Goal: Task Accomplishment & Management: Manage account settings

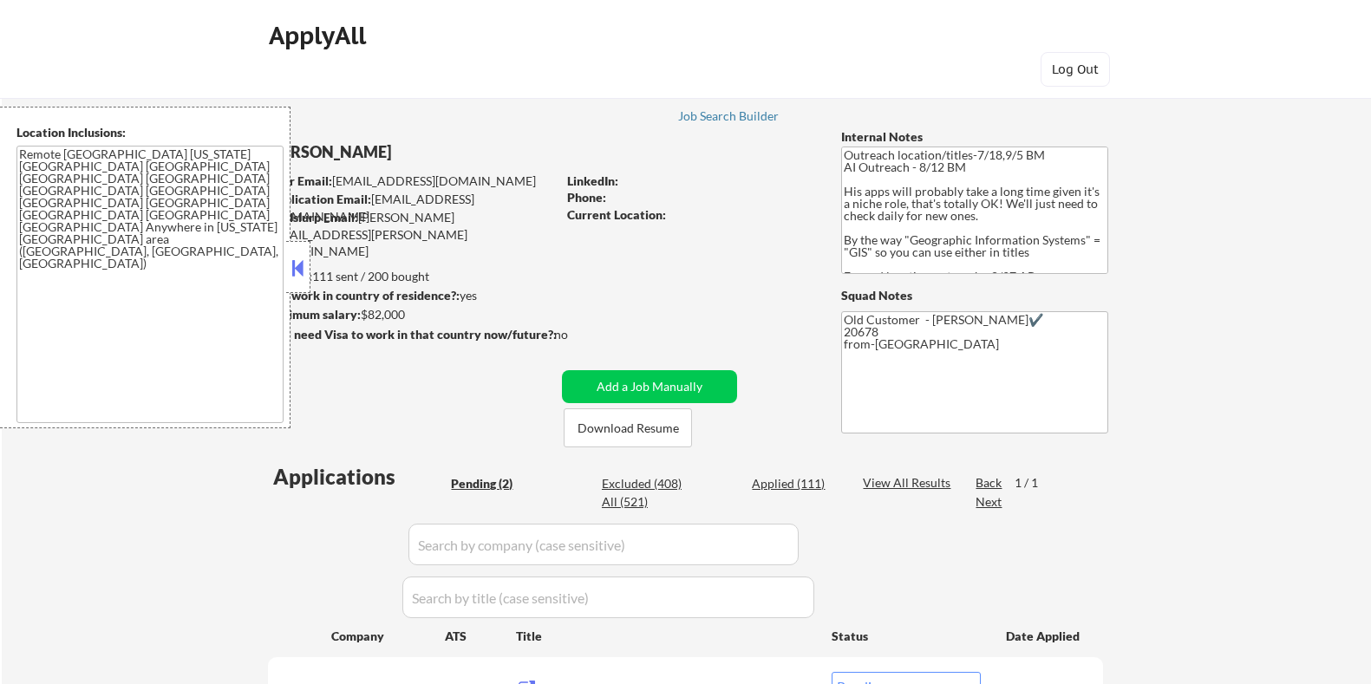
select select ""pending""
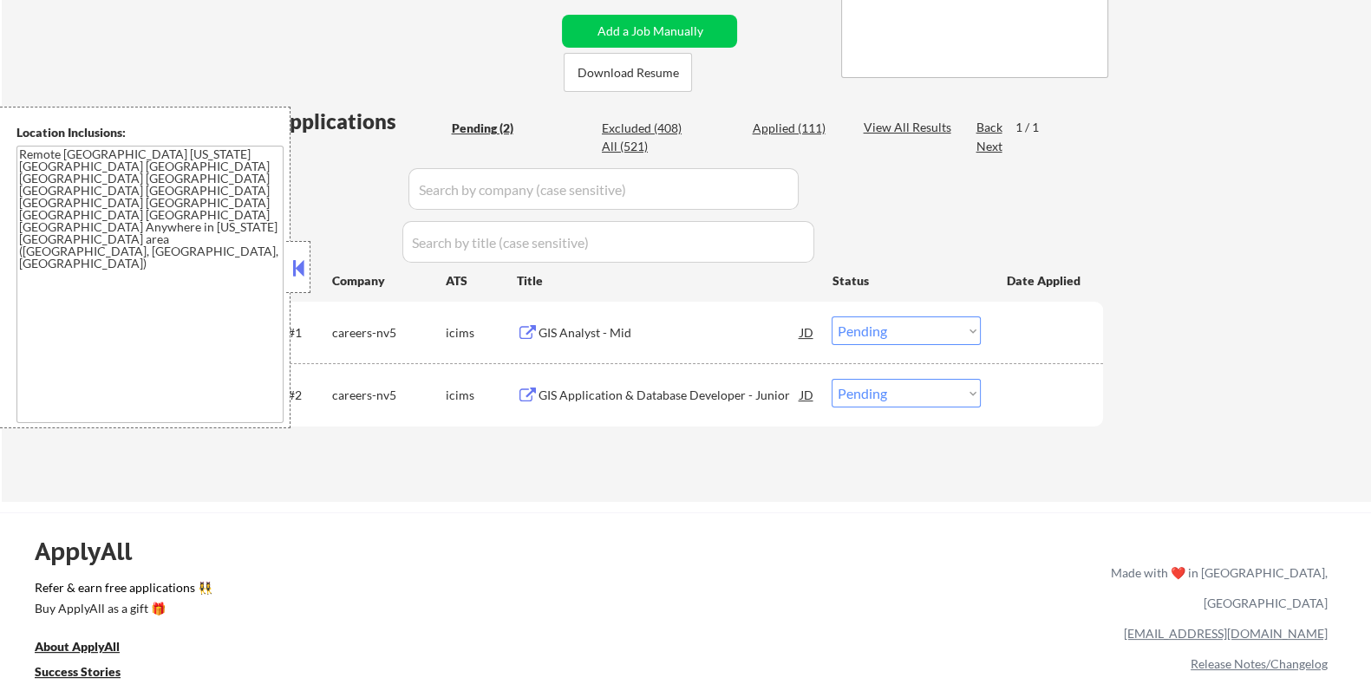
scroll to position [433, 0]
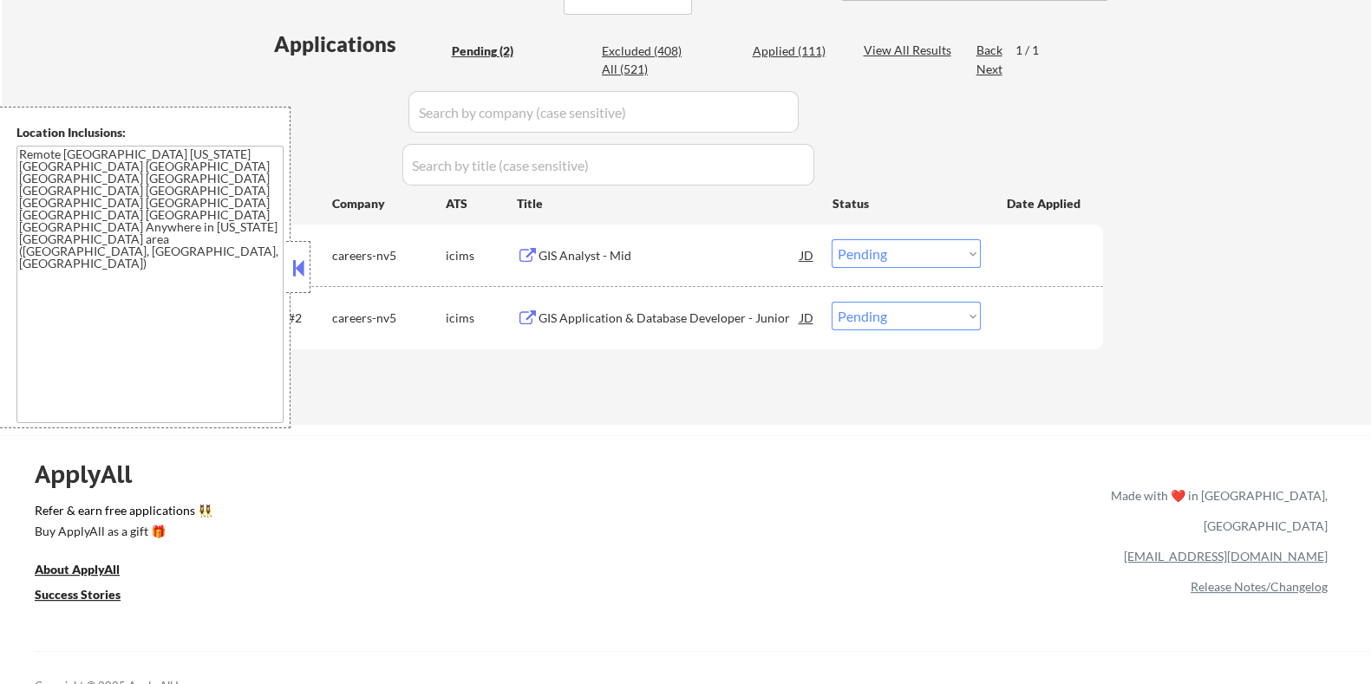
click at [625, 257] on div "GIS Analyst - Mid" at bounding box center [669, 255] width 262 height 17
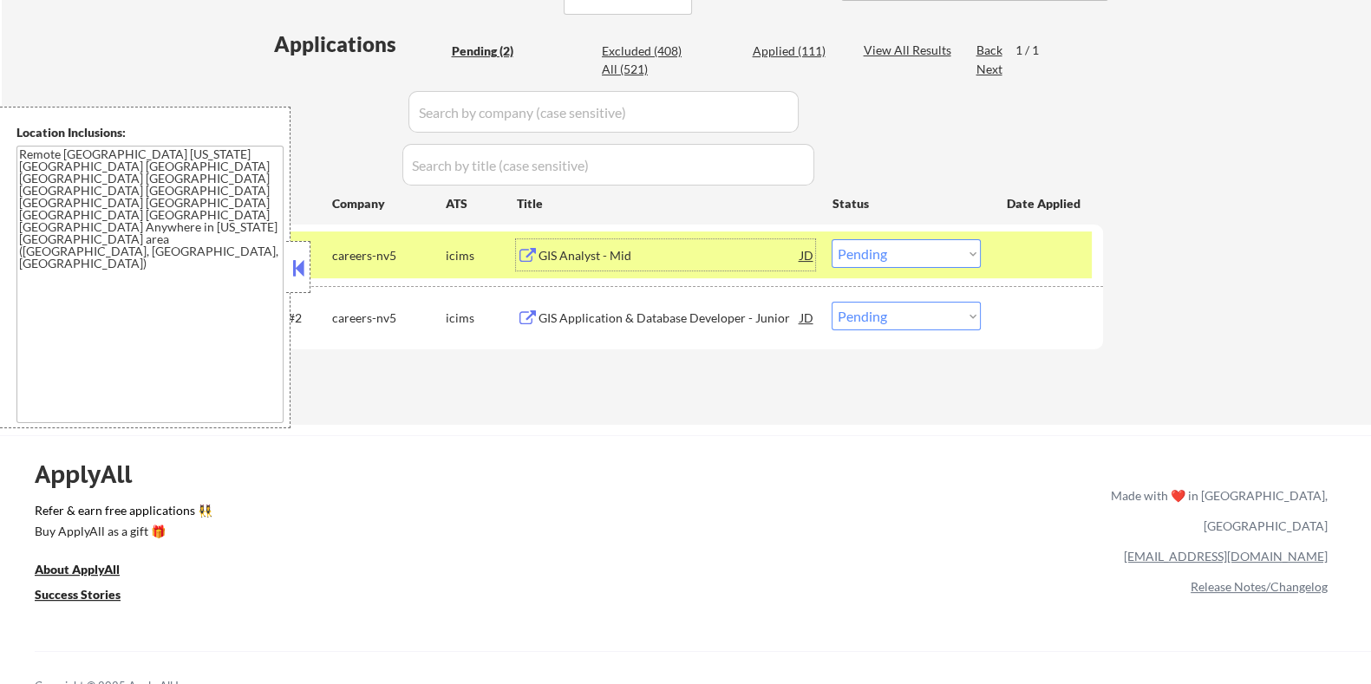
scroll to position [325, 0]
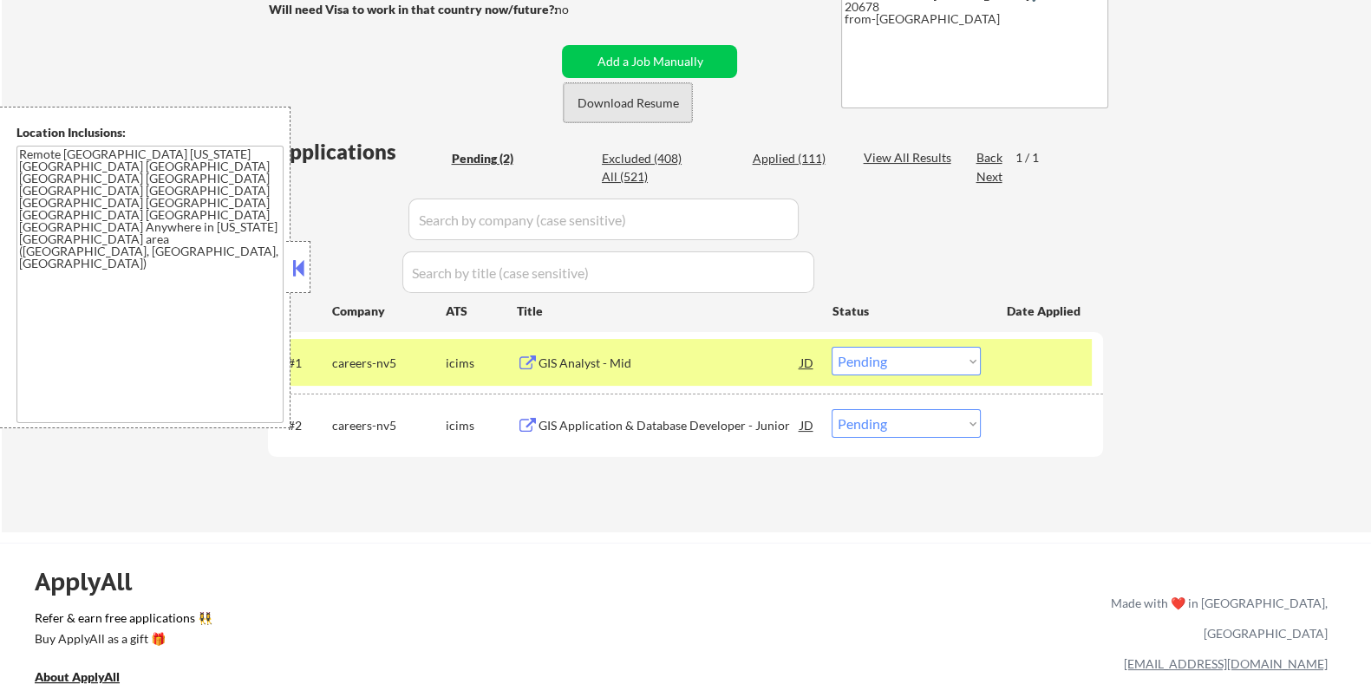
click at [646, 105] on button "Download Resume" at bounding box center [628, 102] width 128 height 39
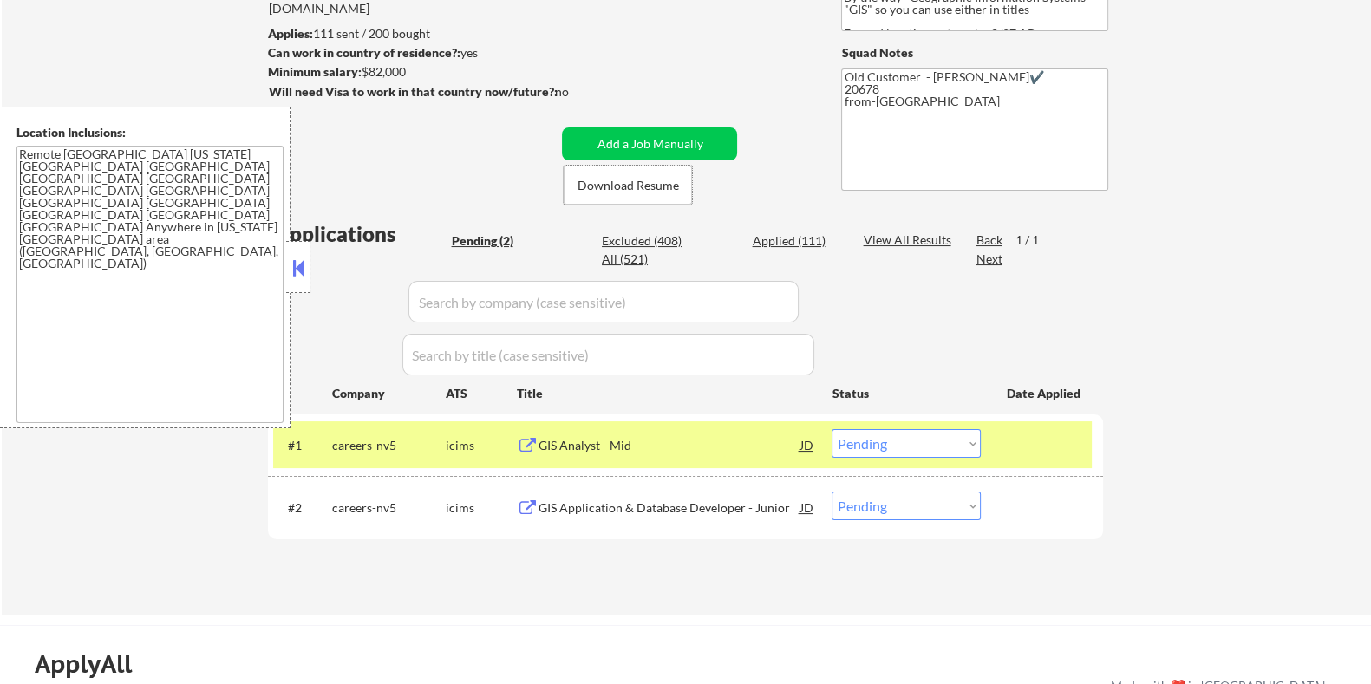
scroll to position [108, 0]
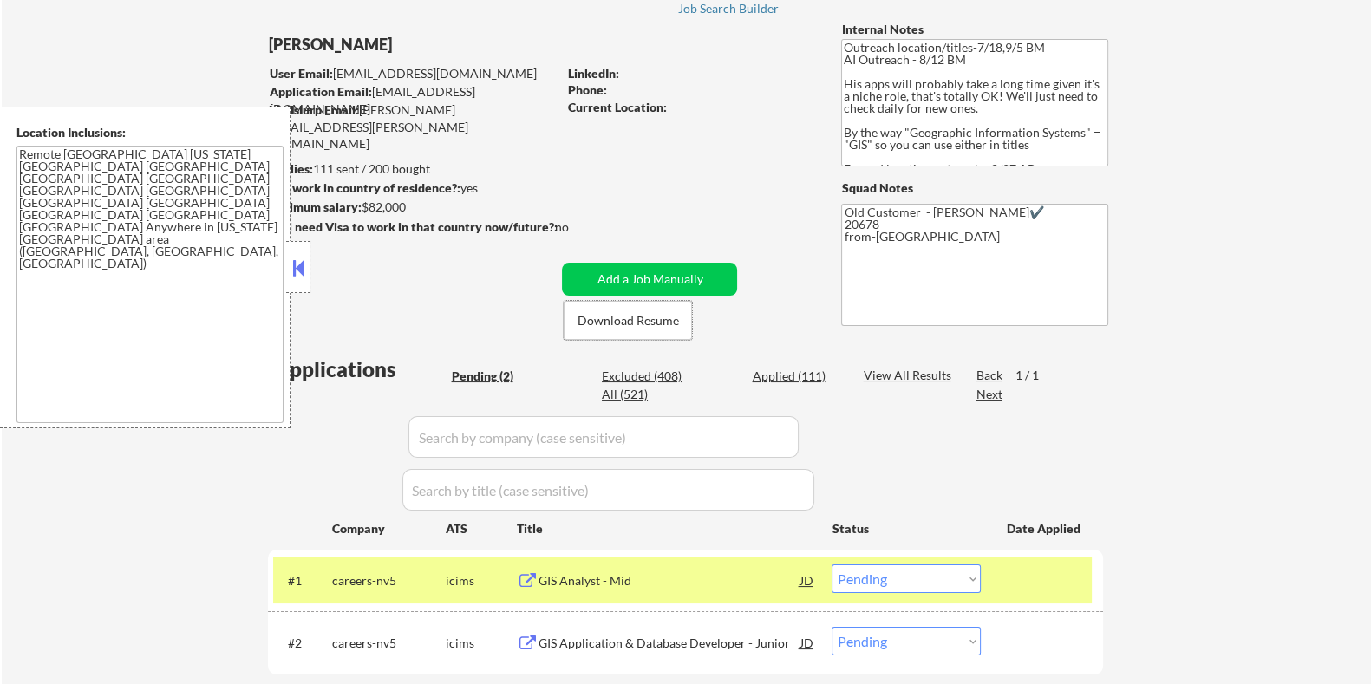
click at [929, 579] on select "Choose an option... Pending Applied Excluded (Questions) Excluded (Expired) Exc…" at bounding box center [905, 578] width 149 height 29
click at [831, 564] on select "Choose an option... Pending Applied Excluded (Questions) Excluded (Expired) Exc…" at bounding box center [905, 578] width 149 height 29
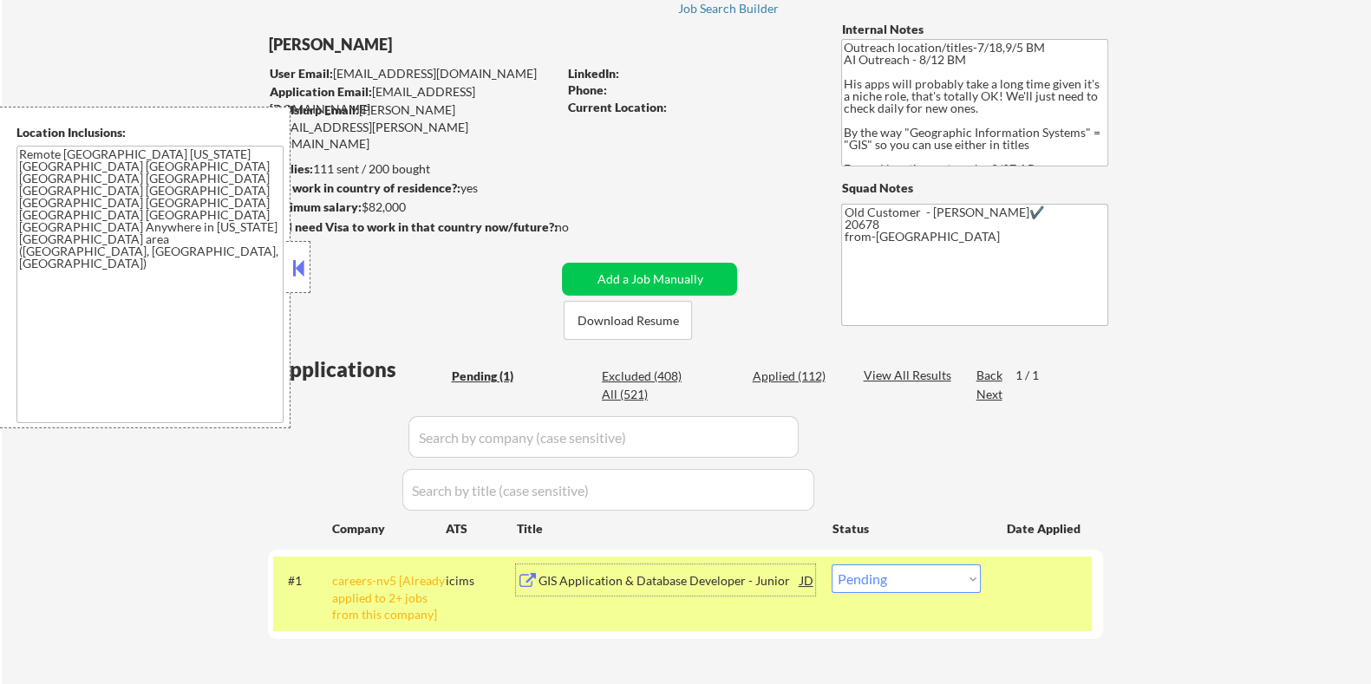
click at [681, 572] on div "GIS Application & Database Developer - Junior" at bounding box center [669, 580] width 262 height 17
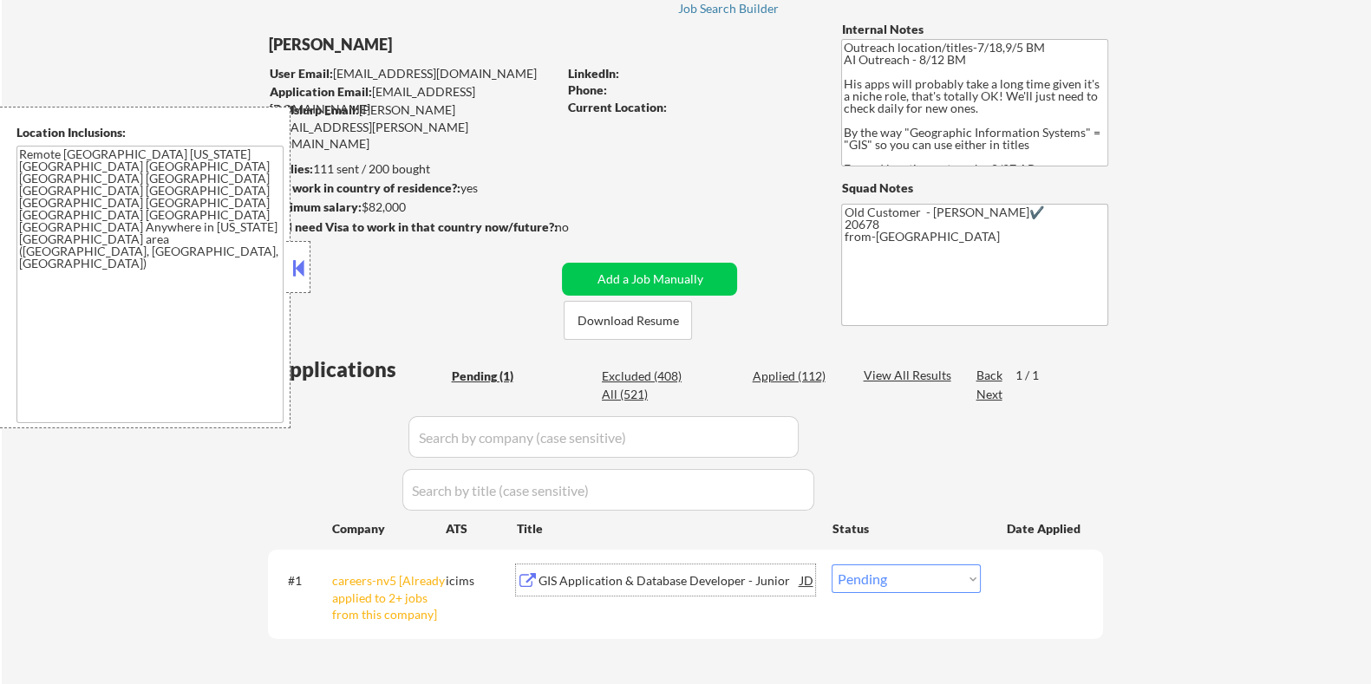
click at [889, 582] on select "Choose an option... Pending Applied Excluded (Questions) Excluded (Expired) Exc…" at bounding box center [905, 578] width 149 height 29
select select ""excluded__other_""
click at [831, 564] on select "Choose an option... Pending Applied Excluded (Questions) Excluded (Expired) Exc…" at bounding box center [905, 578] width 149 height 29
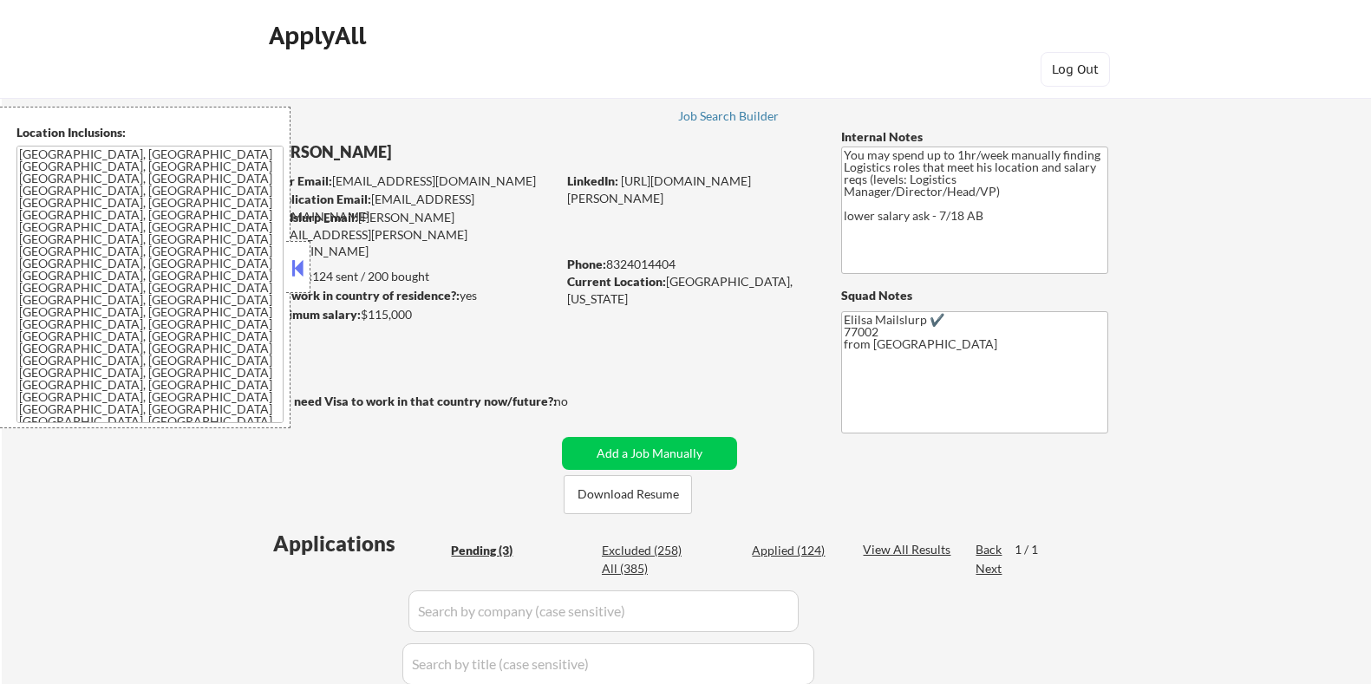
select select ""pending""
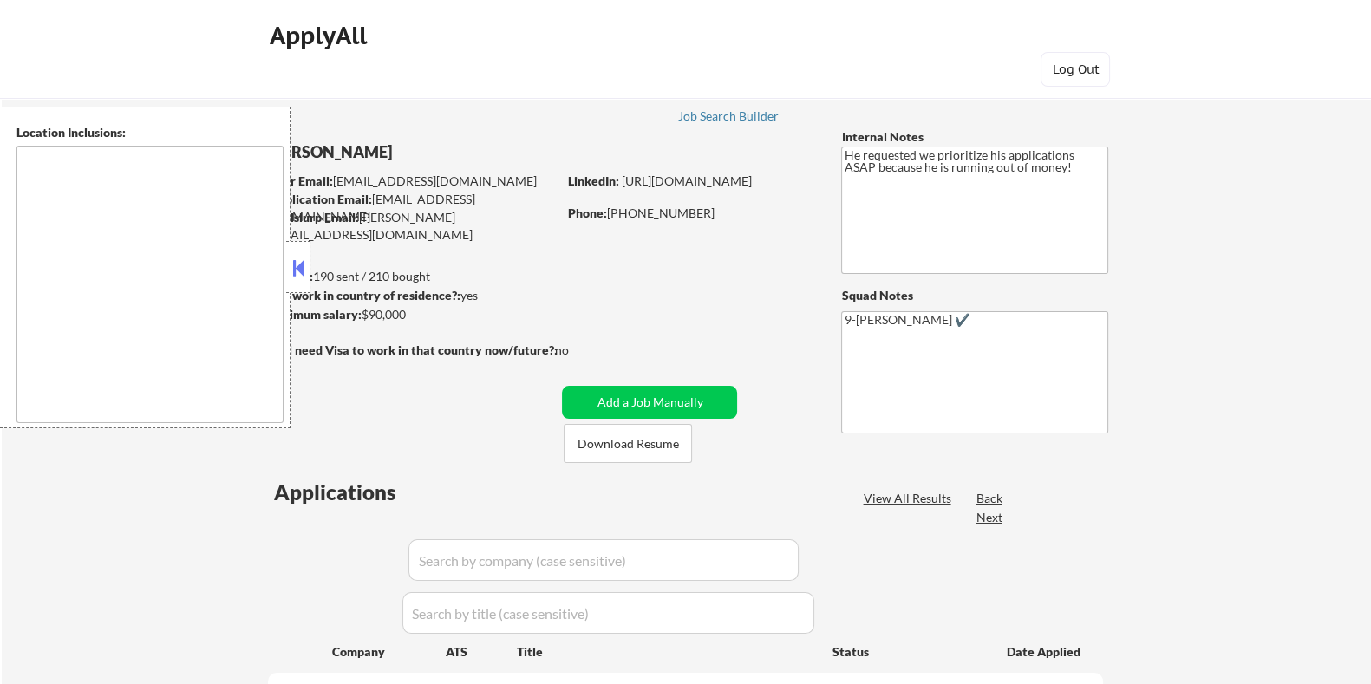
type textarea "[GEOGRAPHIC_DATA], [GEOGRAPHIC_DATA] [GEOGRAPHIC_DATA], [GEOGRAPHIC_DATA] [GEOG…"
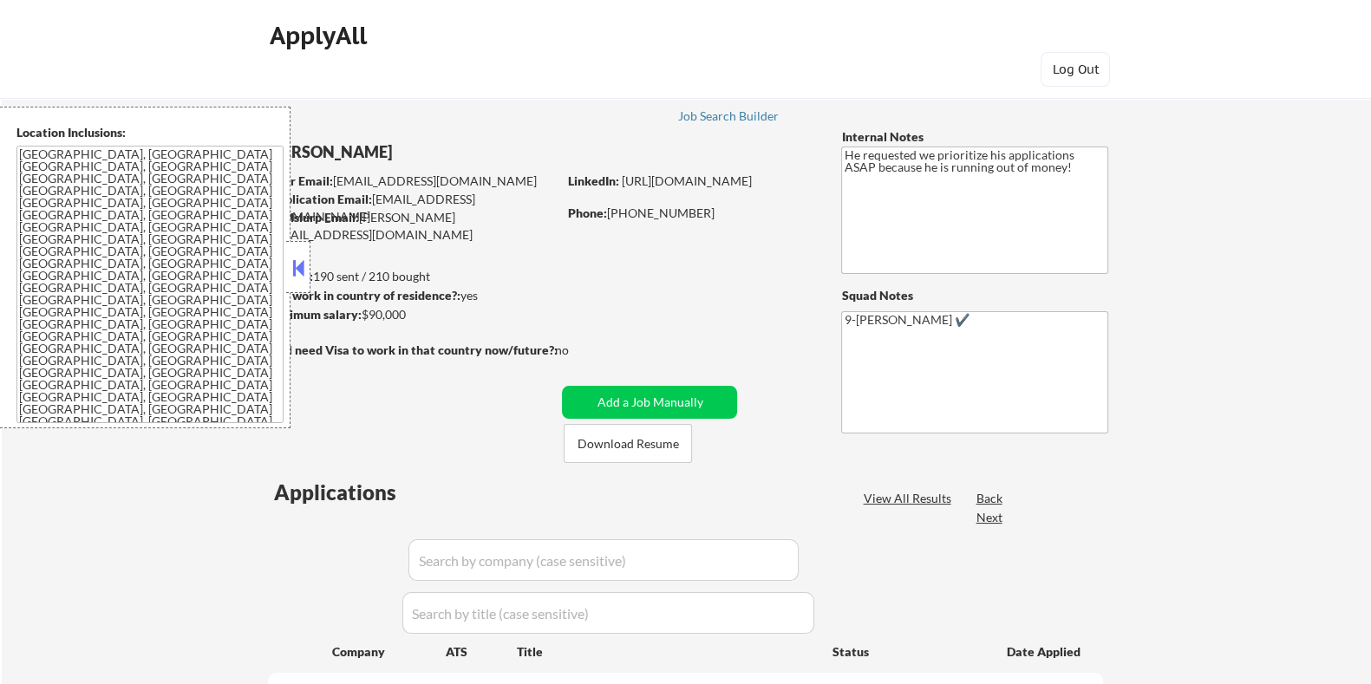
select select ""pending""
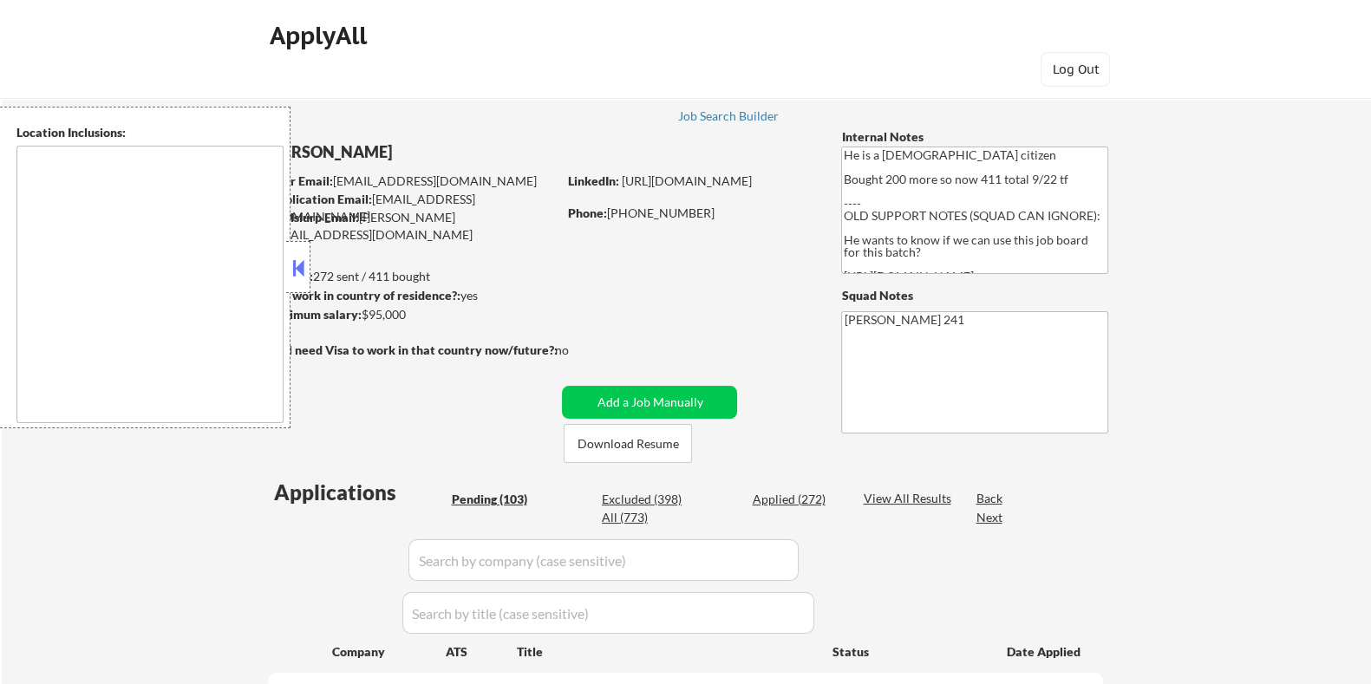
type textarea "Winter Park, FL Maitland, FL Altamonte Springs, FL Casselberry, FL Oviedo, FL W…"
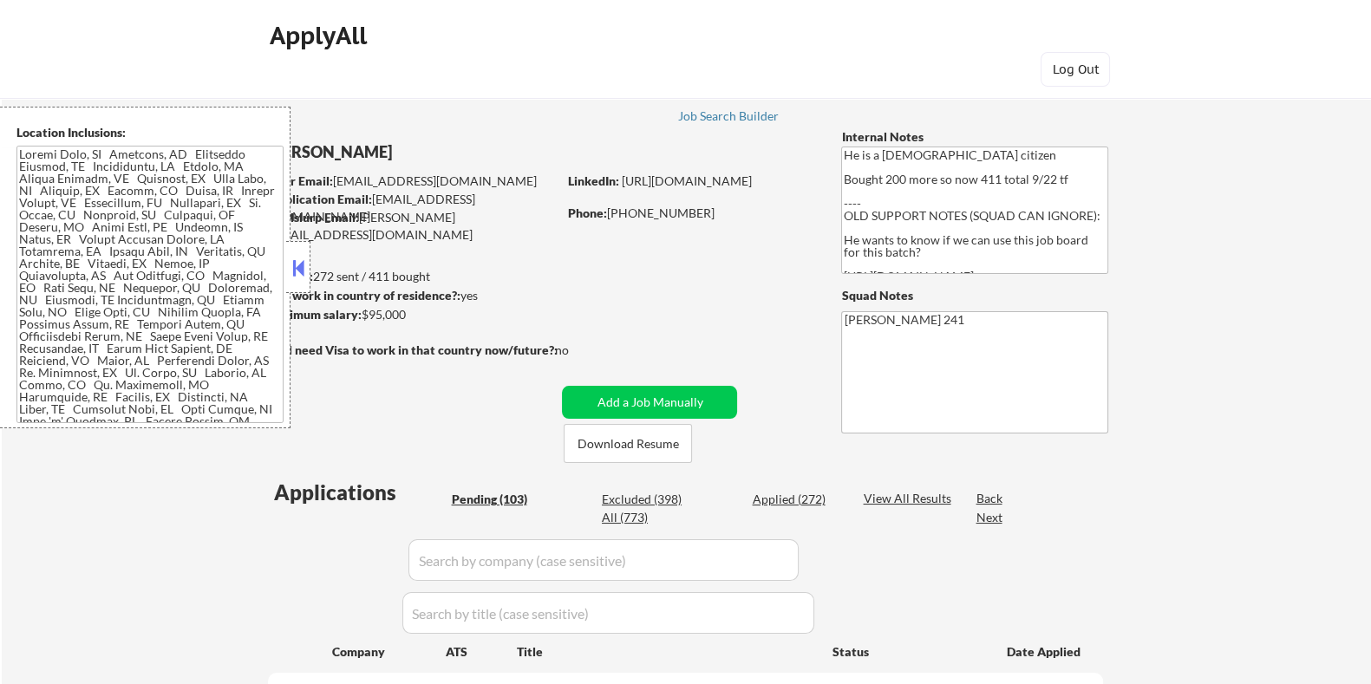
select select ""pending""
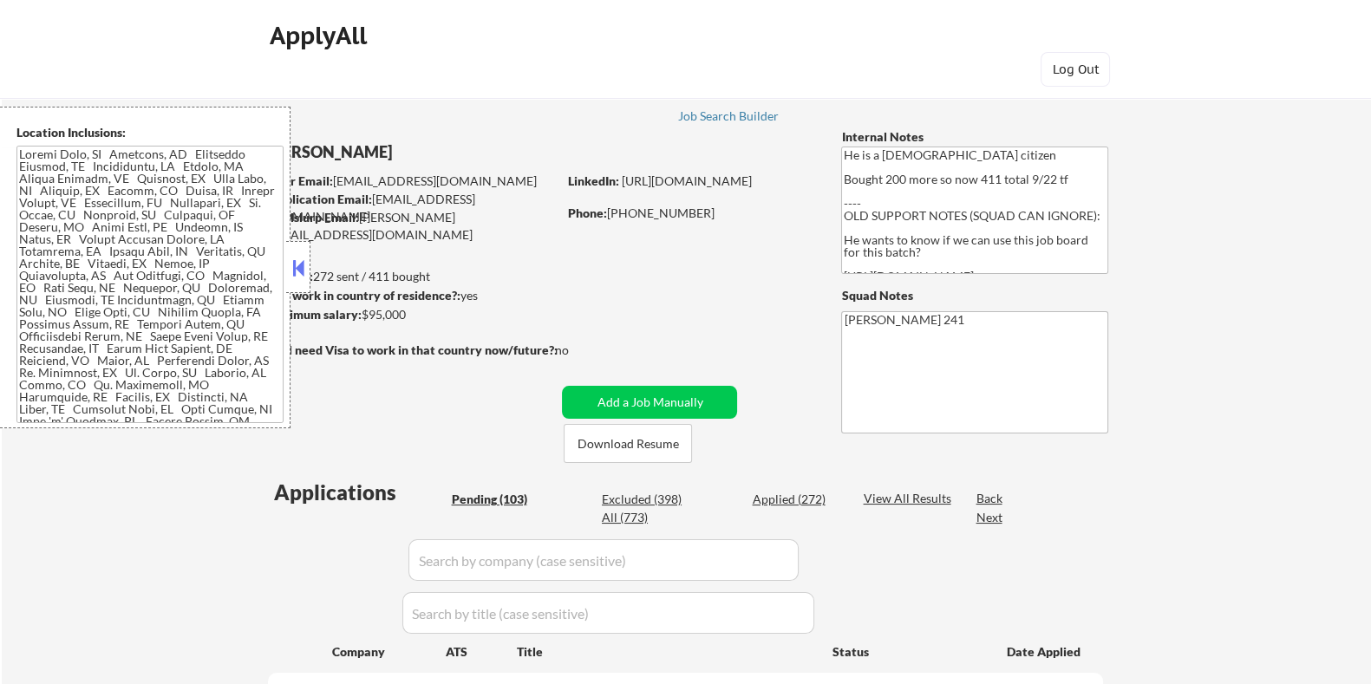
select select ""pending""
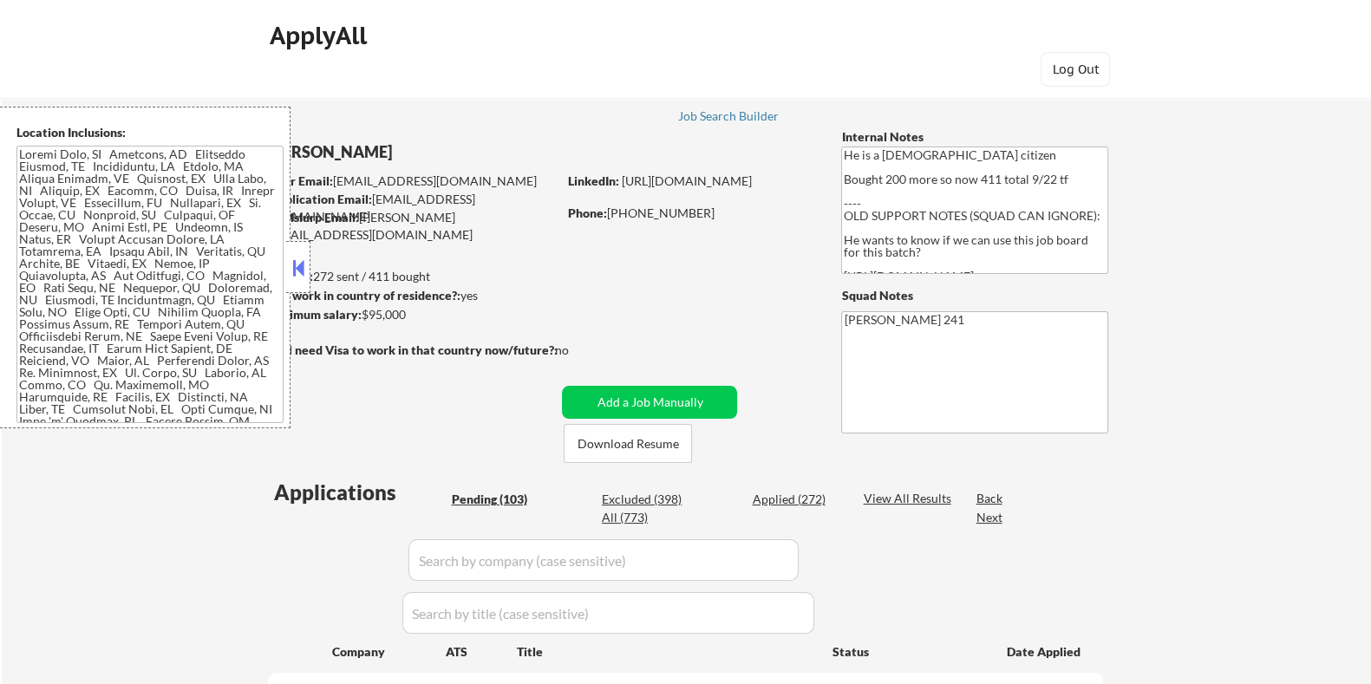
select select ""pending""
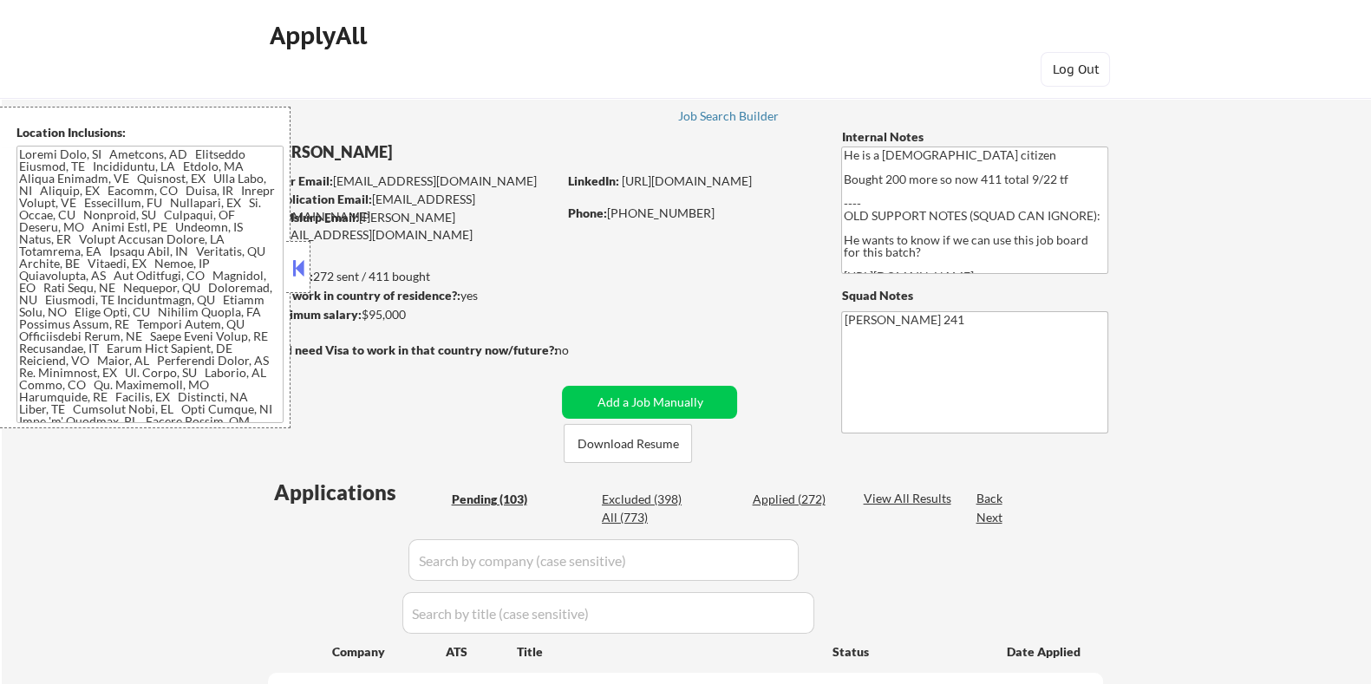
select select ""pending""
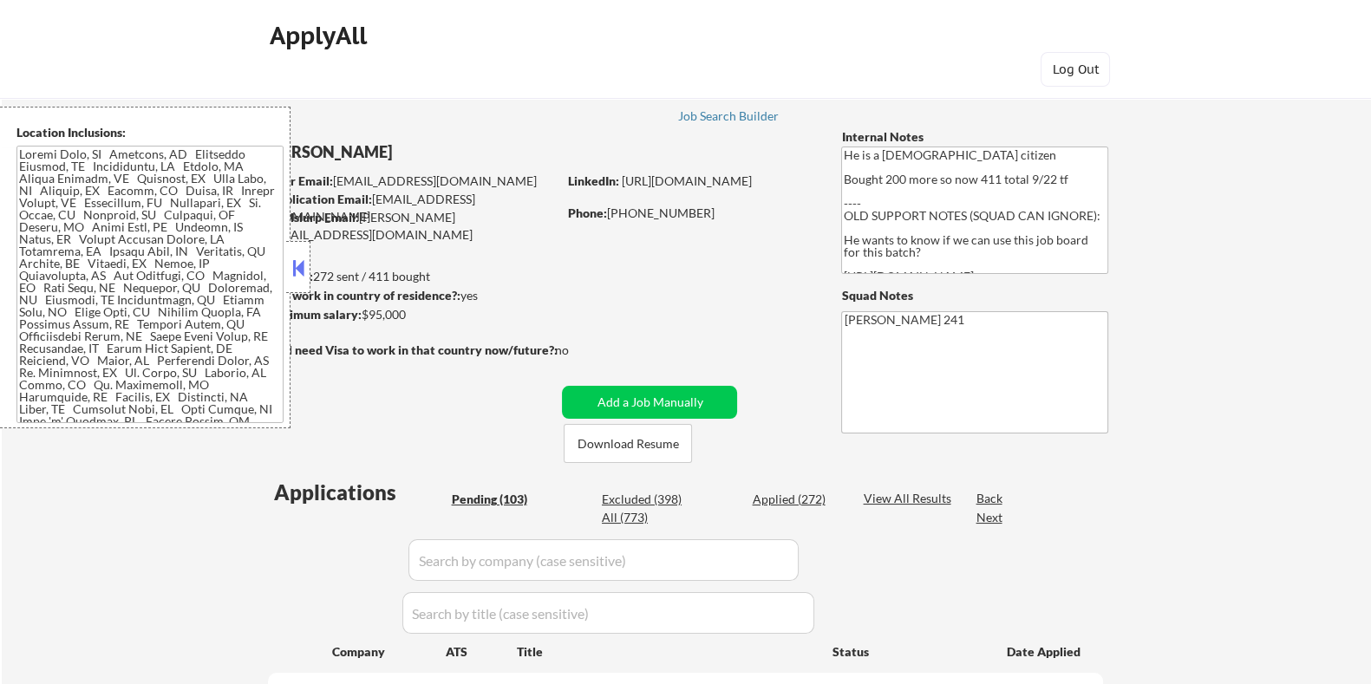
select select ""pending""
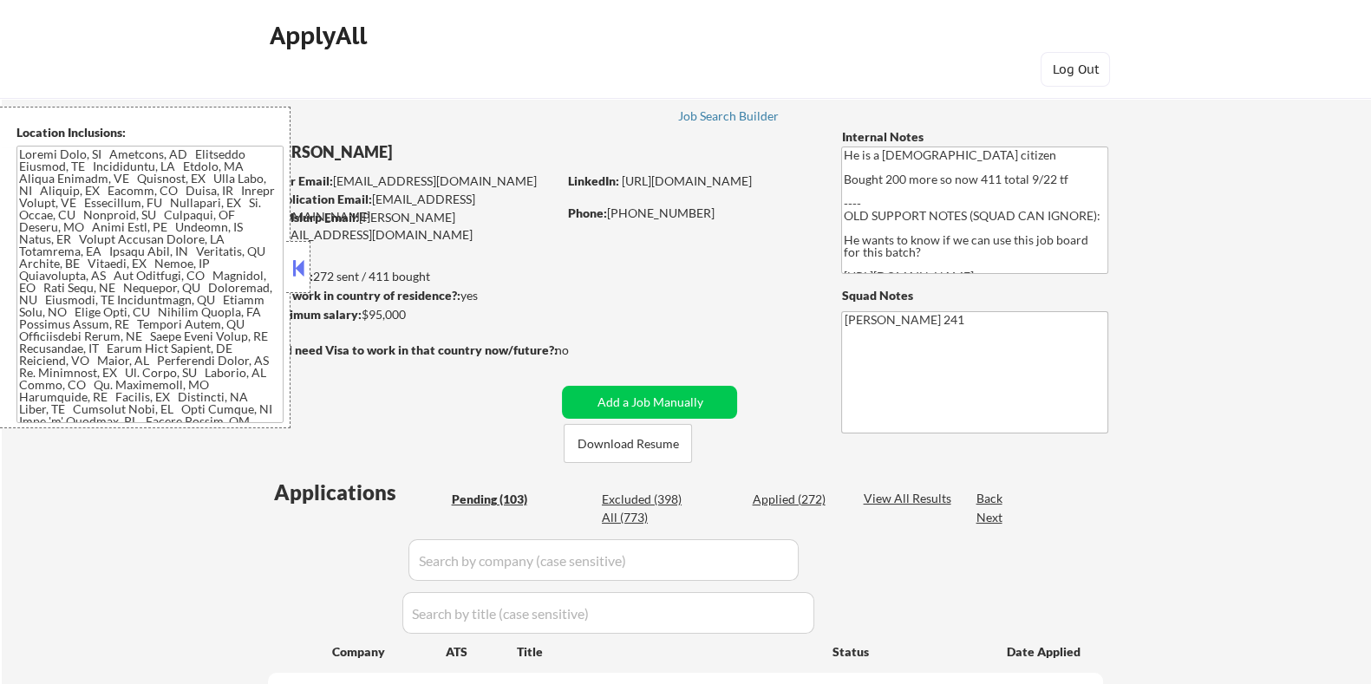
select select ""pending""
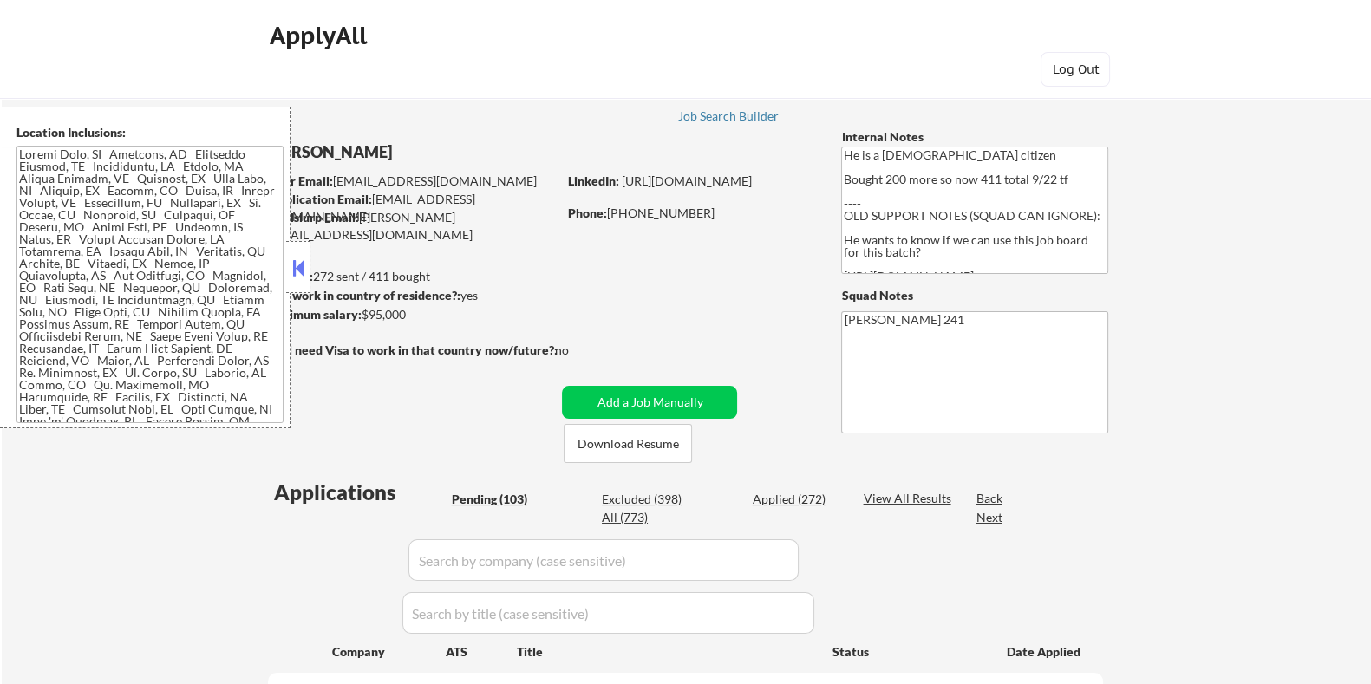
select select ""pending""
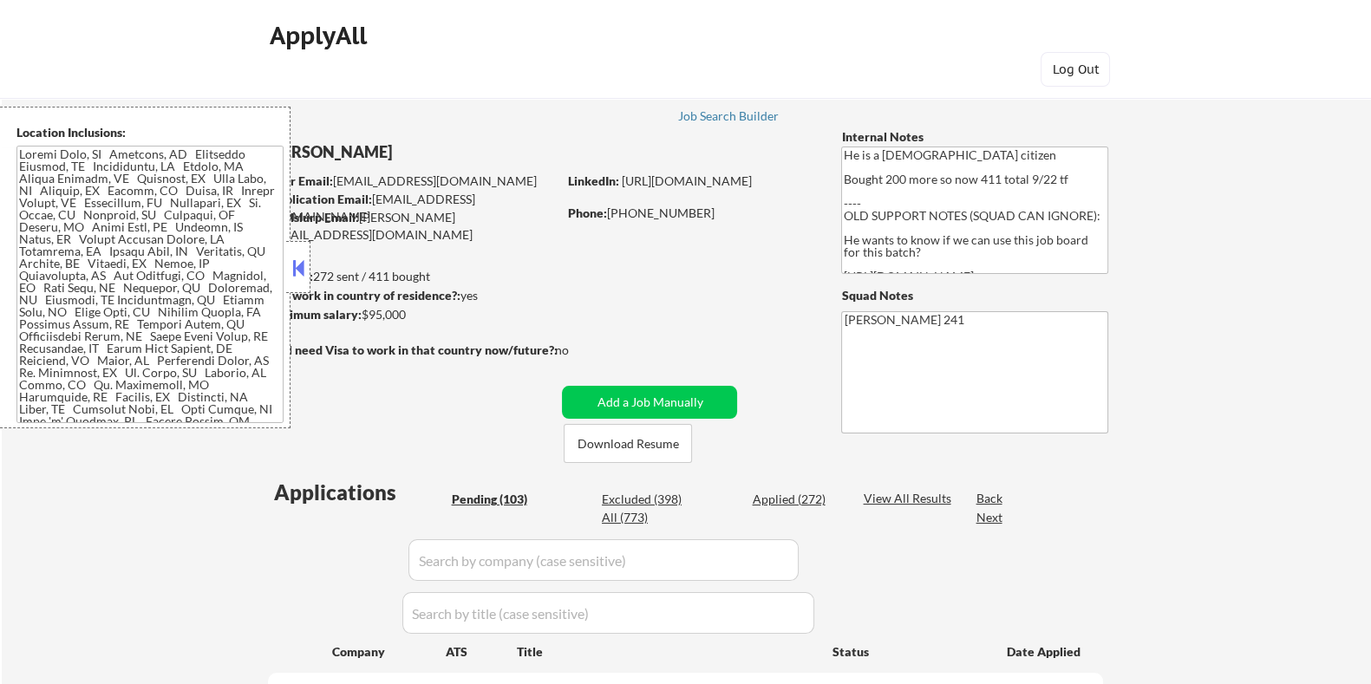
select select ""pending""
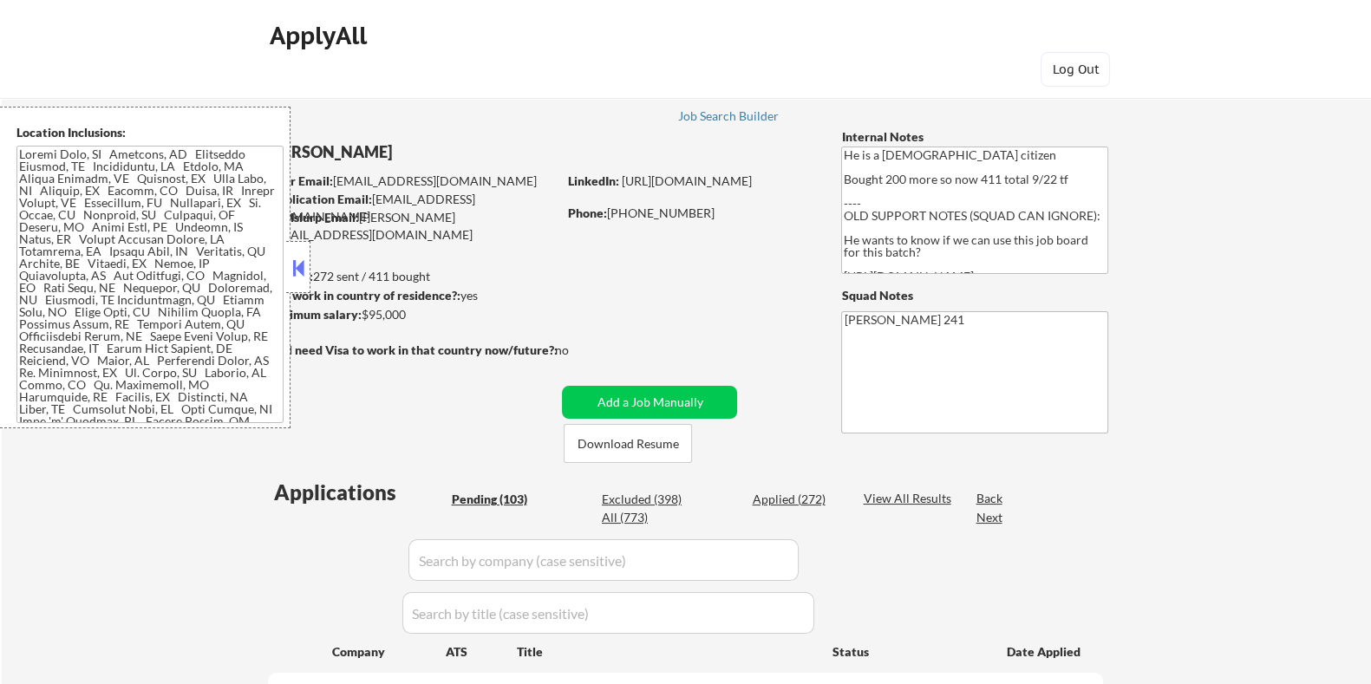
select select ""pending""
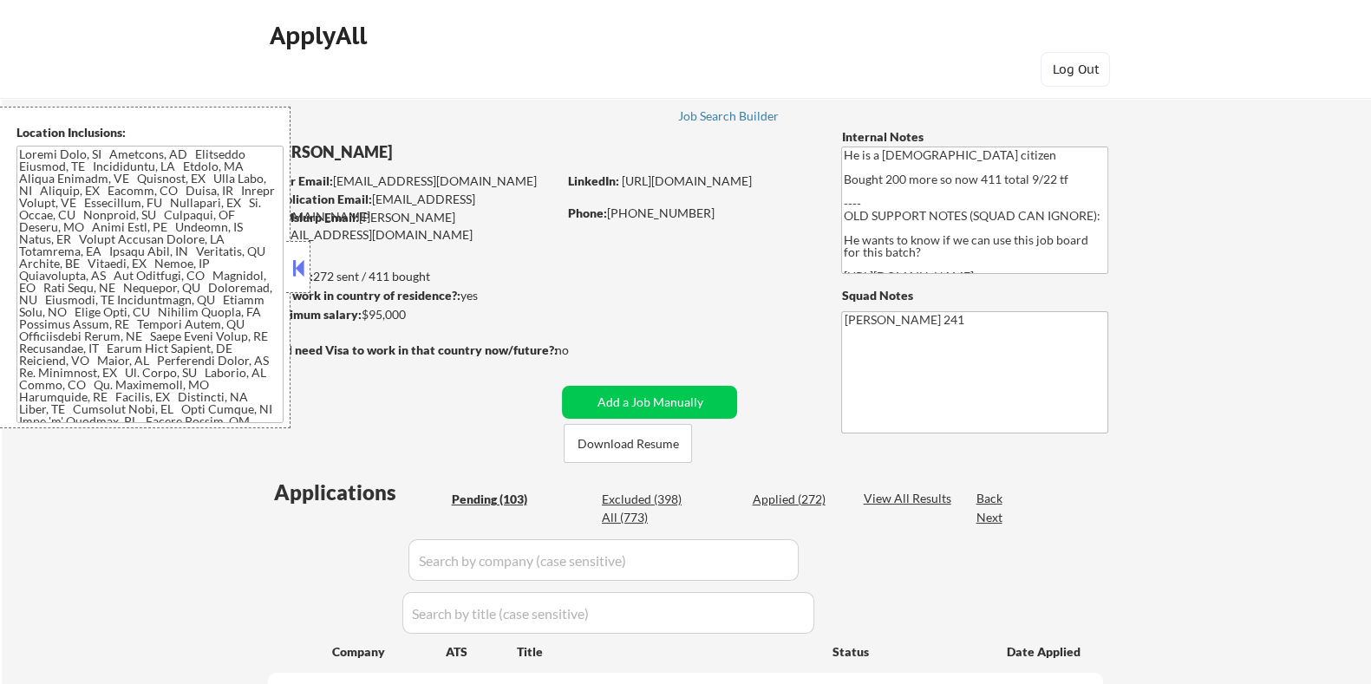
select select ""pending""
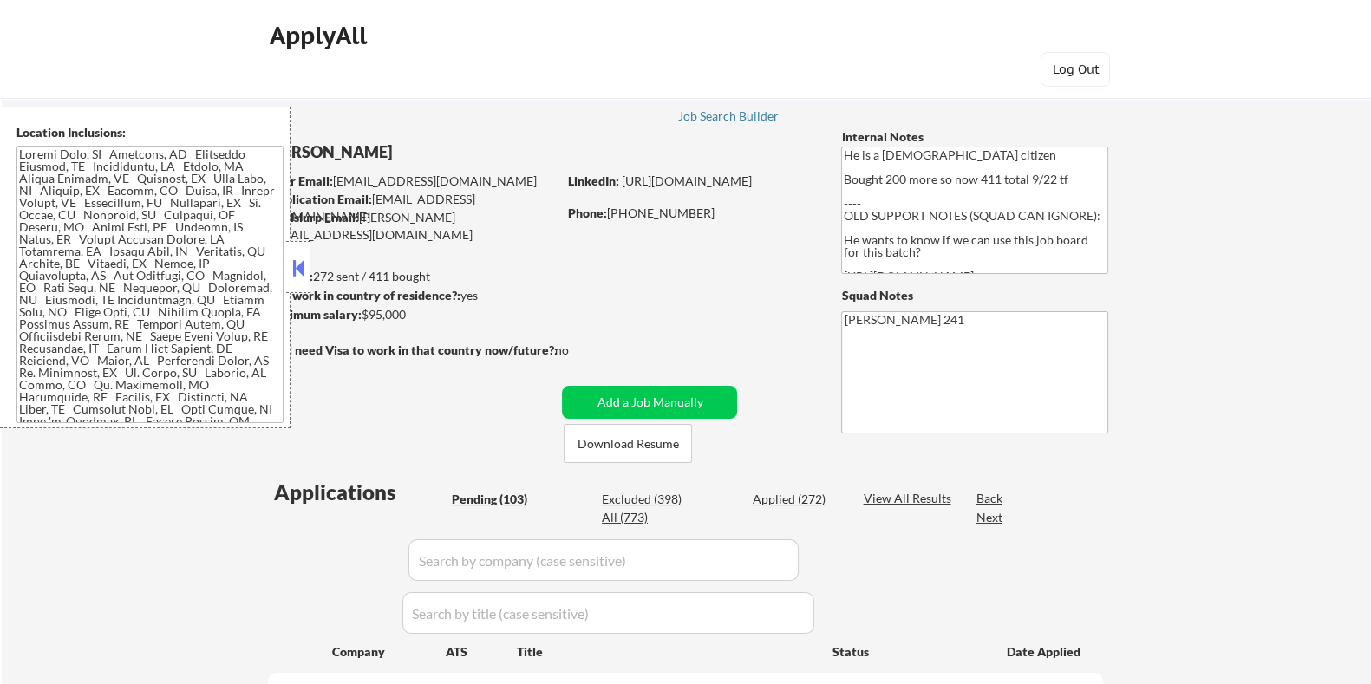
select select ""pending""
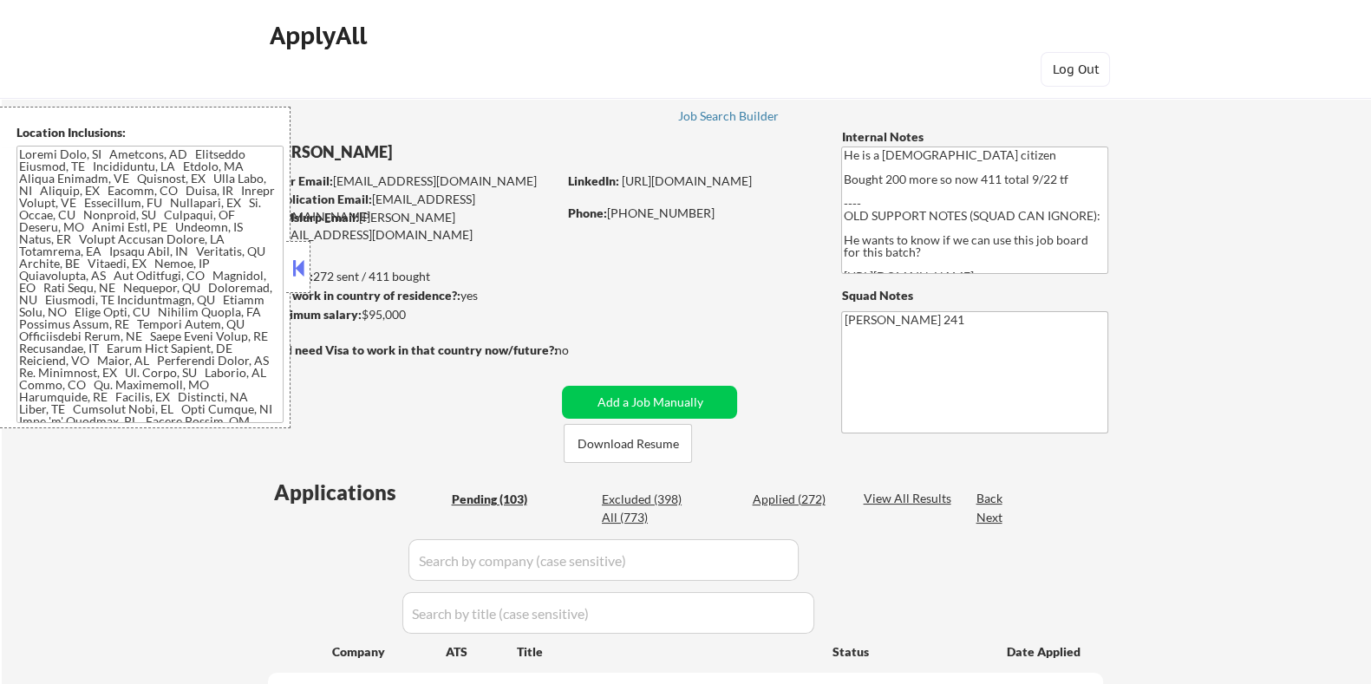
select select ""pending""
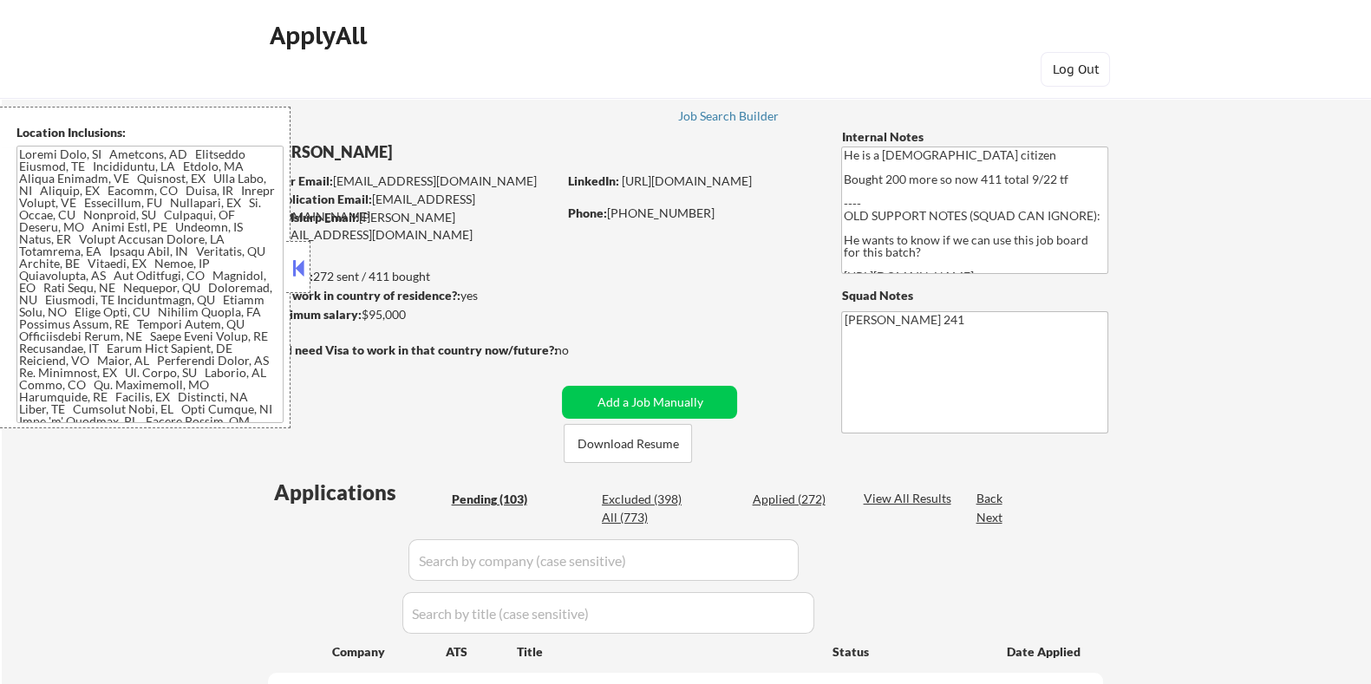
select select ""pending""
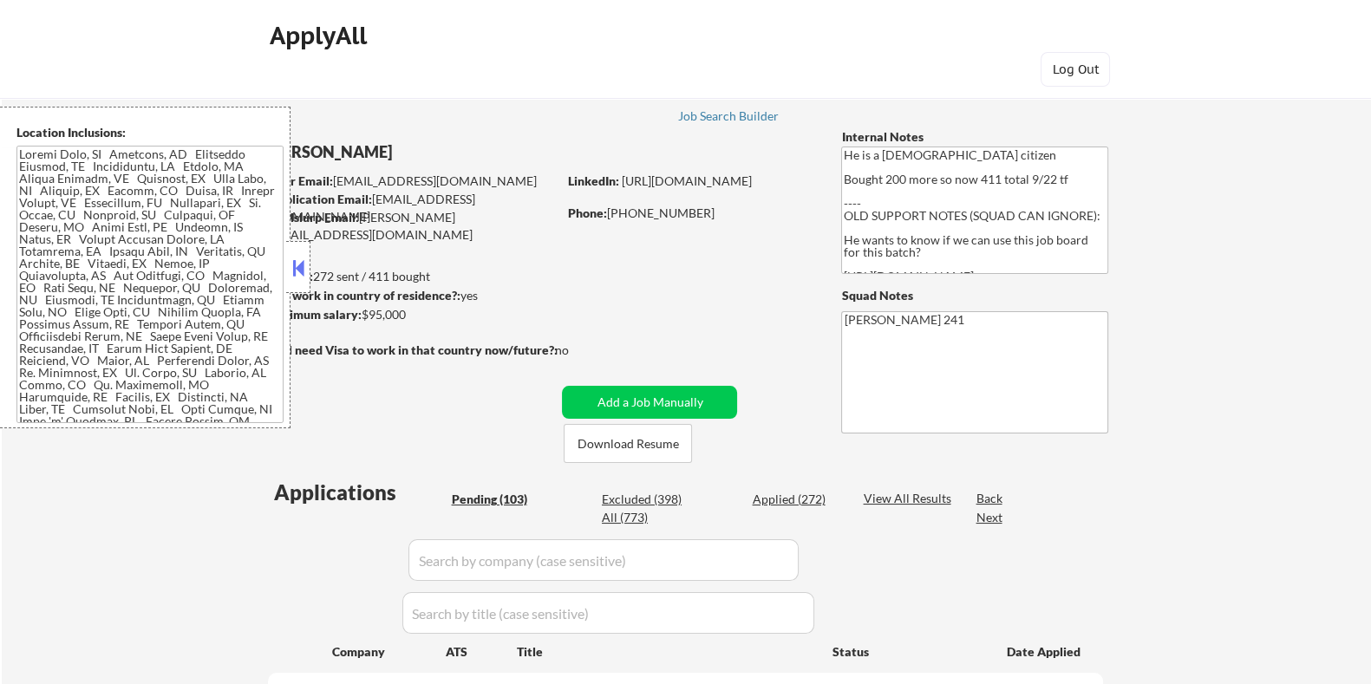
select select ""pending""
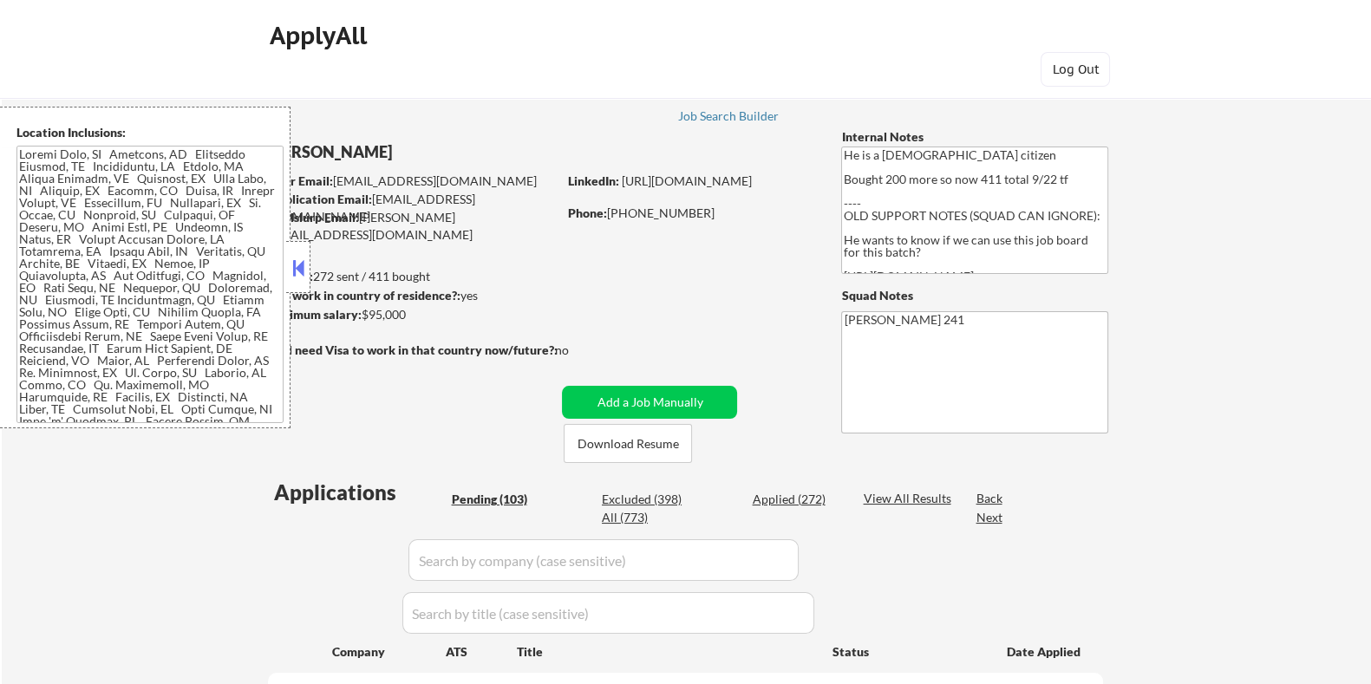
select select ""pending""
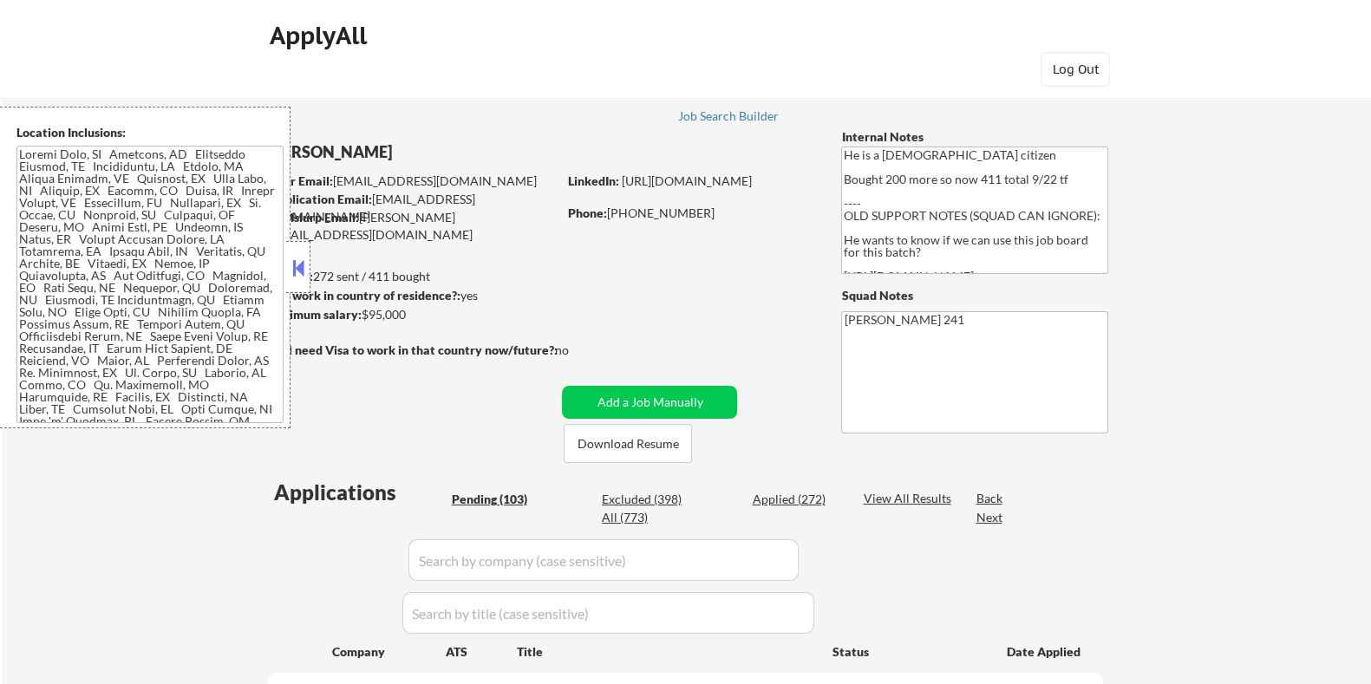
select select ""pending""
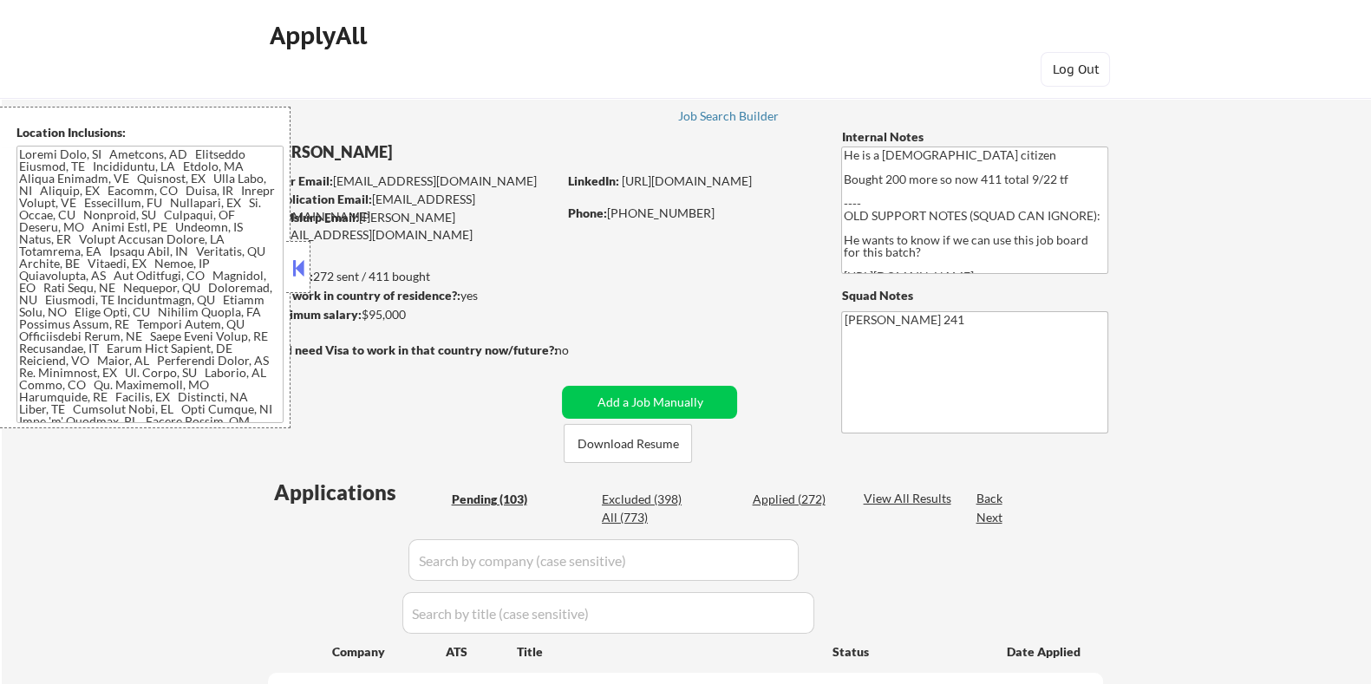
select select ""pending""
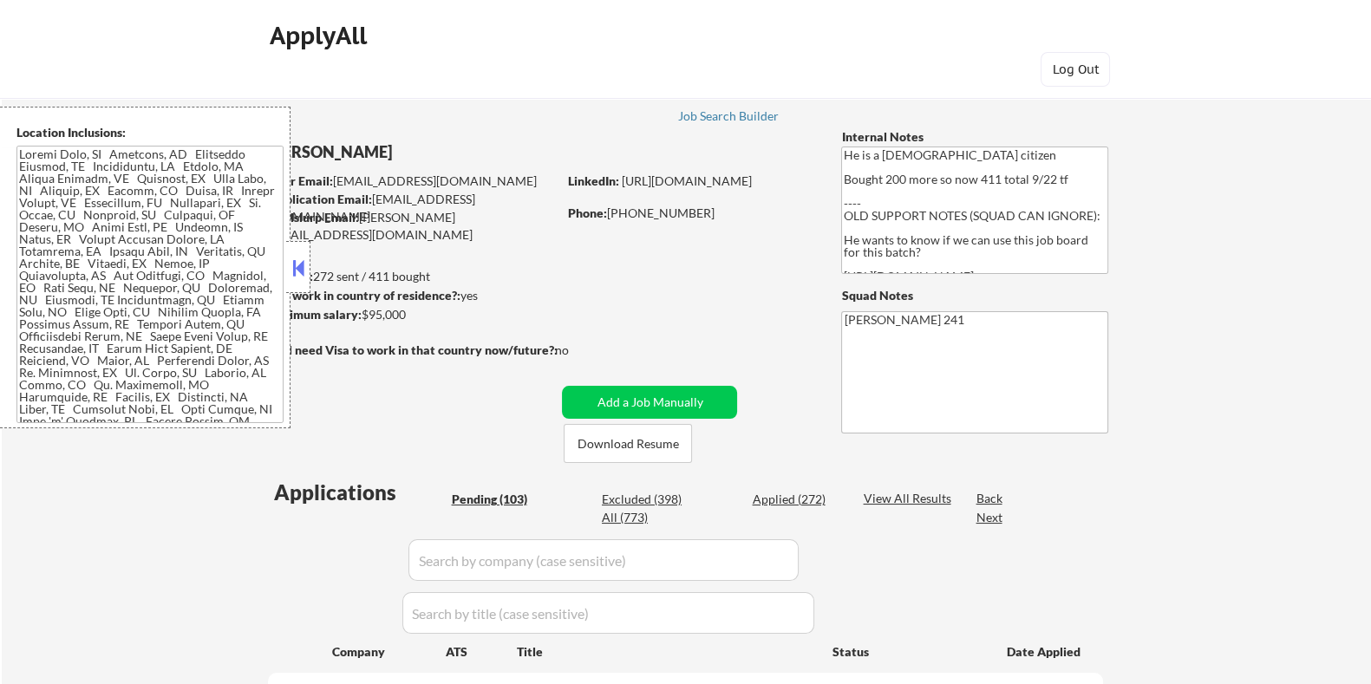
select select ""pending""
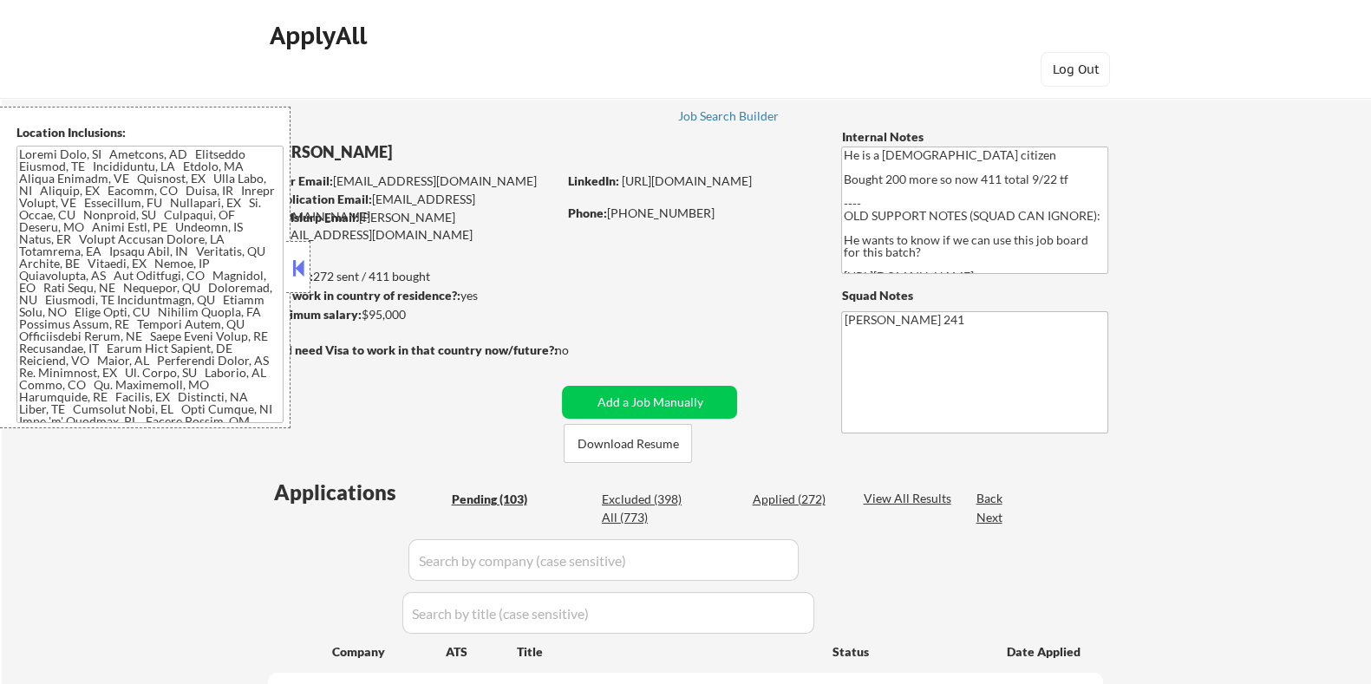
select select ""pending""
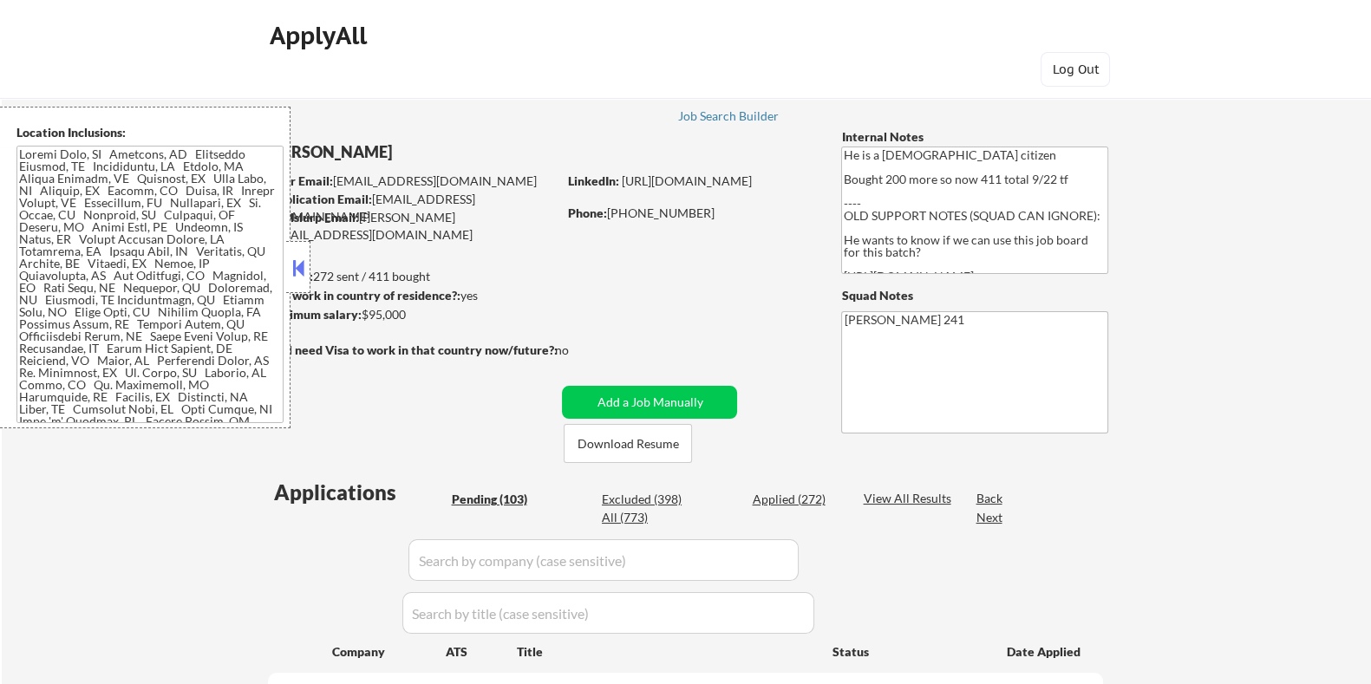
select select ""pending""
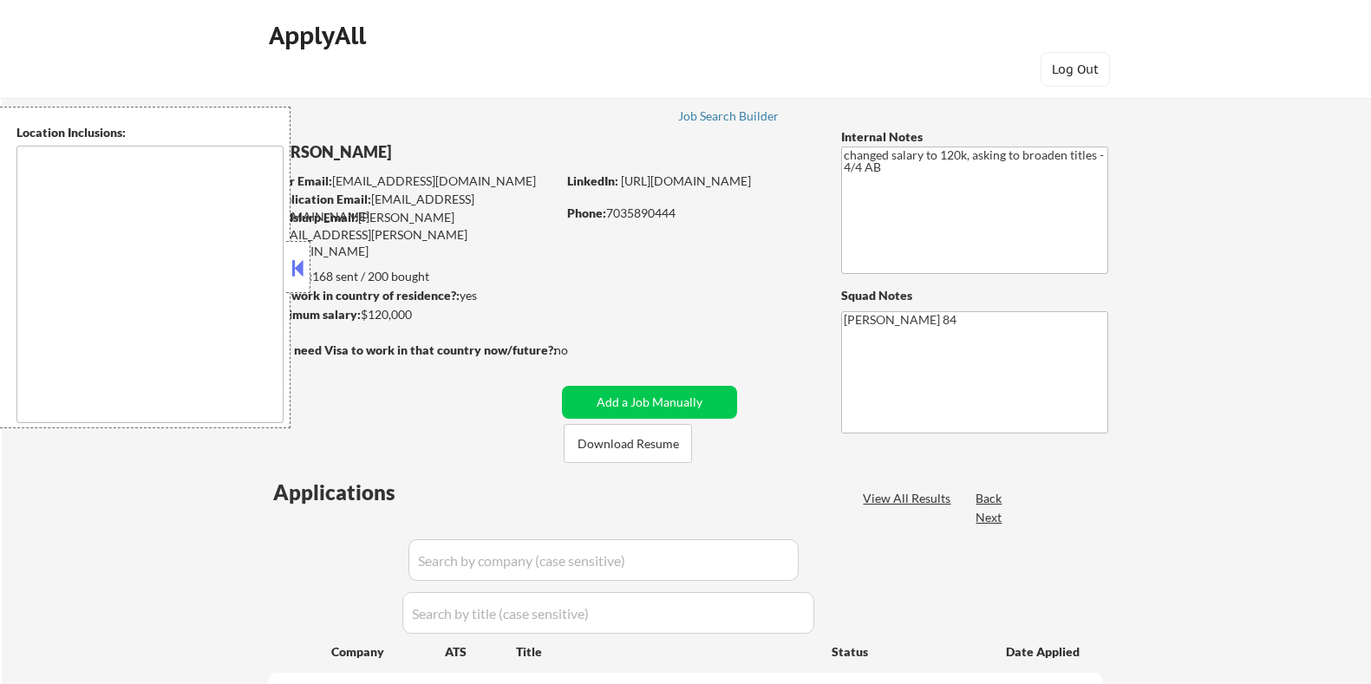
select select ""pending""
type textarea "Santa Monica, CA Culver City, CA Beverly Hills, CA West Hollywood, CA Inglewood…"
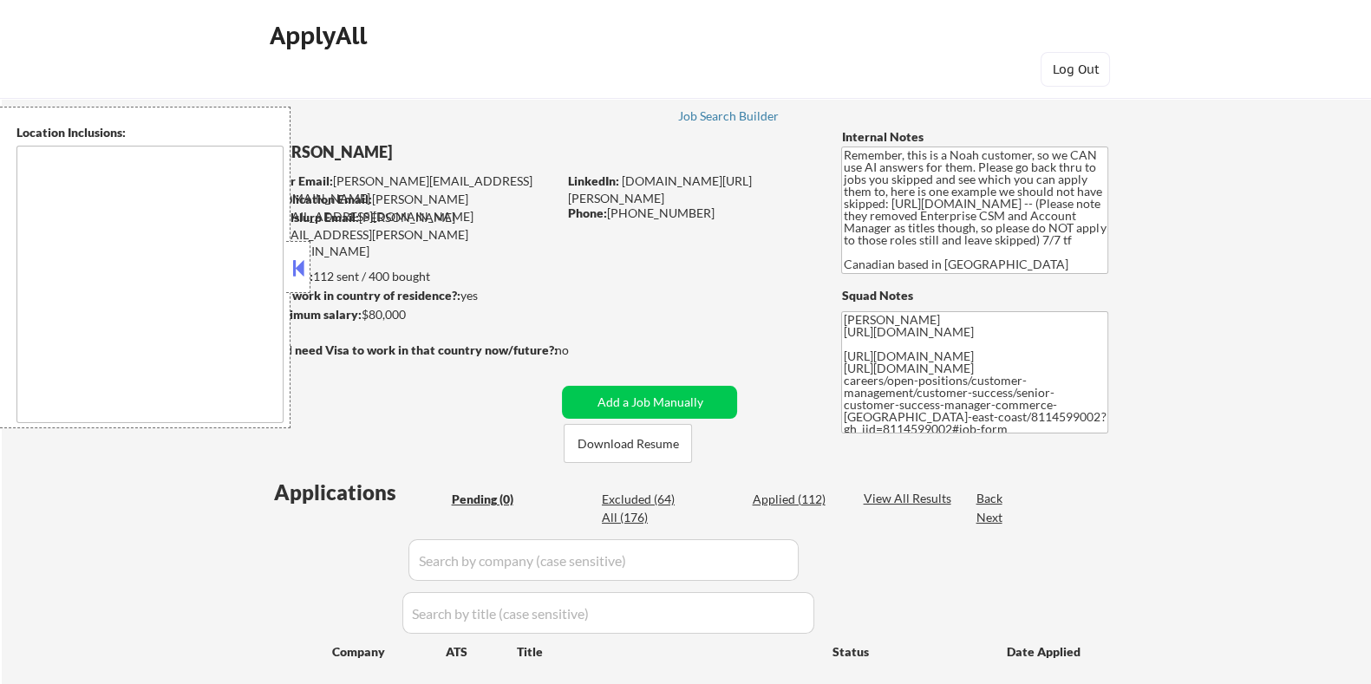
type textarea "[GEOGRAPHIC_DATA], ON [GEOGRAPHIC_DATA], ON [GEOGRAPHIC_DATA], ON [GEOGRAPHIC_D…"
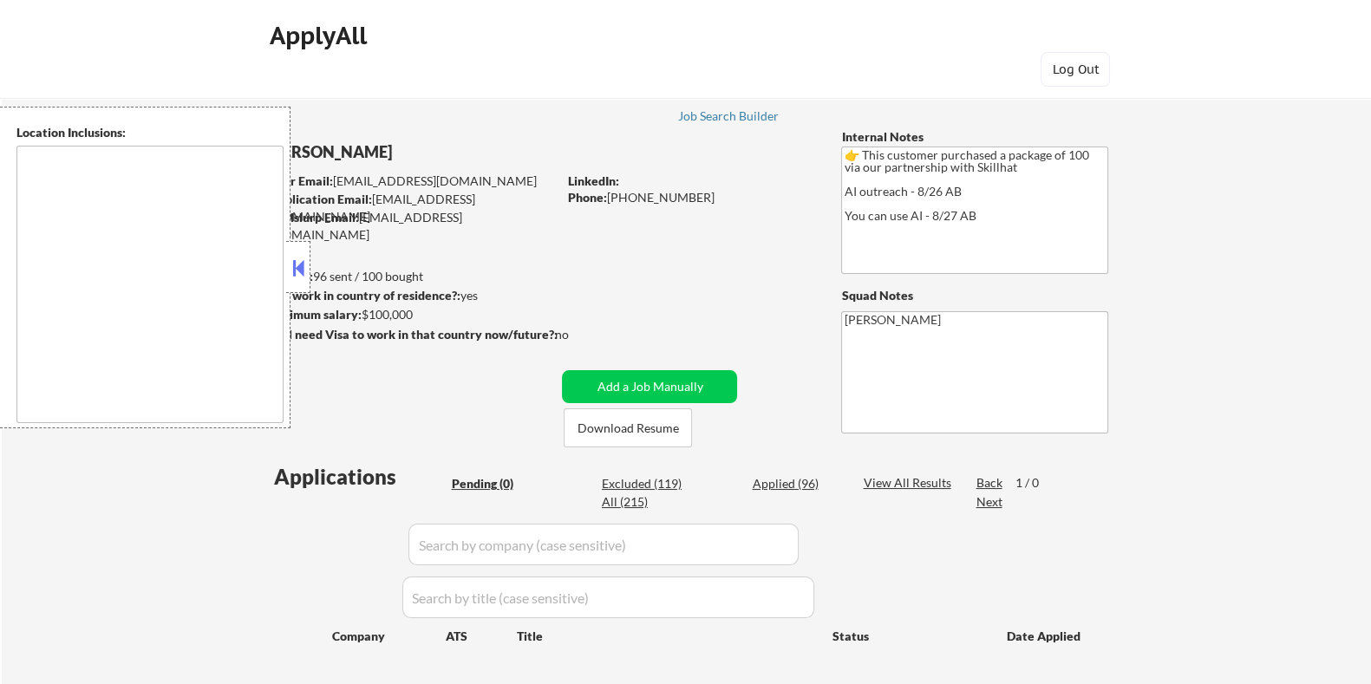
type textarea "[GEOGRAPHIC_DATA], ON [GEOGRAPHIC_DATA], ON [GEOGRAPHIC_DATA], ON [GEOGRAPHIC_D…"
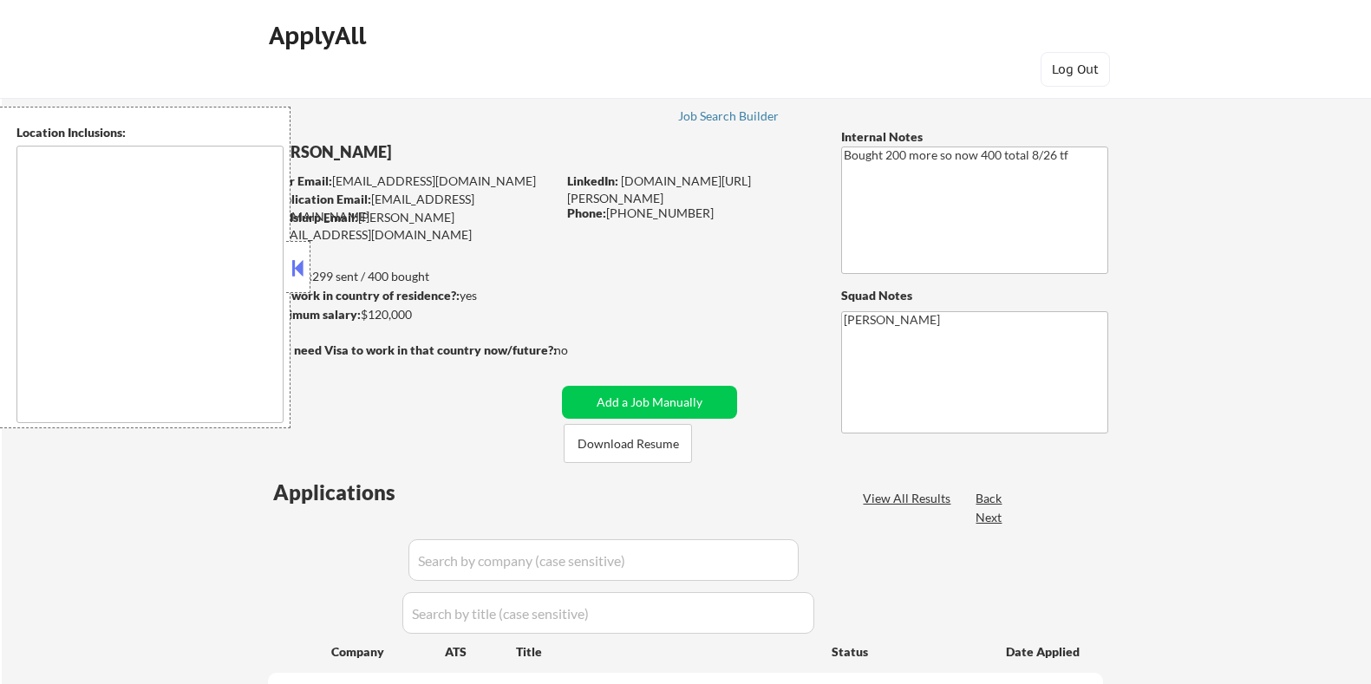
select select ""pending""
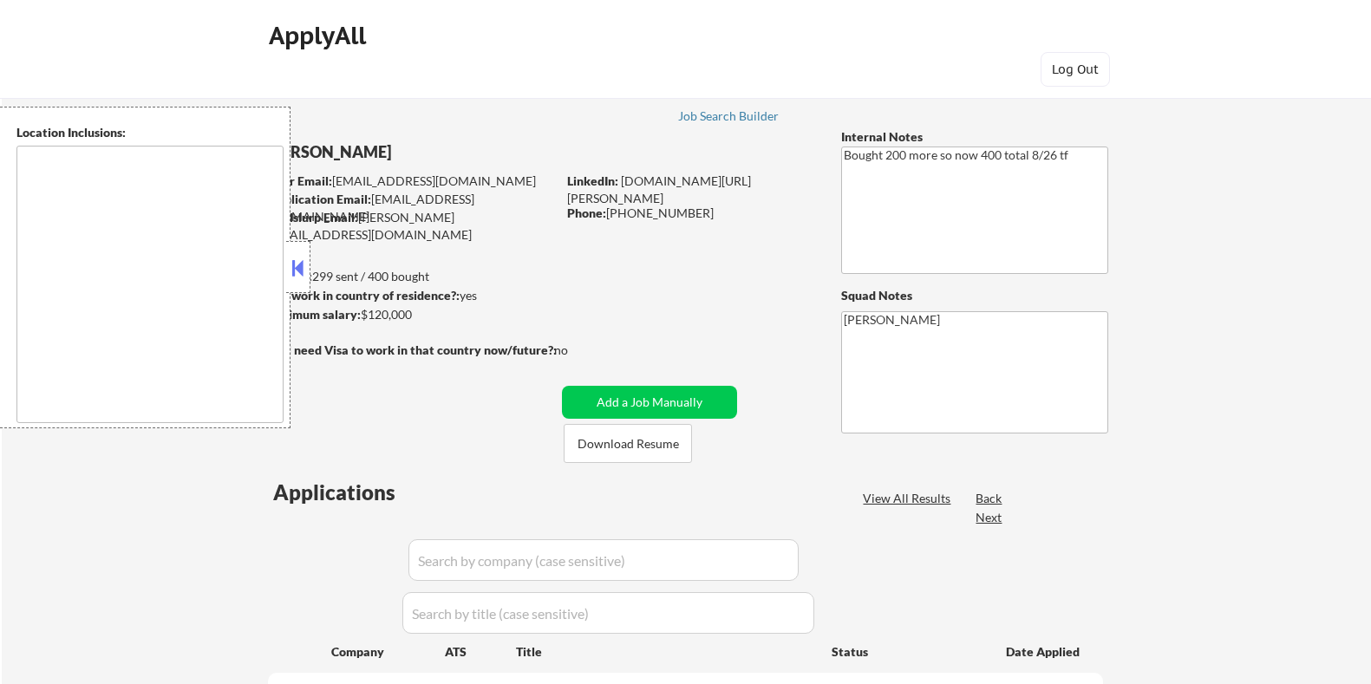
select select ""pending""
type textarea "Seattle, WA Mercer Island, WA Shoreline, WA Tukwila, WA Burien, WA SeaTac, WA W…"
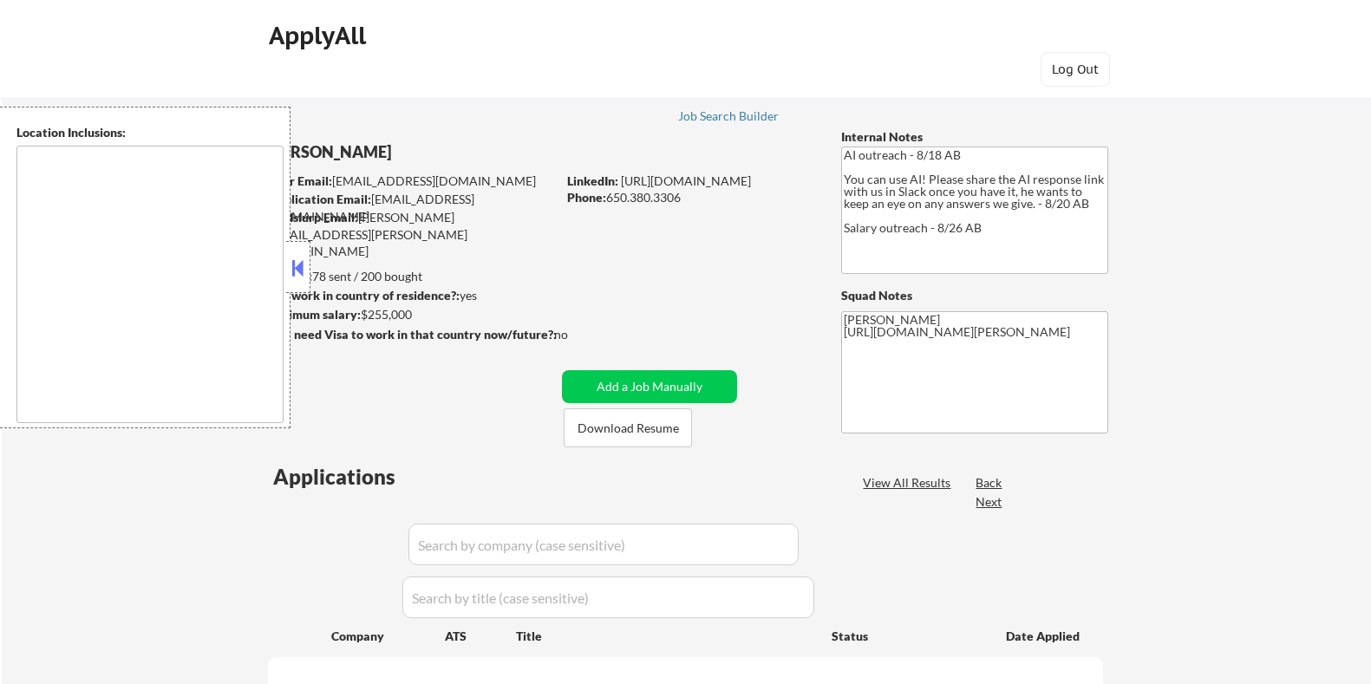
select select ""pending""
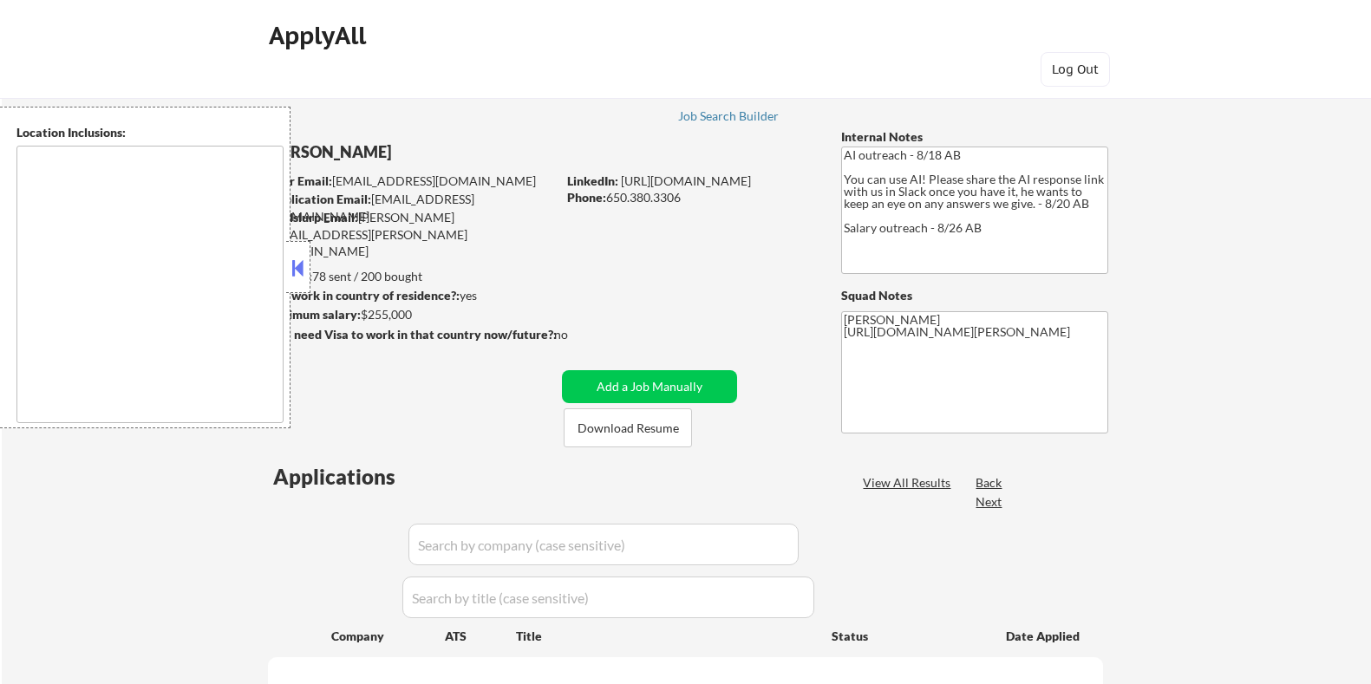
select select ""pending""
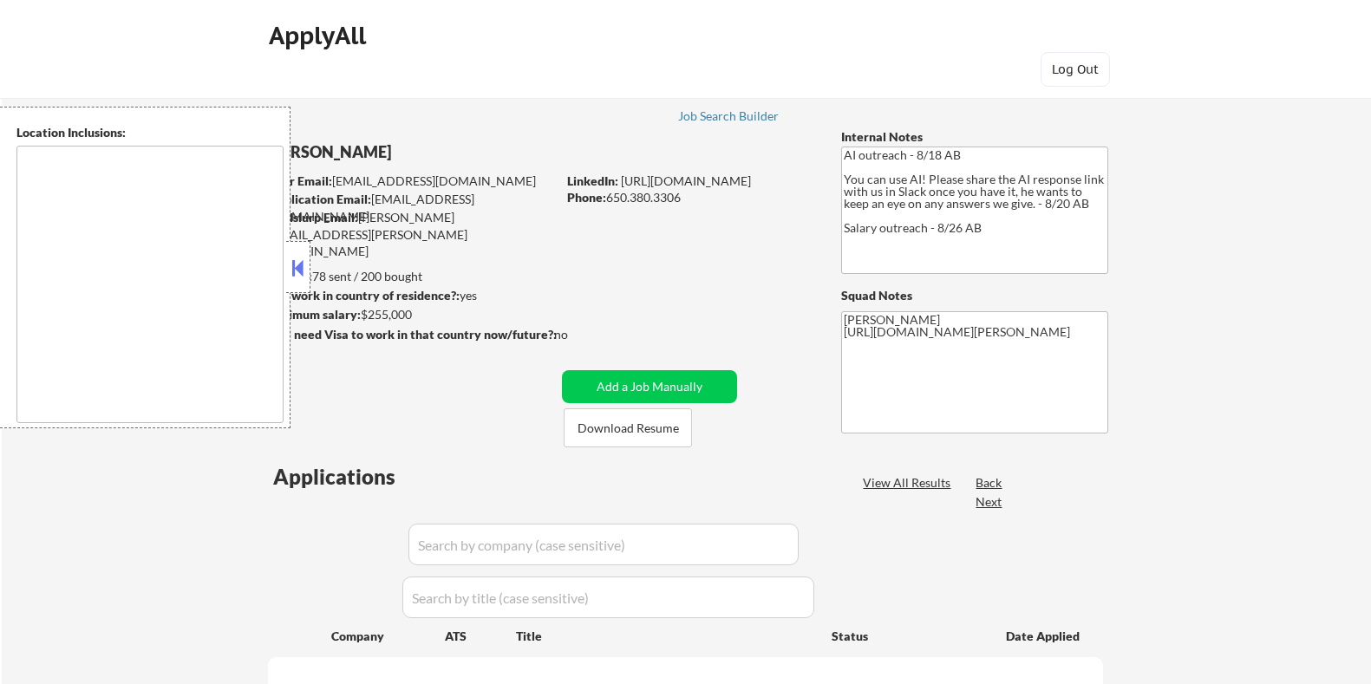
select select ""pending""
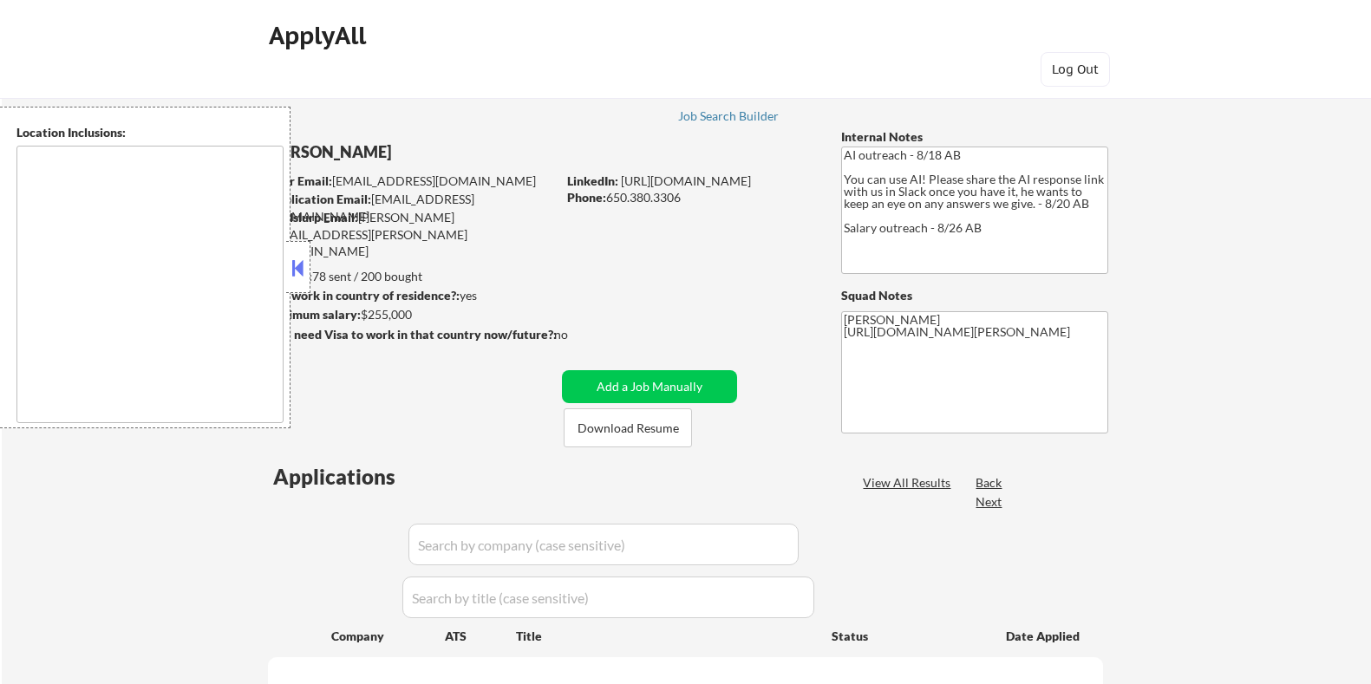
select select ""pending""
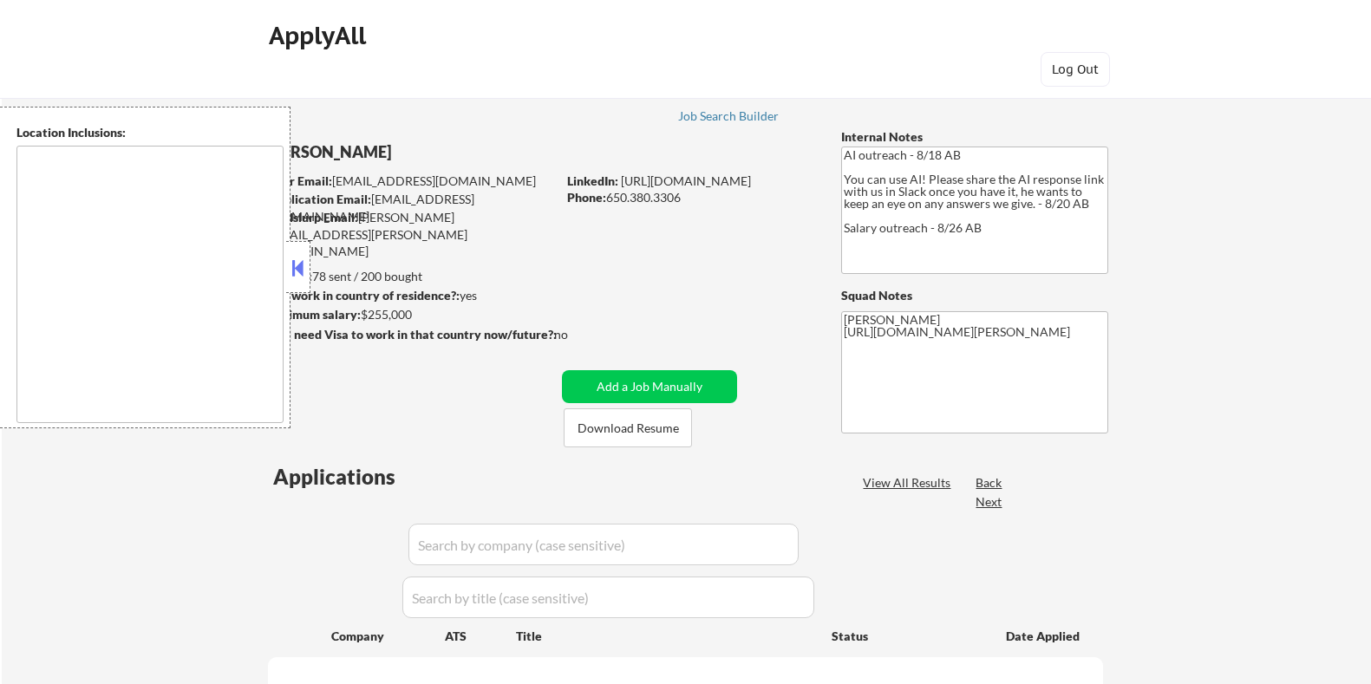
select select ""pending""
type textarea "San Francisco, CA Daly City, CA South San Francisco, CA Brisbane, CA Colma, CA …"
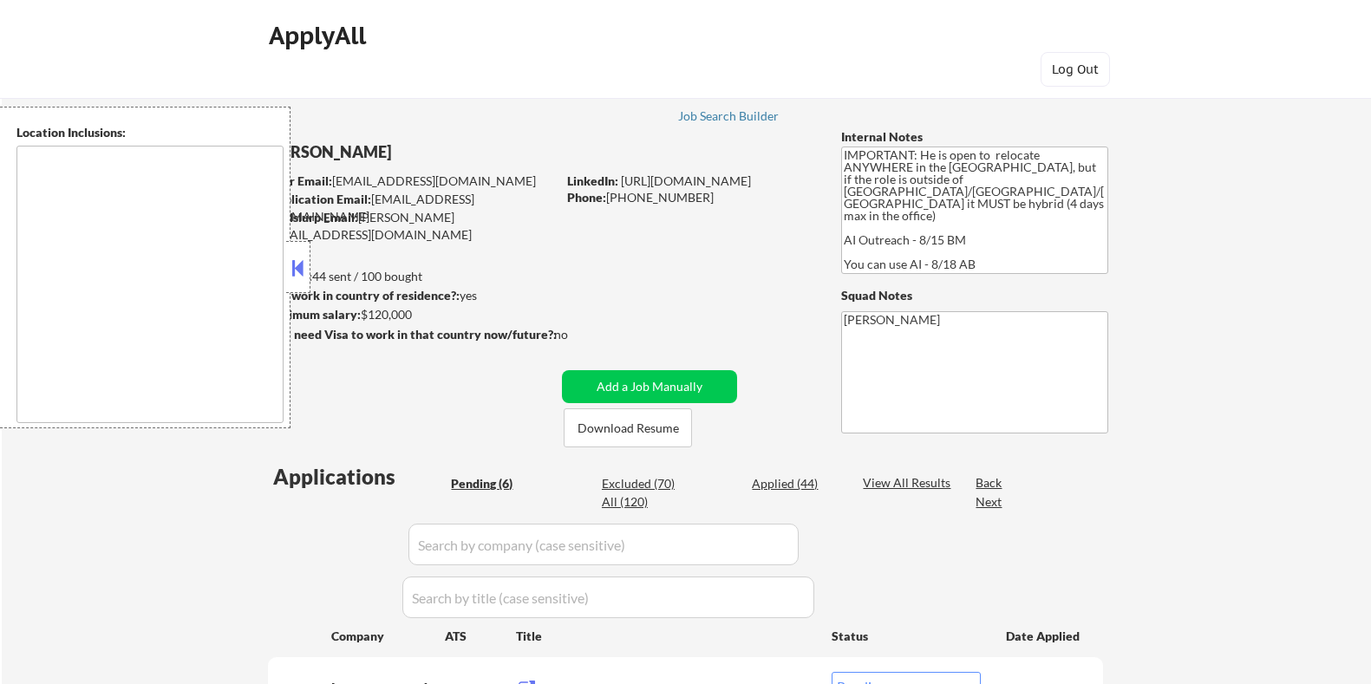
select select ""pending""
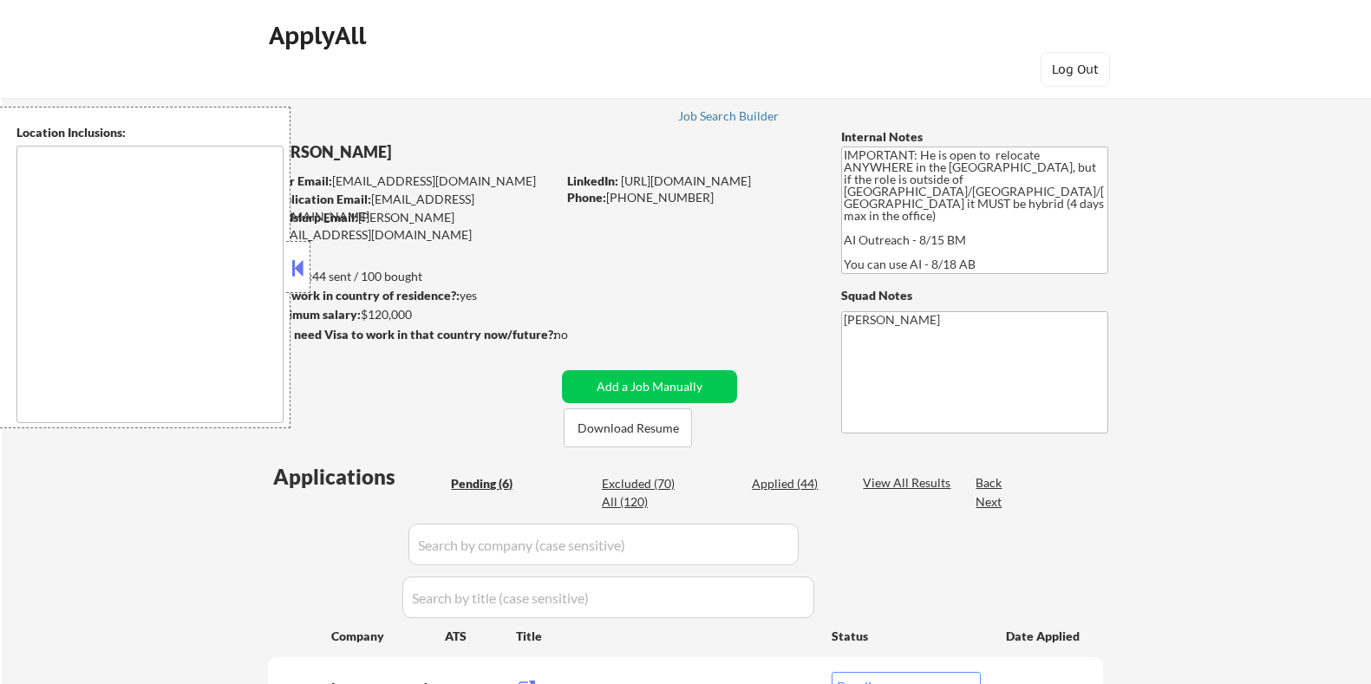
select select ""pending""
type textarea "country:US"
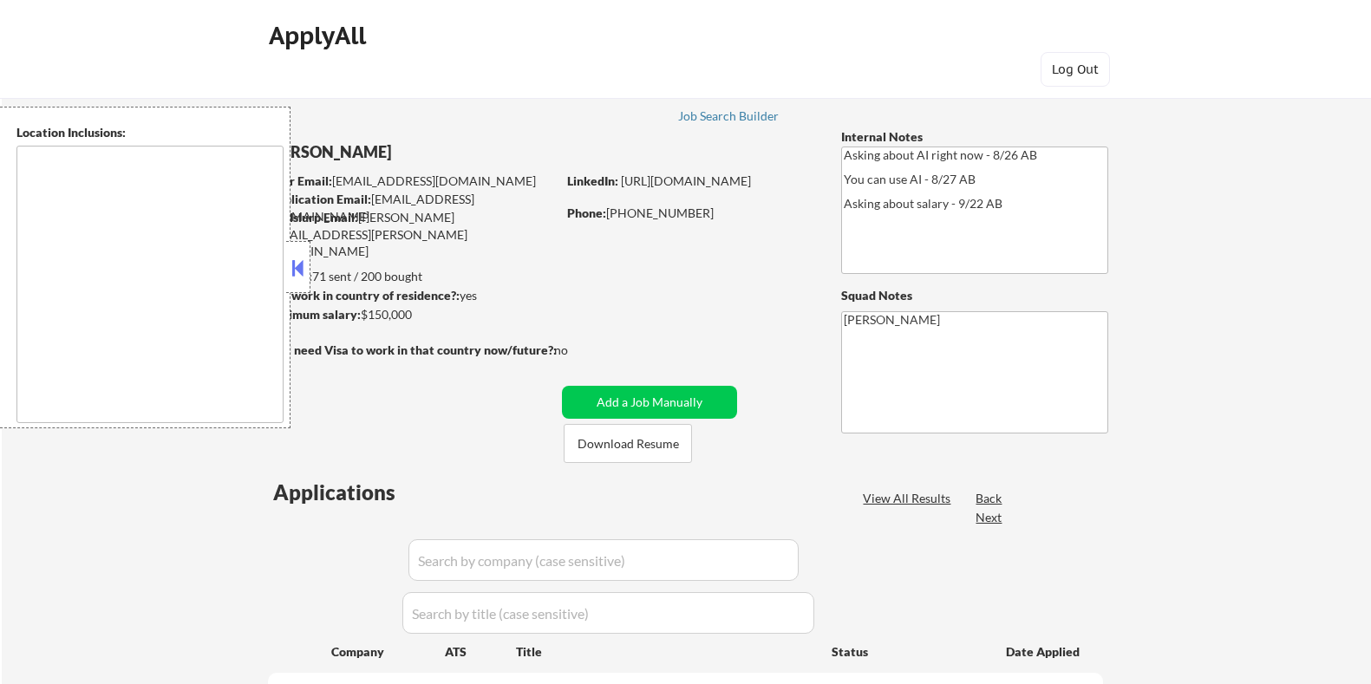
select select ""pending""
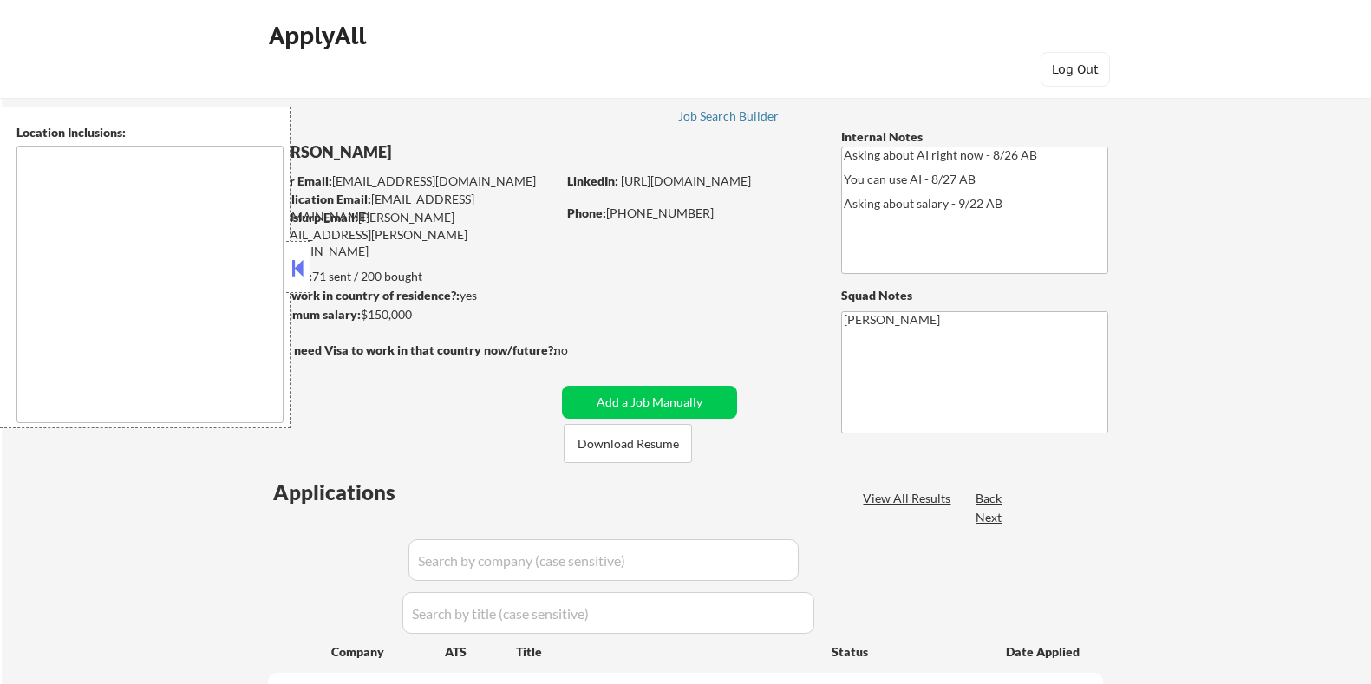
select select ""pending""
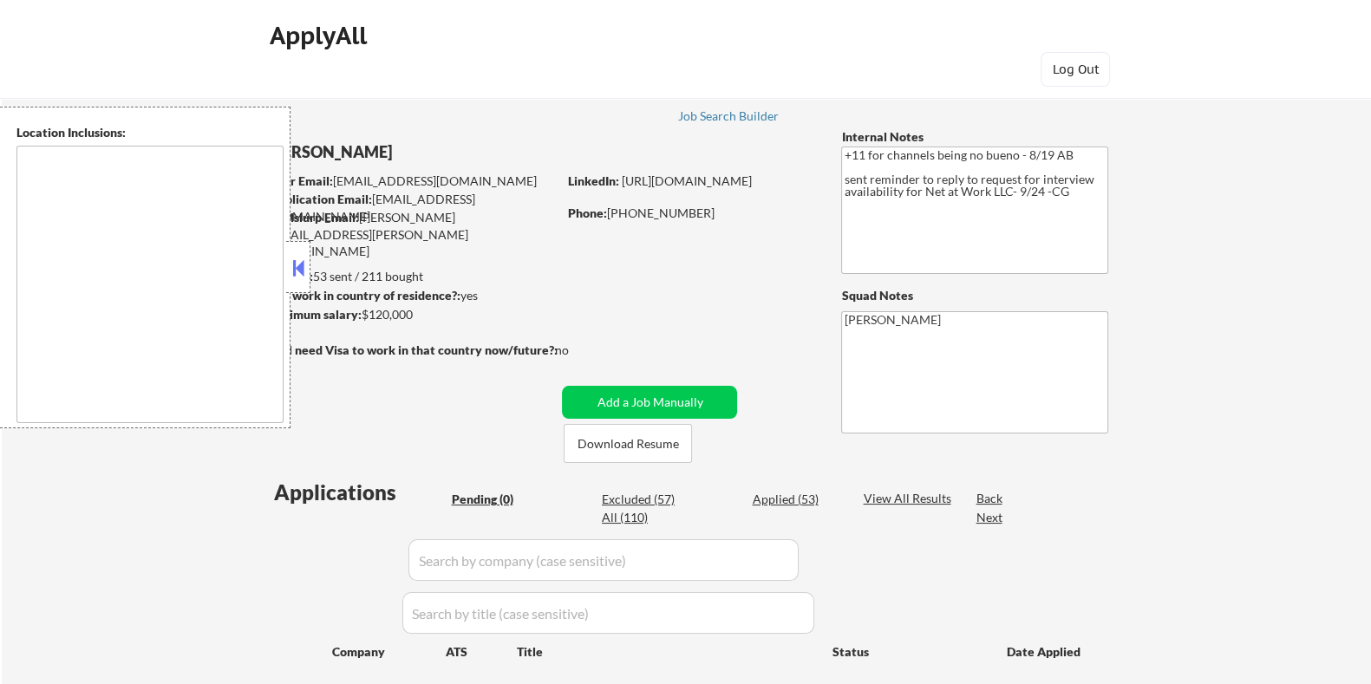
type textarea "remote"
click at [656, 499] on div "Excluded (57)" at bounding box center [645, 499] width 87 height 17
select select ""excluded__location_""
select select ""excluded""
select select ""excluded__expired_""
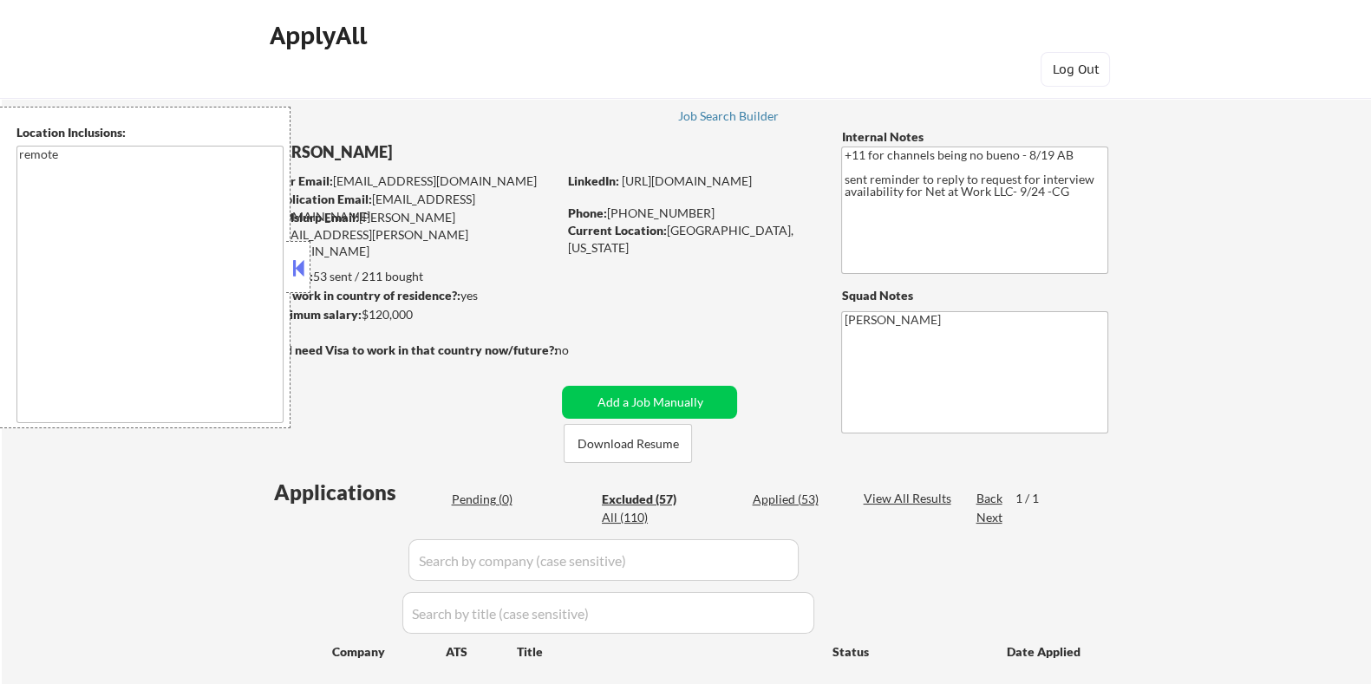
select select ""excluded__expired_""
select select ""excluded__bad_match_""
select select ""excluded__expired_""
select select ""excluded__bad_match_""
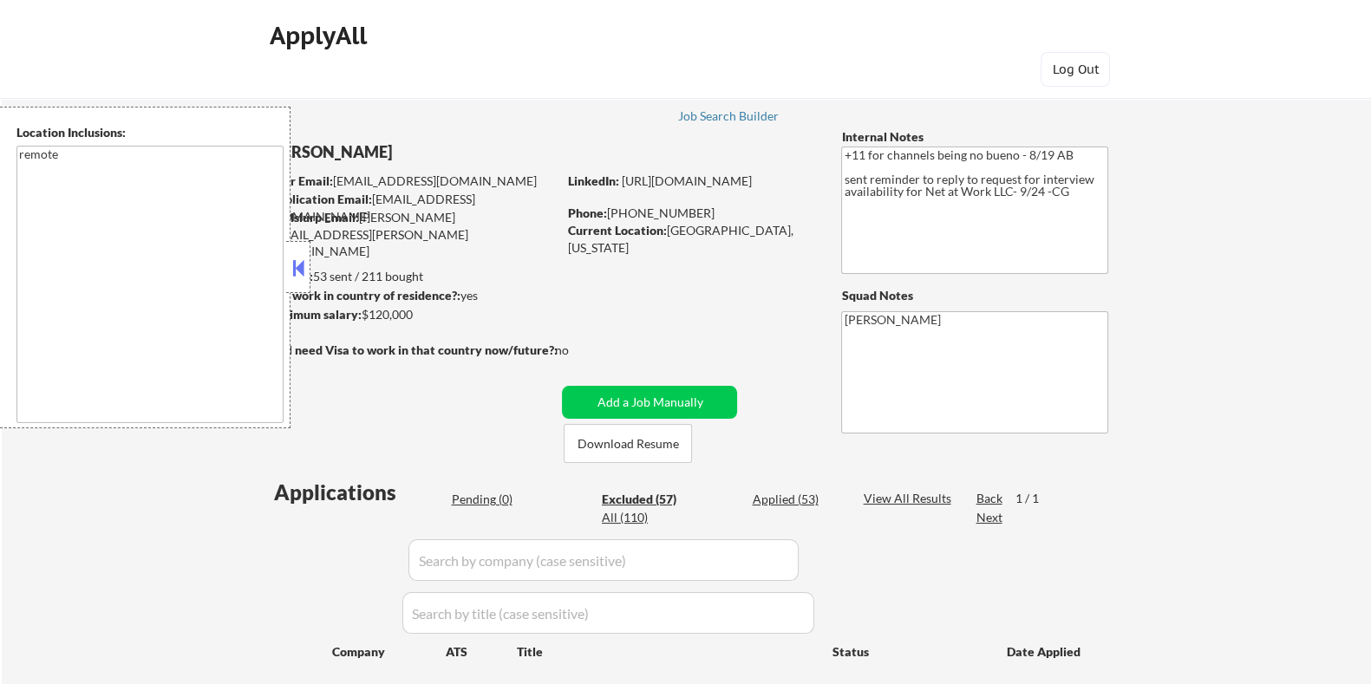
select select ""excluded__expired_""
select select ""excluded__bad_match_""
select select ""excluded__expired_""
select select ""excluded__bad_match_""
select select ""excluded""
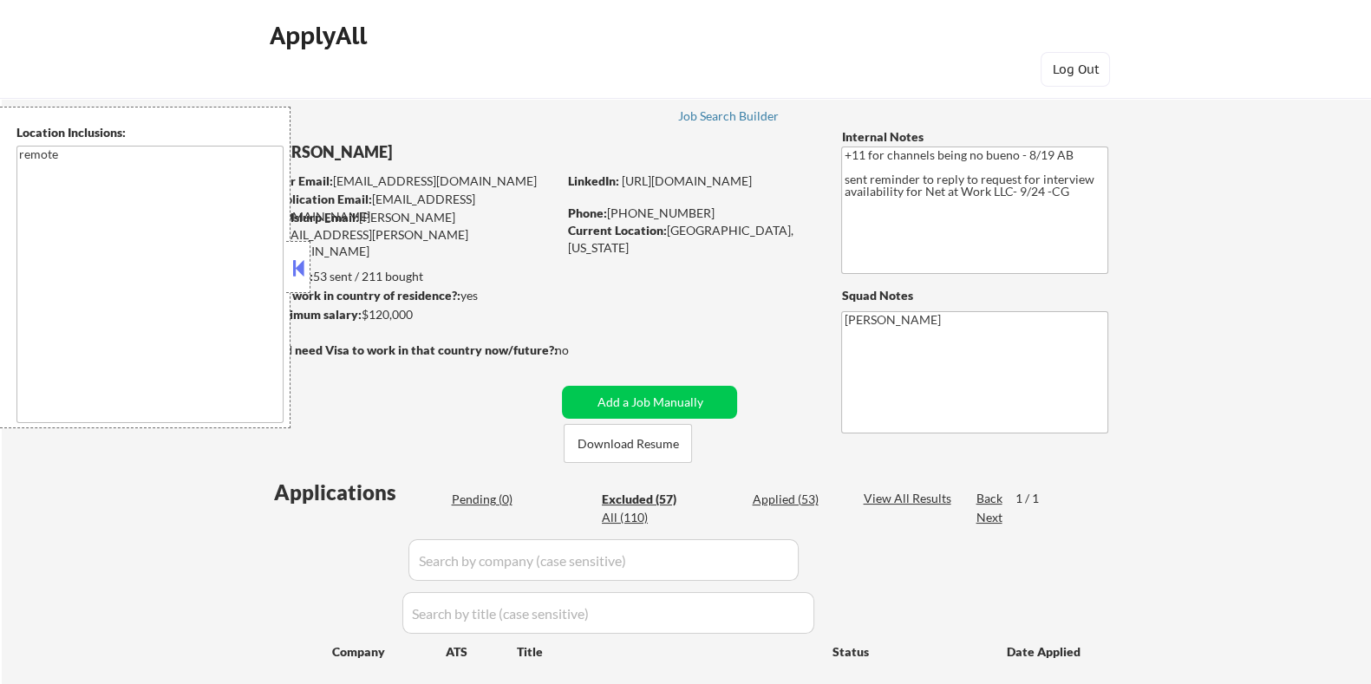
select select ""excluded__expired_""
select select ""excluded__bad_match_""
select select ""excluded__expired_""
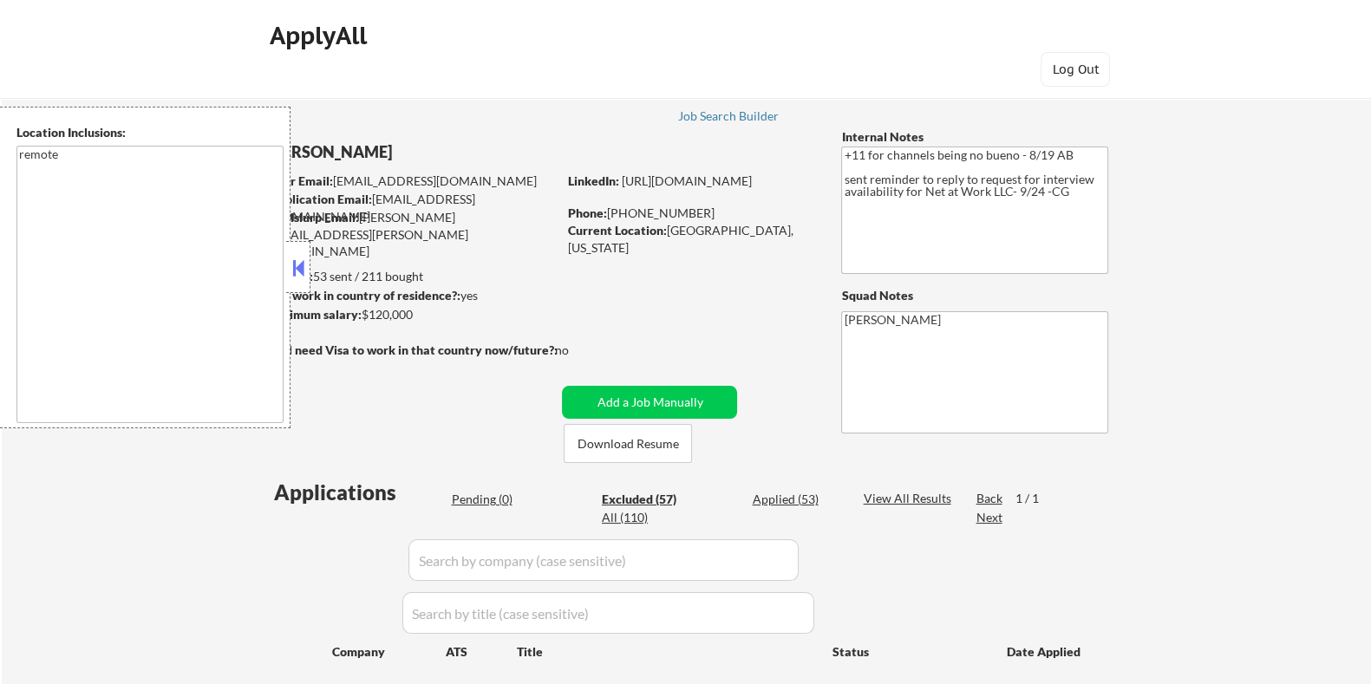
select select ""excluded__expired_""
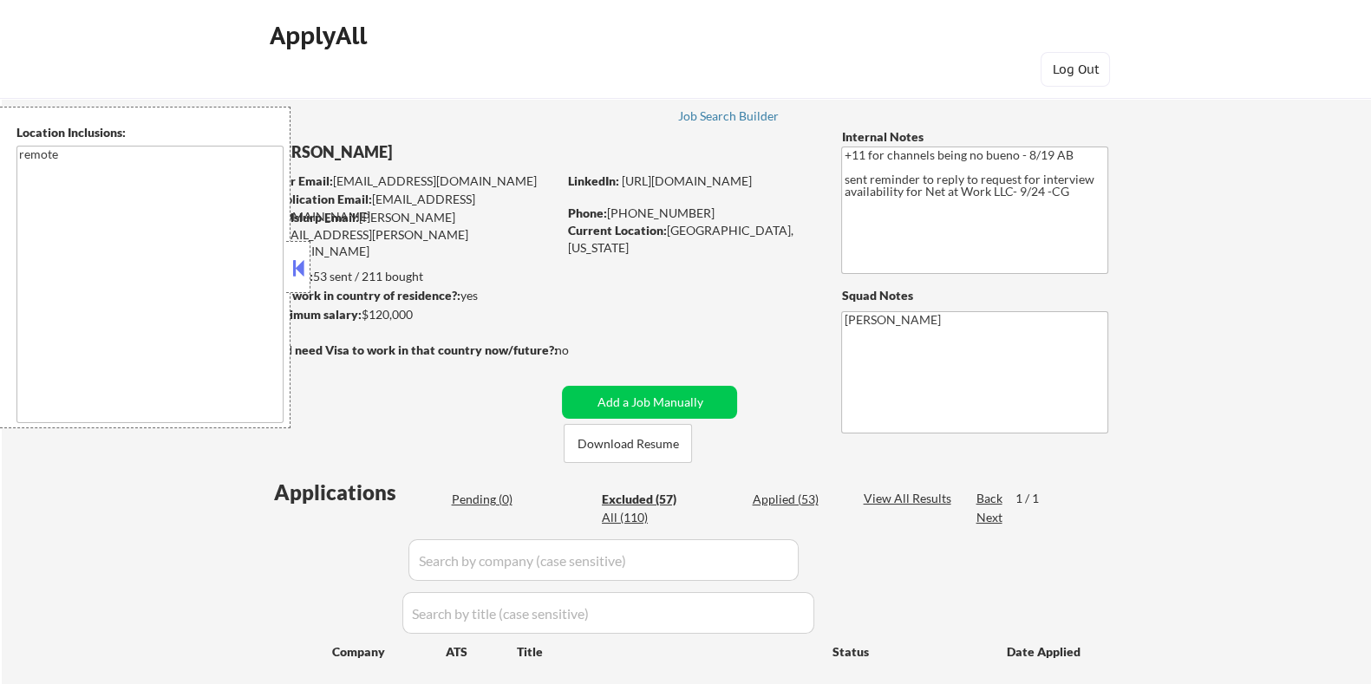
select select ""excluded""
select select ""excluded__location_""
select select ""excluded__salary_""
select select ""excluded__expired_""
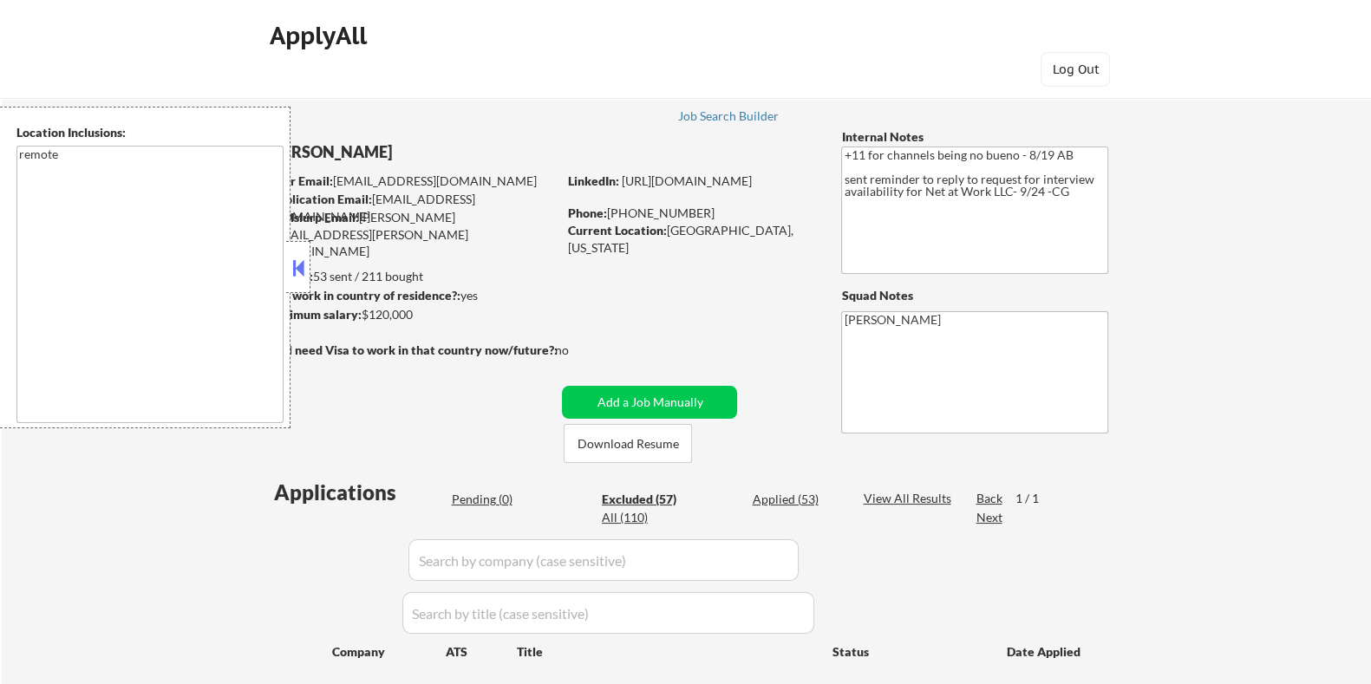
select select ""excluded__other_""
select select ""excluded__expired_""
select select ""excluded__bad_match_""
select select ""excluded__expired_""
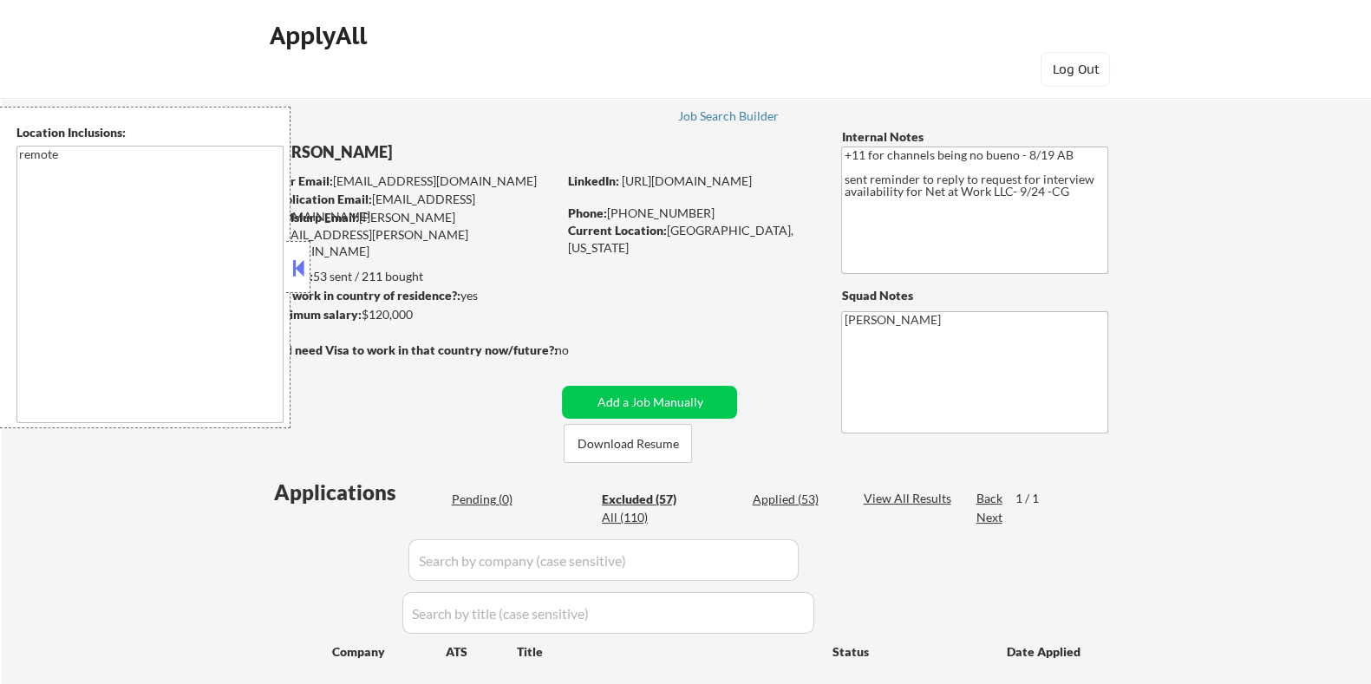
select select ""excluded""
select select ""excluded__bad_match_""
select select ""excluded""
select select ""excluded__bad_match_""
select select ""excluded__location_""
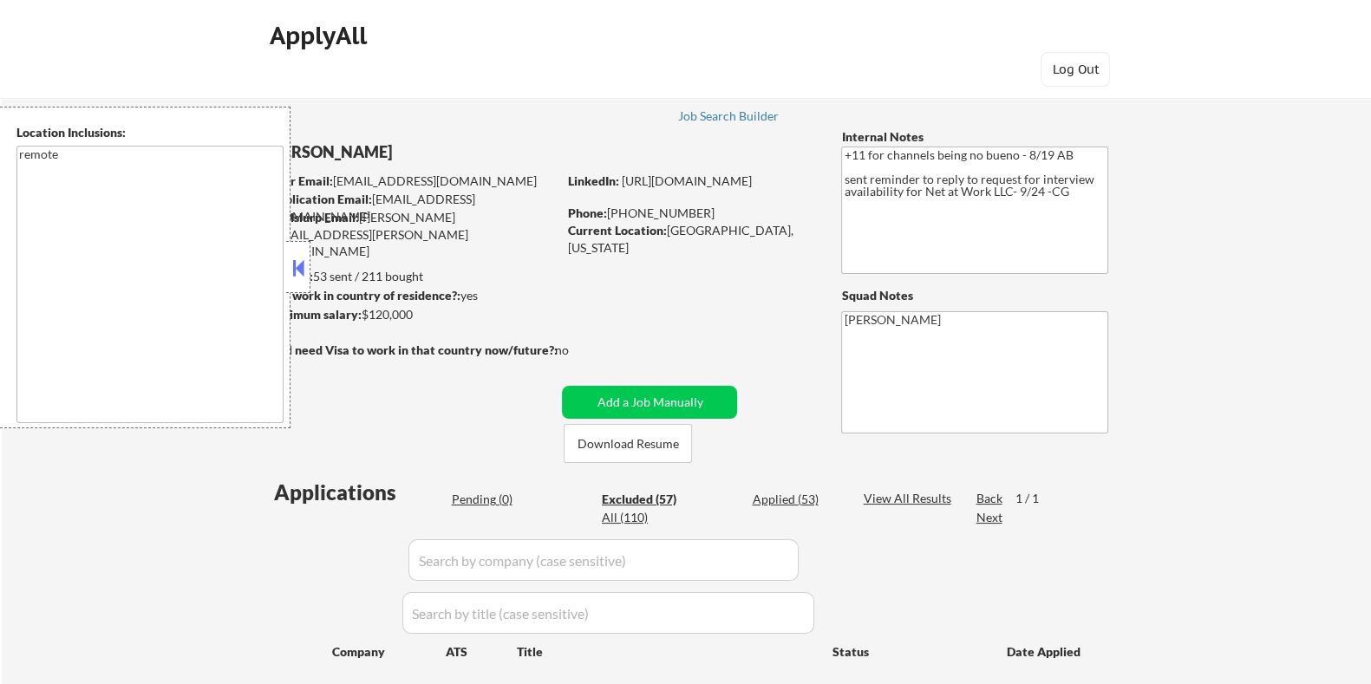
select select ""excluded""
select select ""excluded__expired_""
select select ""excluded__bad_match_""
select select ""excluded__expired_""
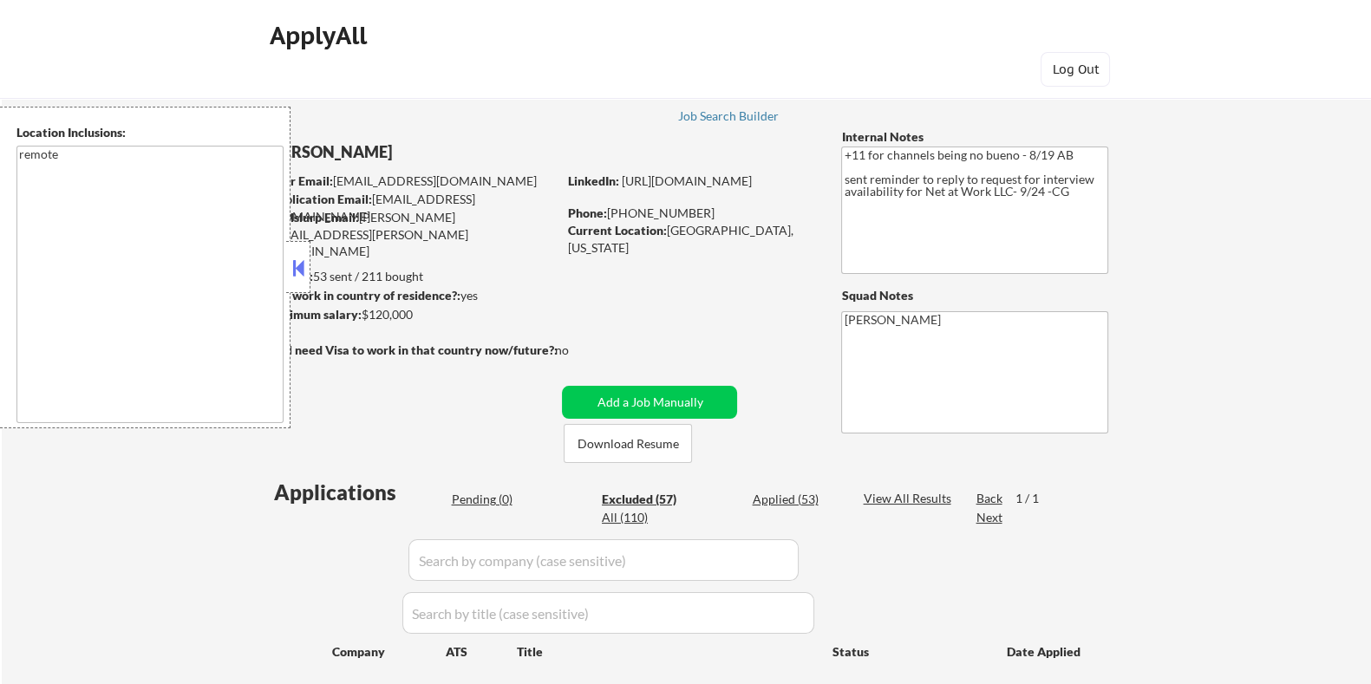
select select ""excluded__location_""
select select ""excluded__bad_match_""
select select ""excluded__location_""
select select ""excluded__bad_match_""
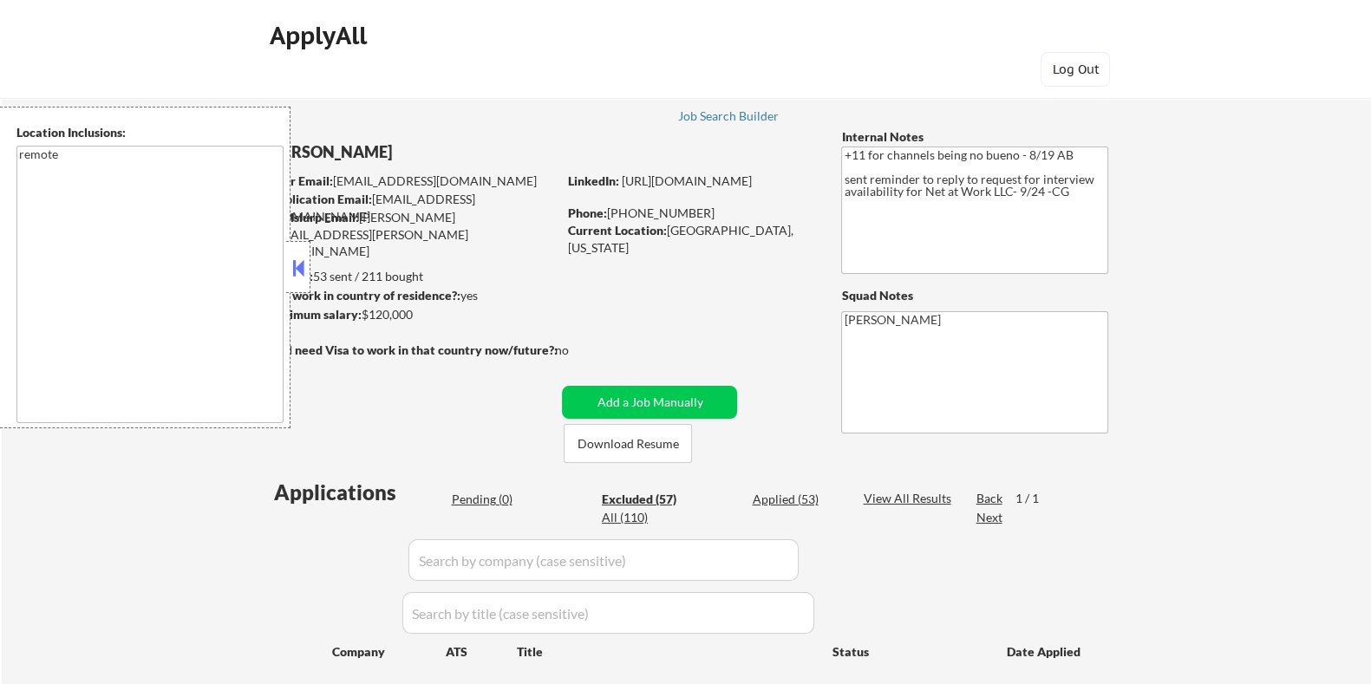
select select ""excluded__bad_match_""
select select ""excluded__location_""
select select ""excluded__bad_match_""
select select ""excluded""
select select ""excluded__salary_""
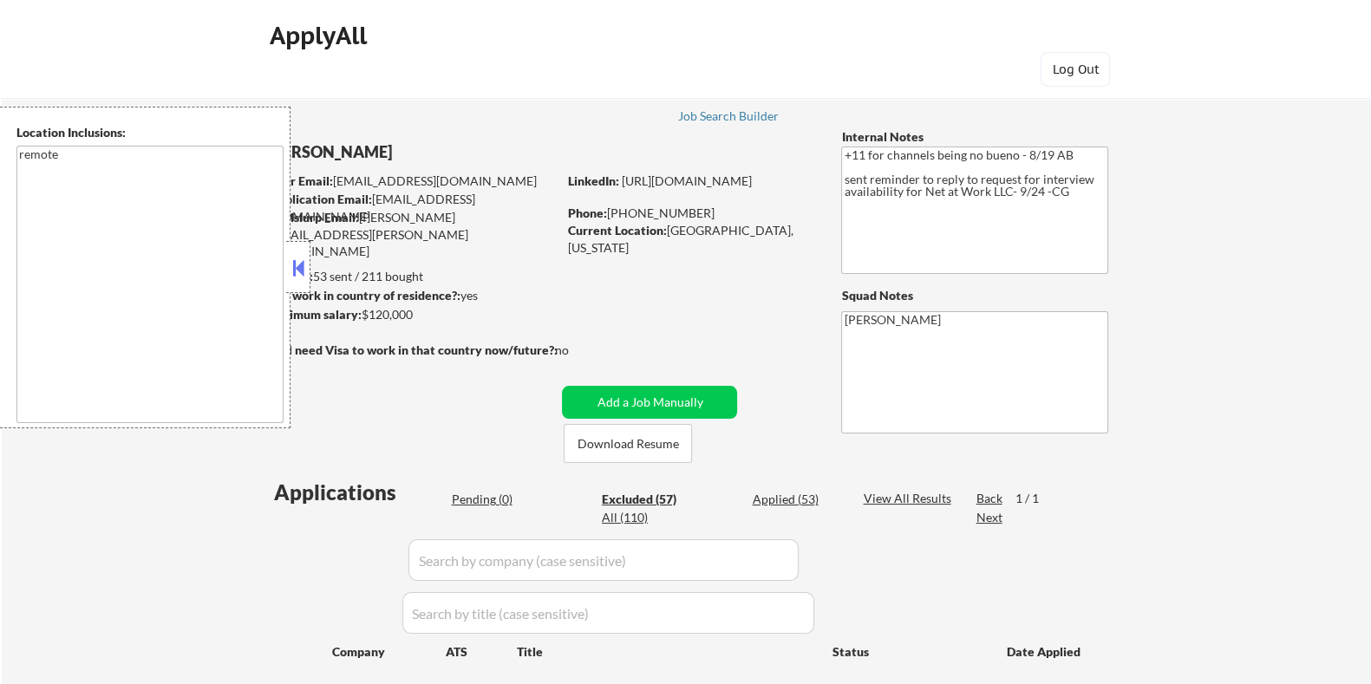
select select ""excluded""
select select ""excluded__bad_match_""
select select ""excluded__expired_""
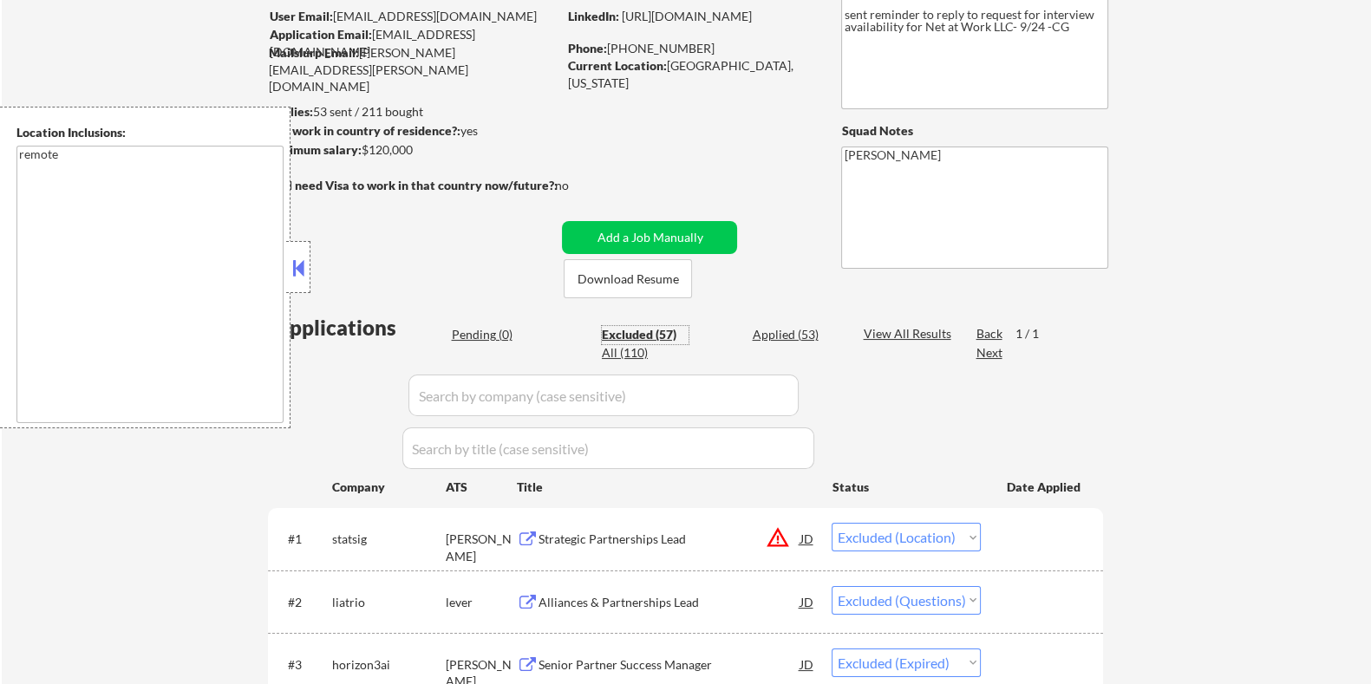
scroll to position [108, 0]
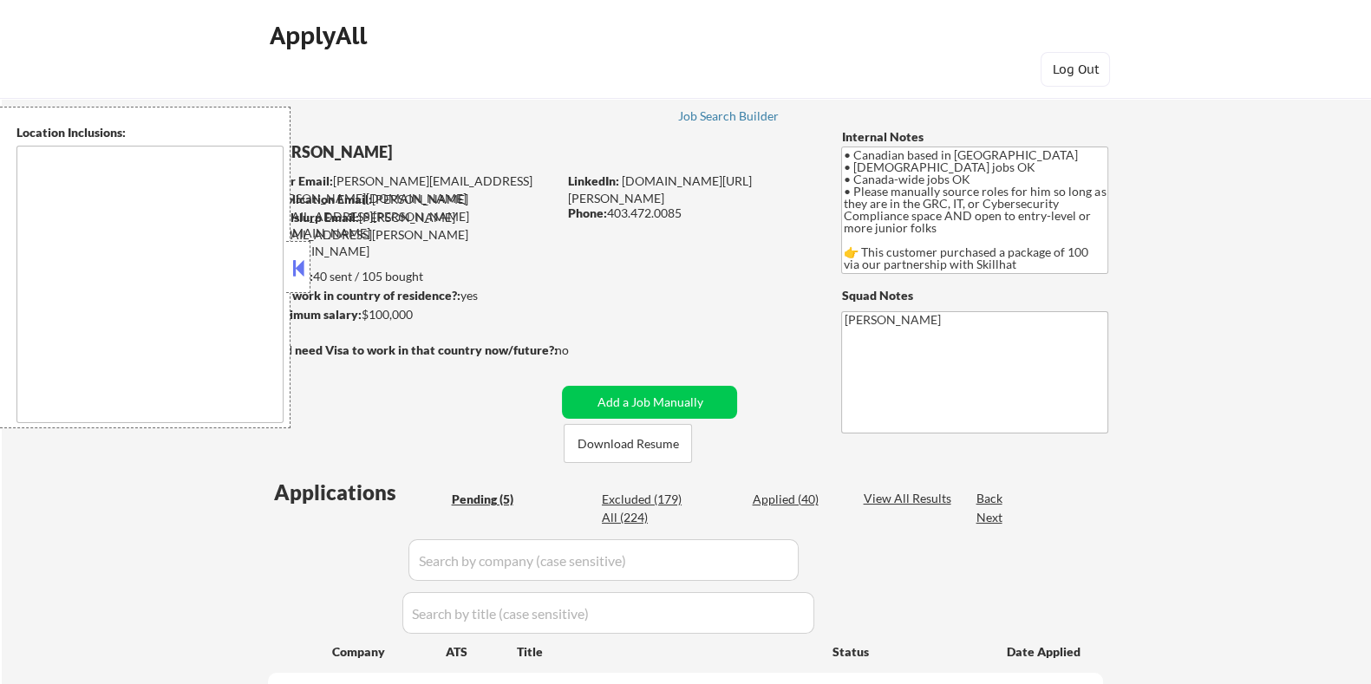
type textarea "country:[GEOGRAPHIC_DATA]"
select select ""pending""
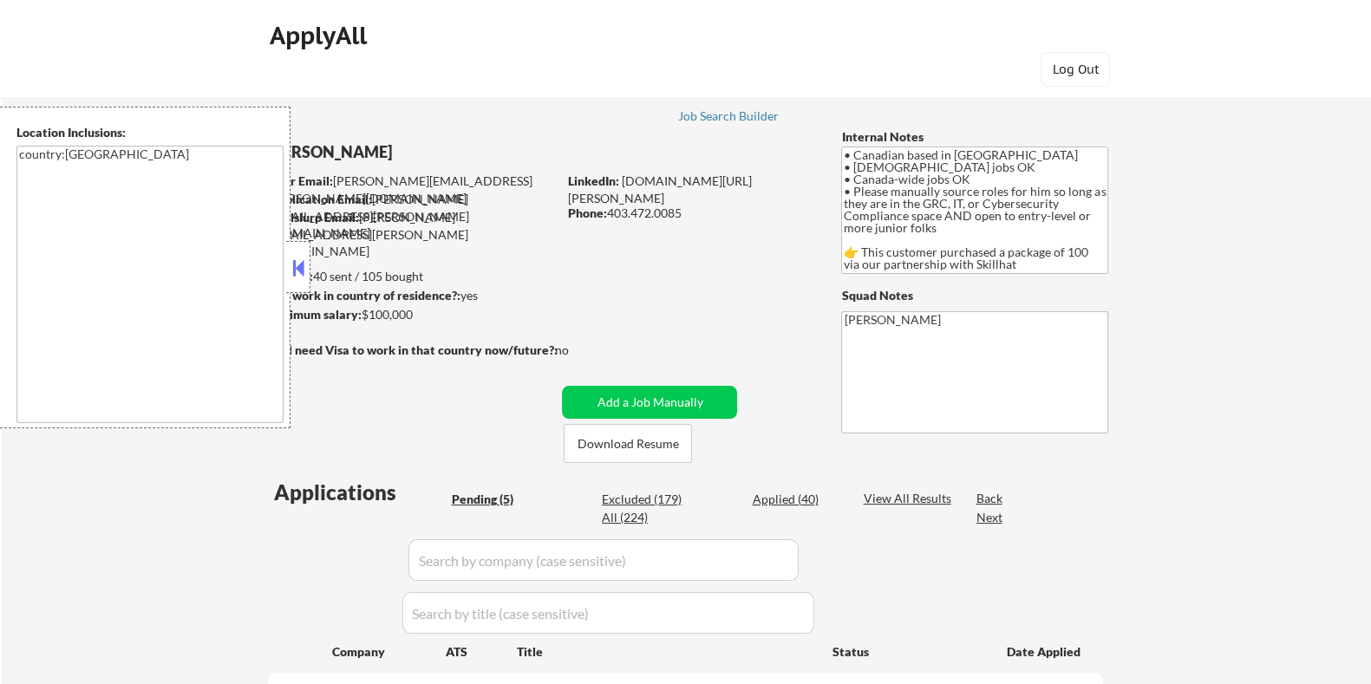
select select ""pending""
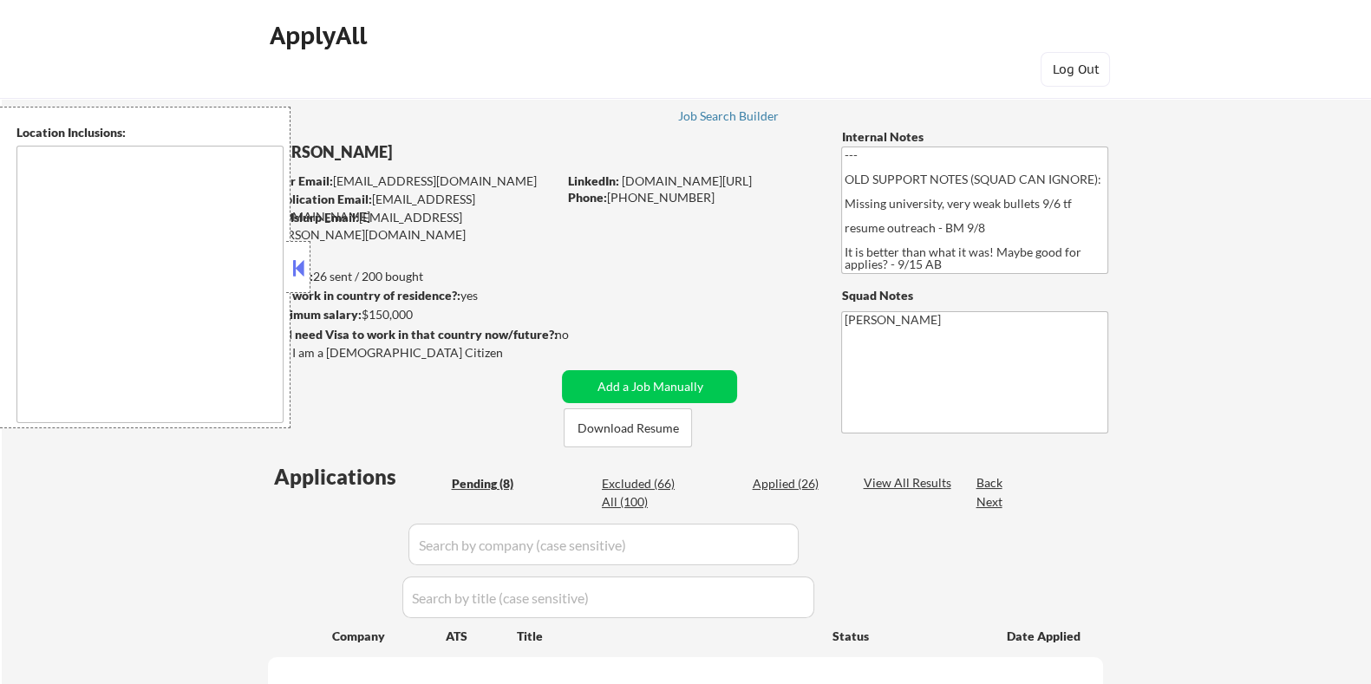
select select ""pending""
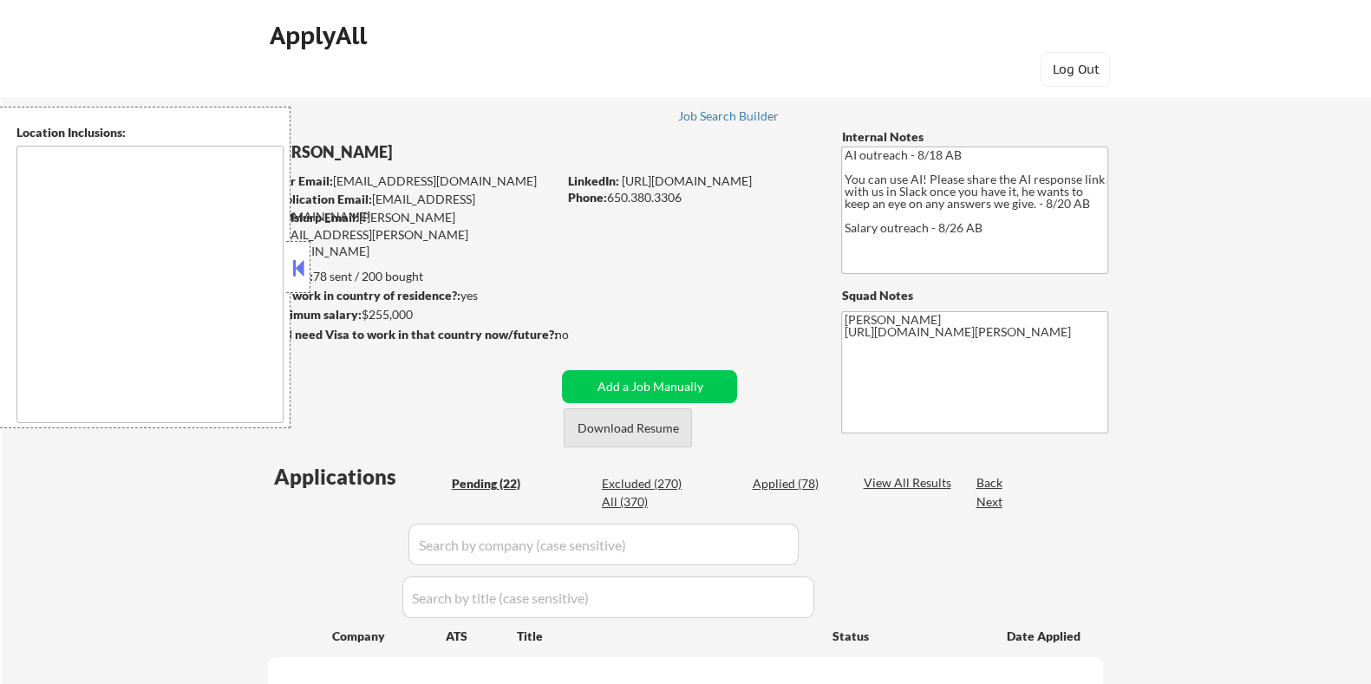
type textarea "[GEOGRAPHIC_DATA], [GEOGRAPHIC_DATA] [GEOGRAPHIC_DATA], [GEOGRAPHIC_DATA] [GEOG…"
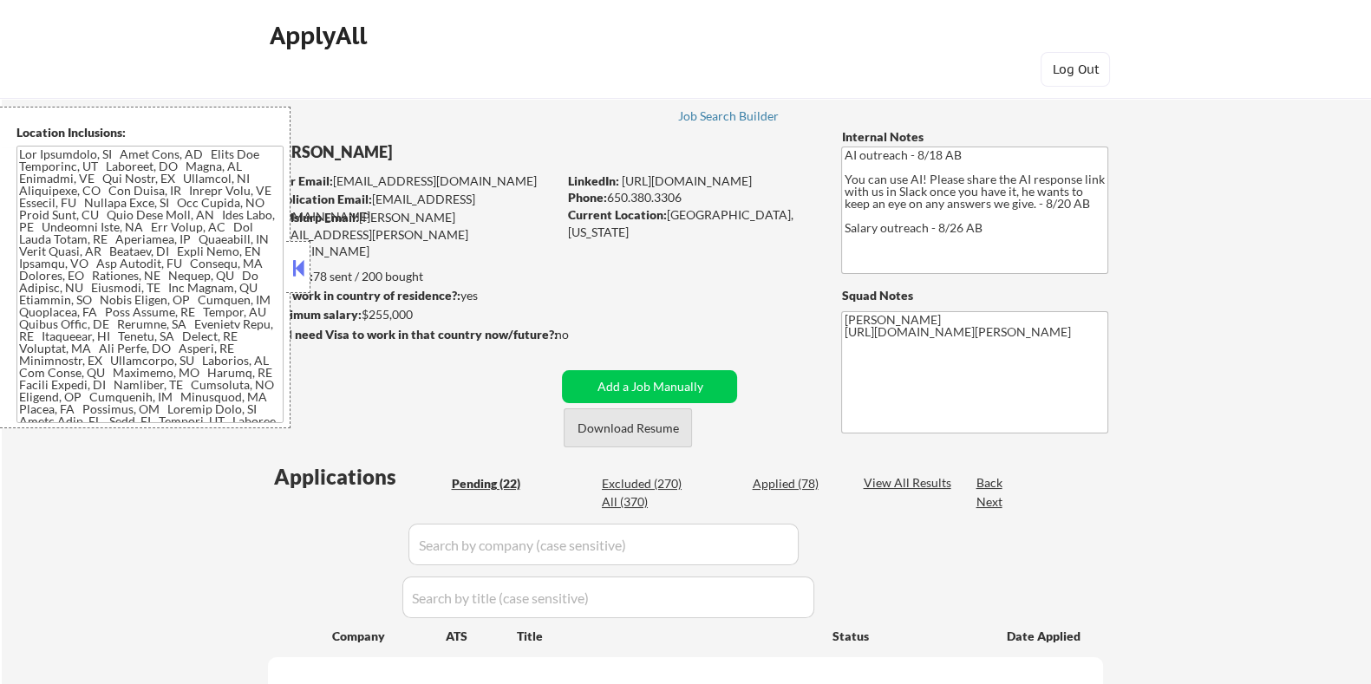
click at [638, 428] on button "Download Resume" at bounding box center [628, 427] width 128 height 39
select select ""pending""
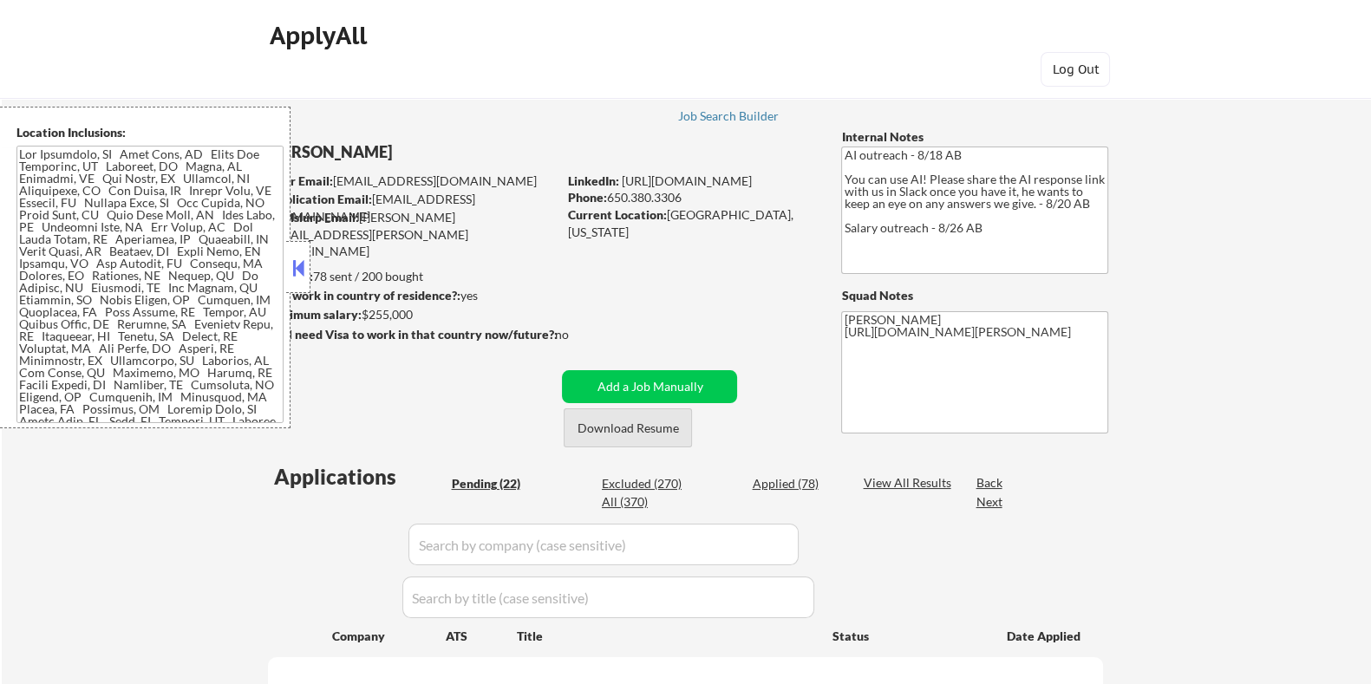
select select ""pending""
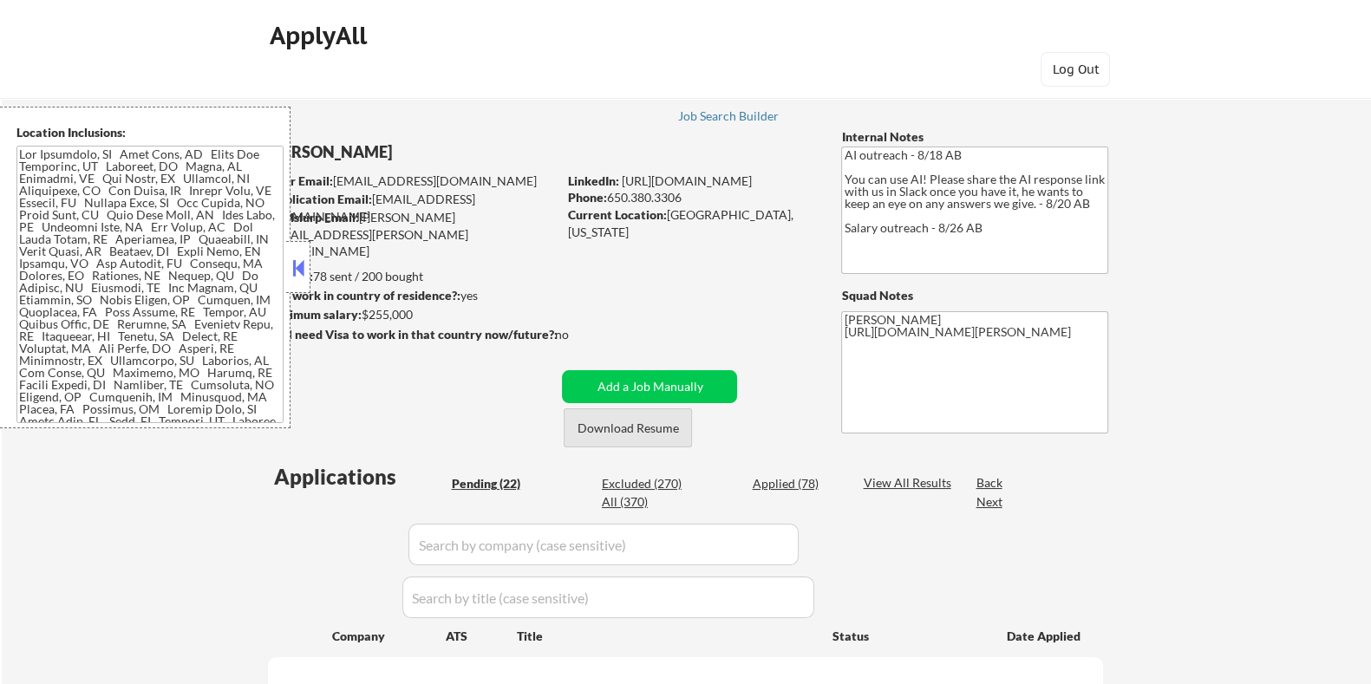
select select ""pending""
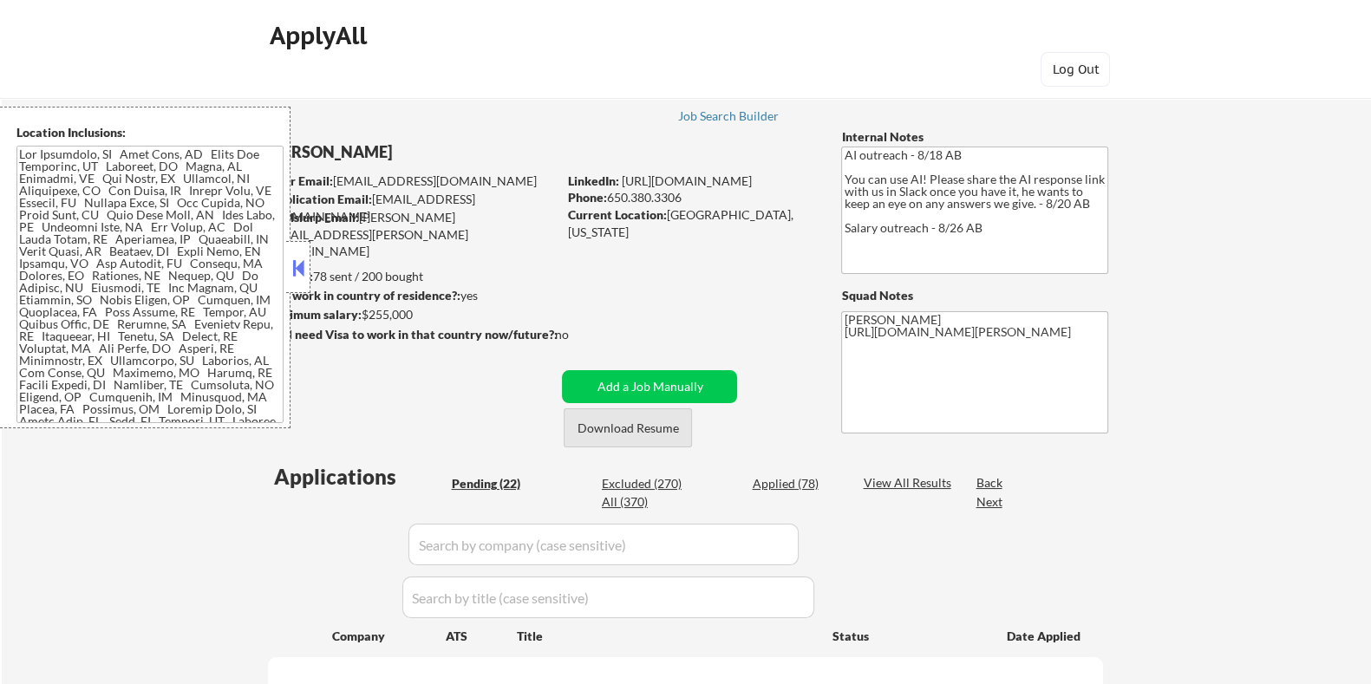
select select ""pending""
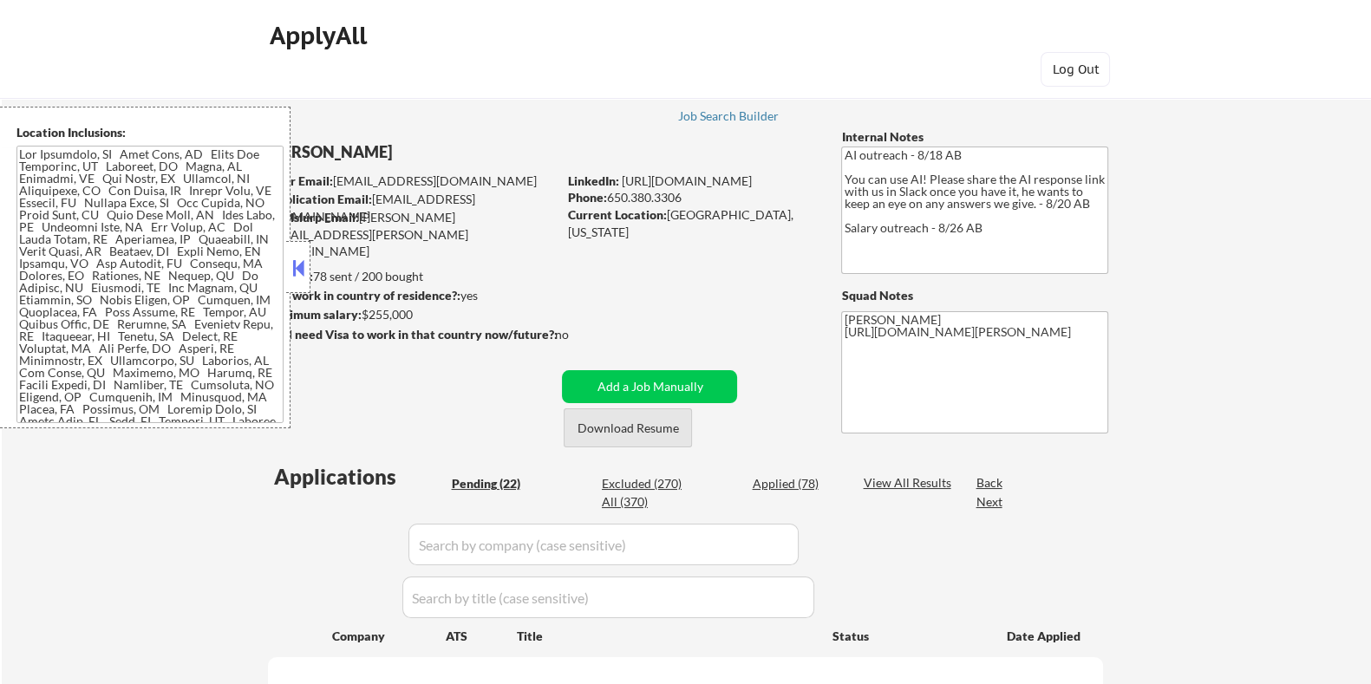
select select ""pending""
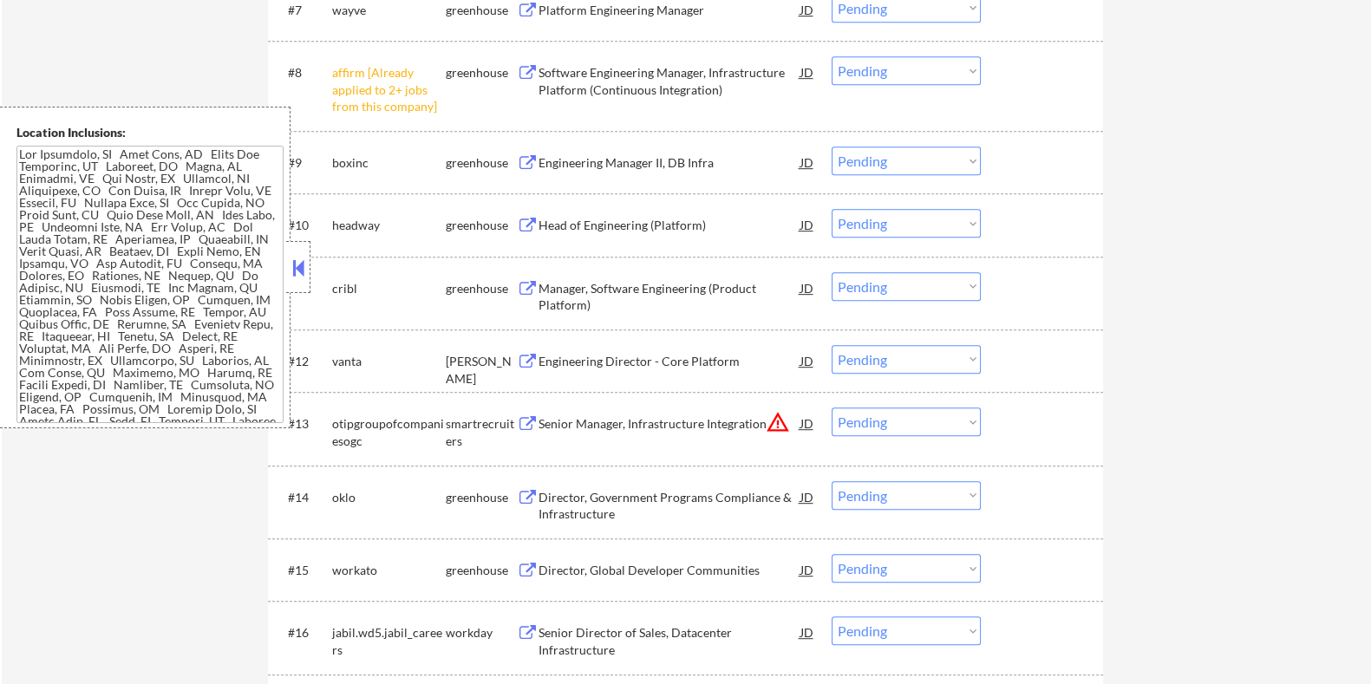
scroll to position [1084, 0]
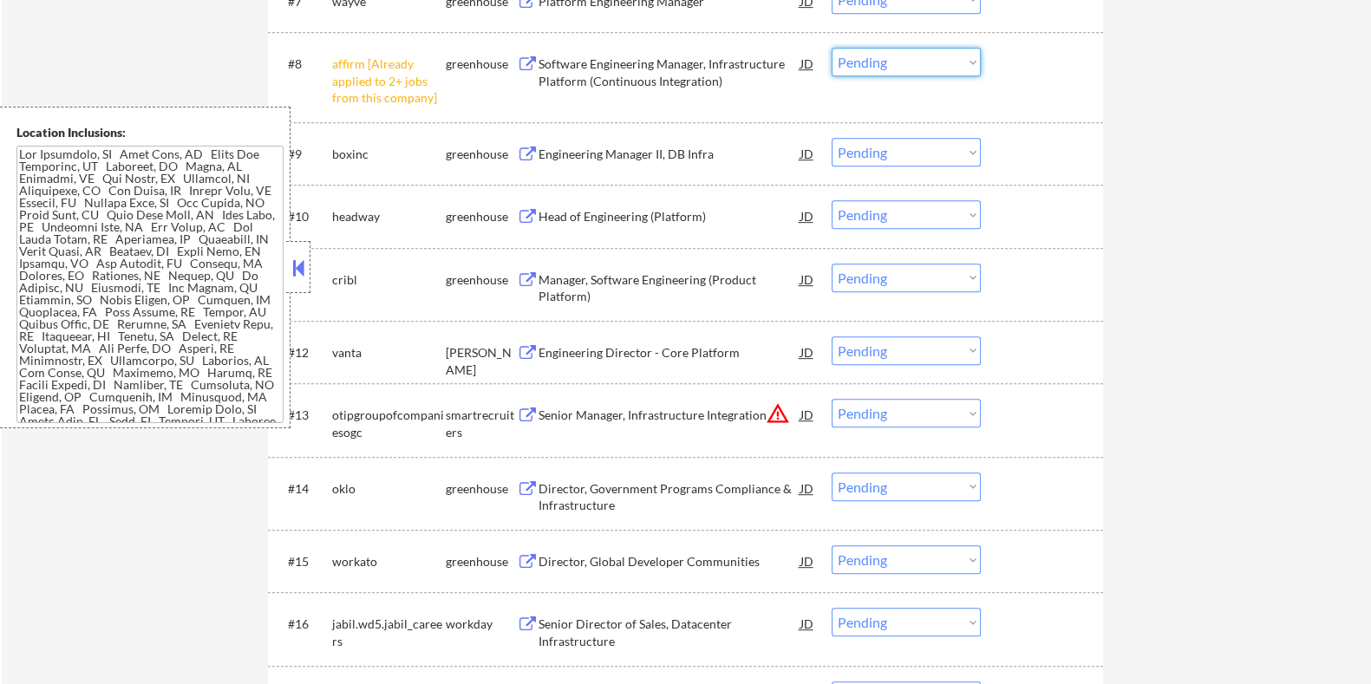
click at [935, 62] on select "Choose an option... Pending Applied Excluded (Questions) Excluded (Expired) Exc…" at bounding box center [905, 62] width 149 height 29
click at [831, 48] on select "Choose an option... Pending Applied Excluded (Questions) Excluded (Expired) Exc…" at bounding box center [905, 62] width 149 height 29
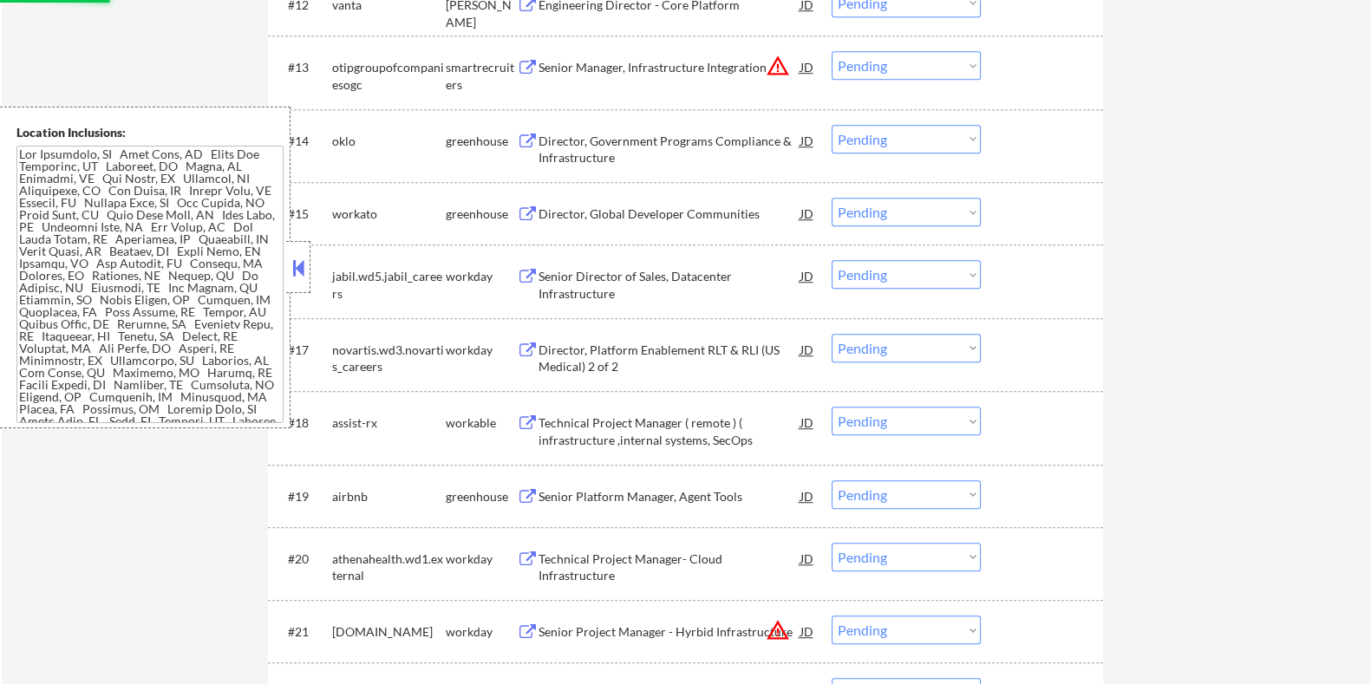
scroll to position [1625, 0]
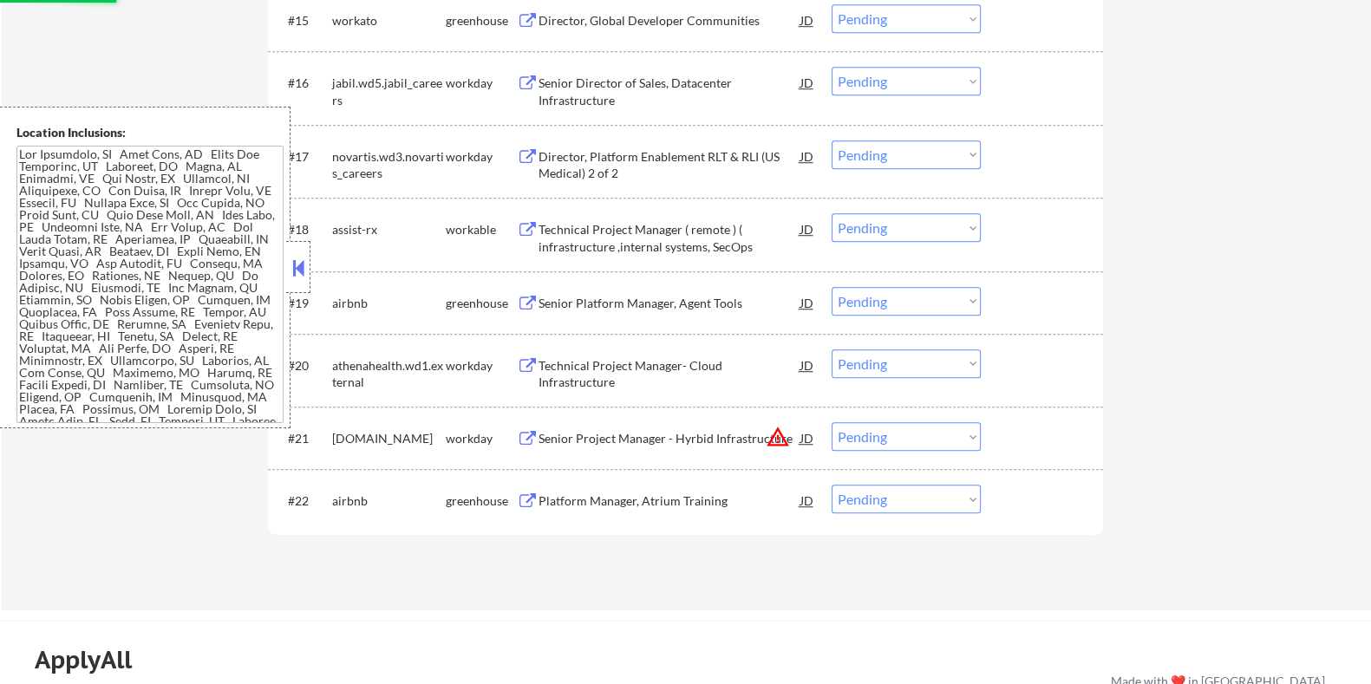
select select ""pending""
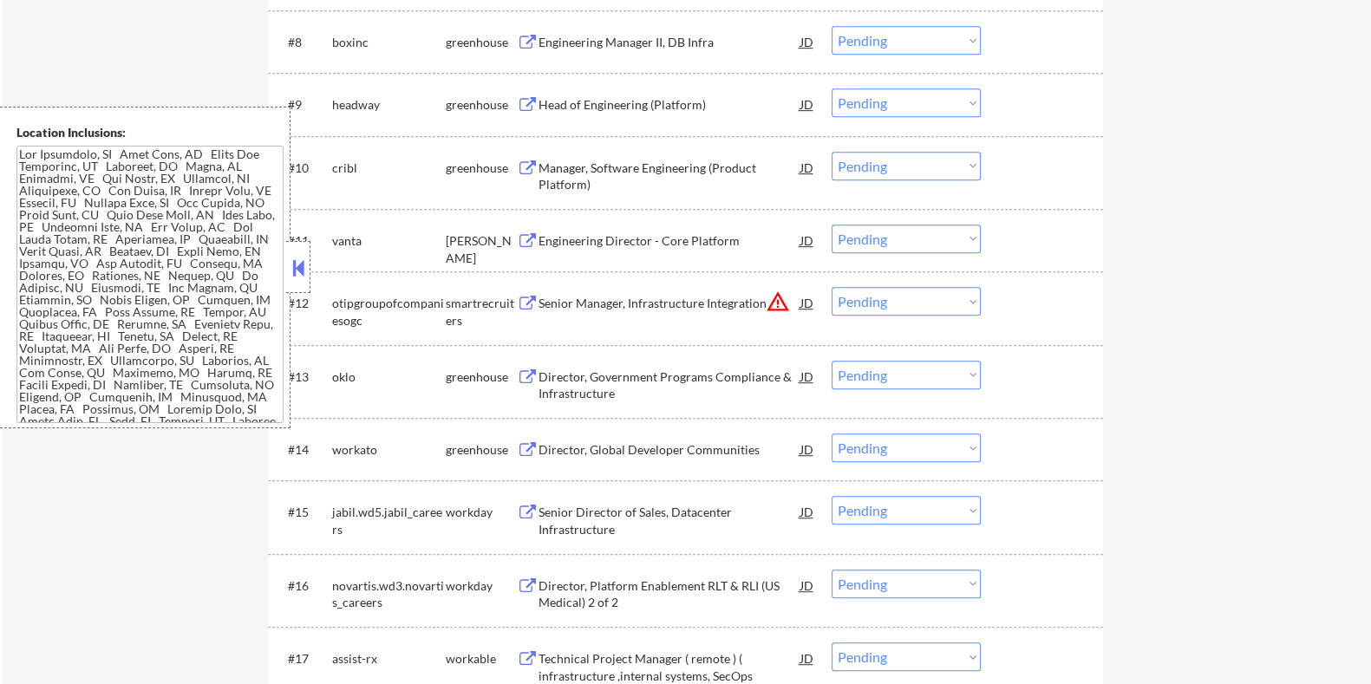
scroll to position [975, 0]
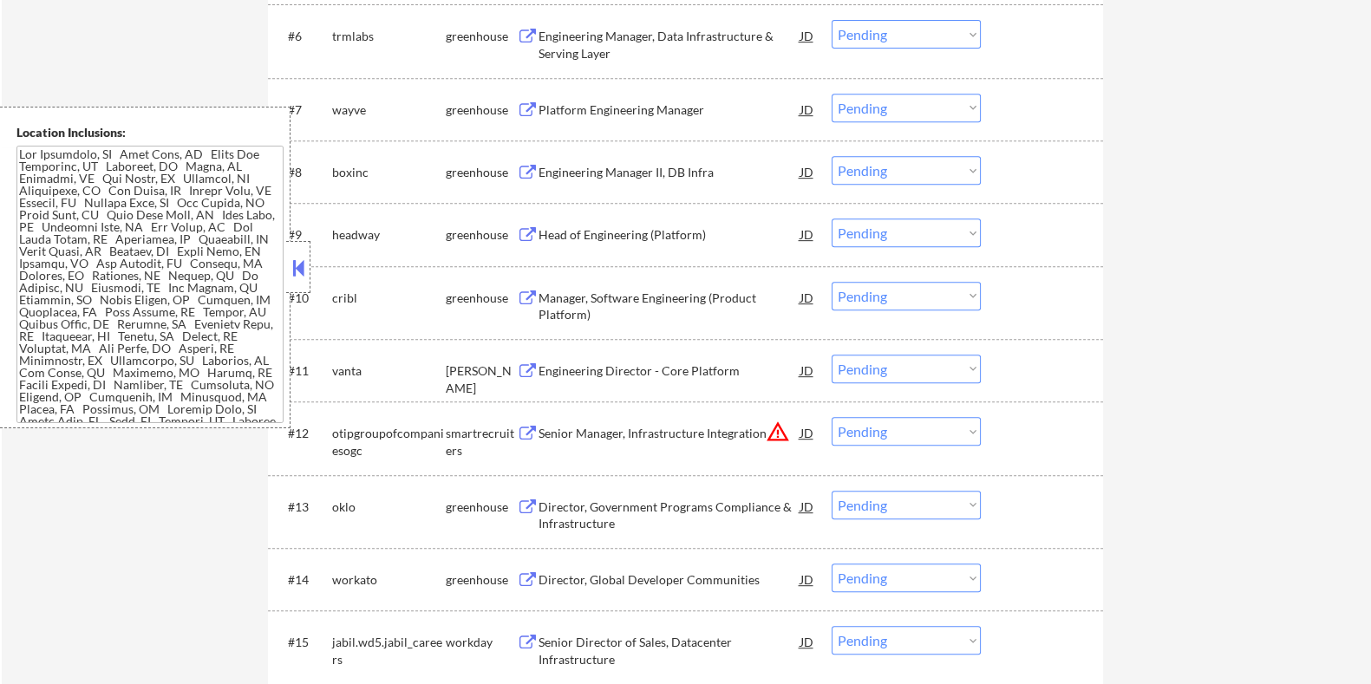
click at [674, 365] on div "Engineering Director - Core Platform" at bounding box center [669, 370] width 262 height 17
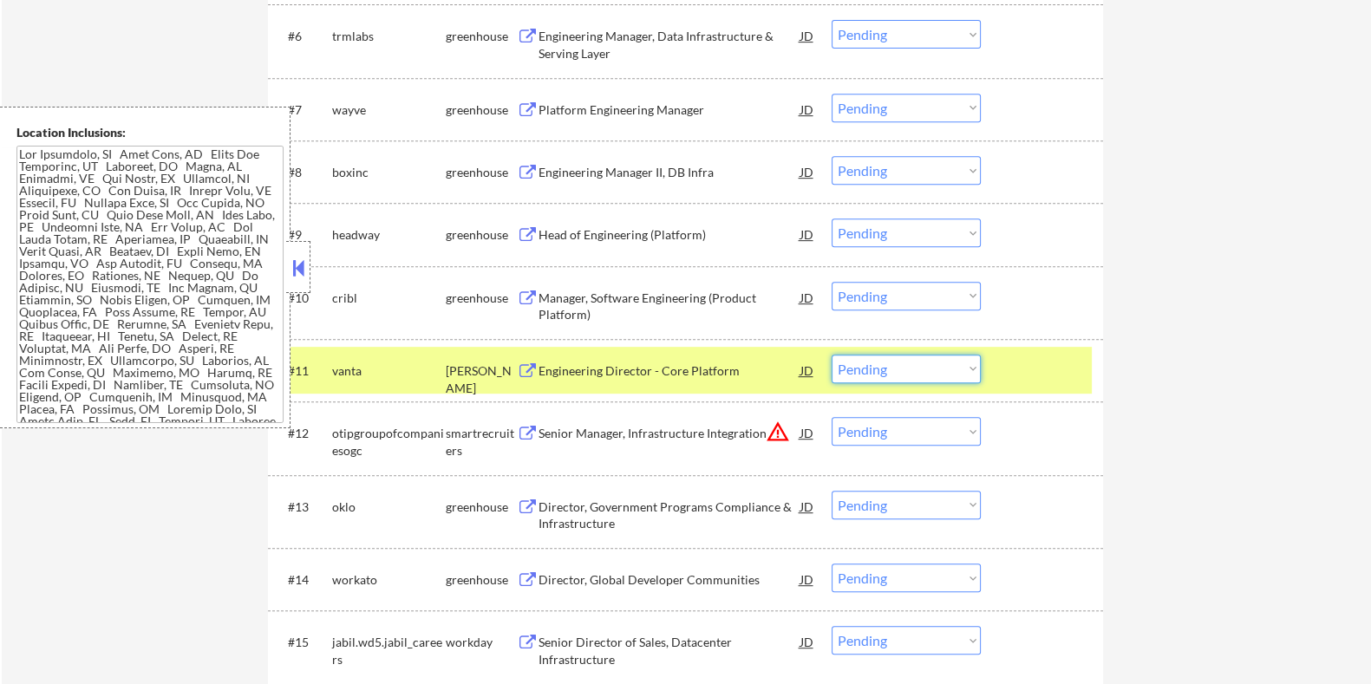
click at [929, 372] on select "Choose an option... Pending Applied Excluded (Questions) Excluded (Expired) Exc…" at bounding box center [905, 369] width 149 height 29
click at [831, 355] on select "Choose an option... Pending Applied Excluded (Questions) Excluded (Expired) Exc…" at bounding box center [905, 369] width 149 height 29
select select ""pending""
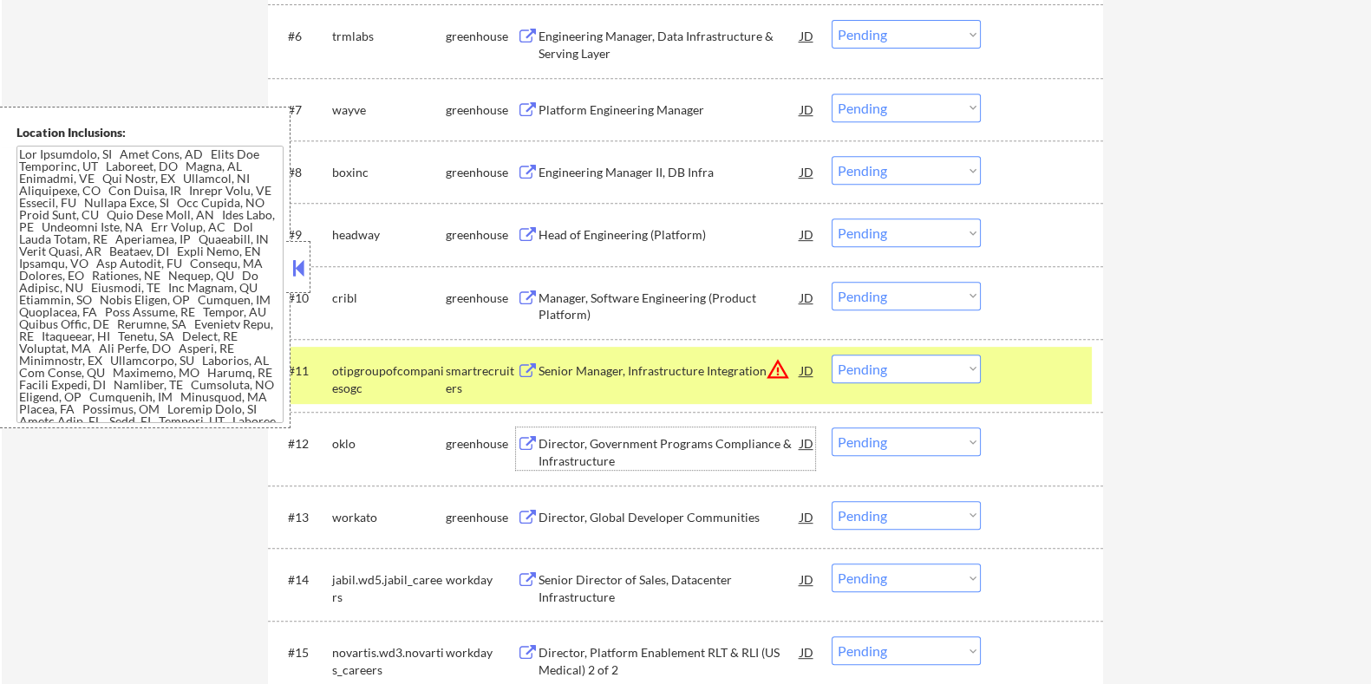
drag, startPoint x: 681, startPoint y: 461, endPoint x: 600, endPoint y: 472, distance: 81.4
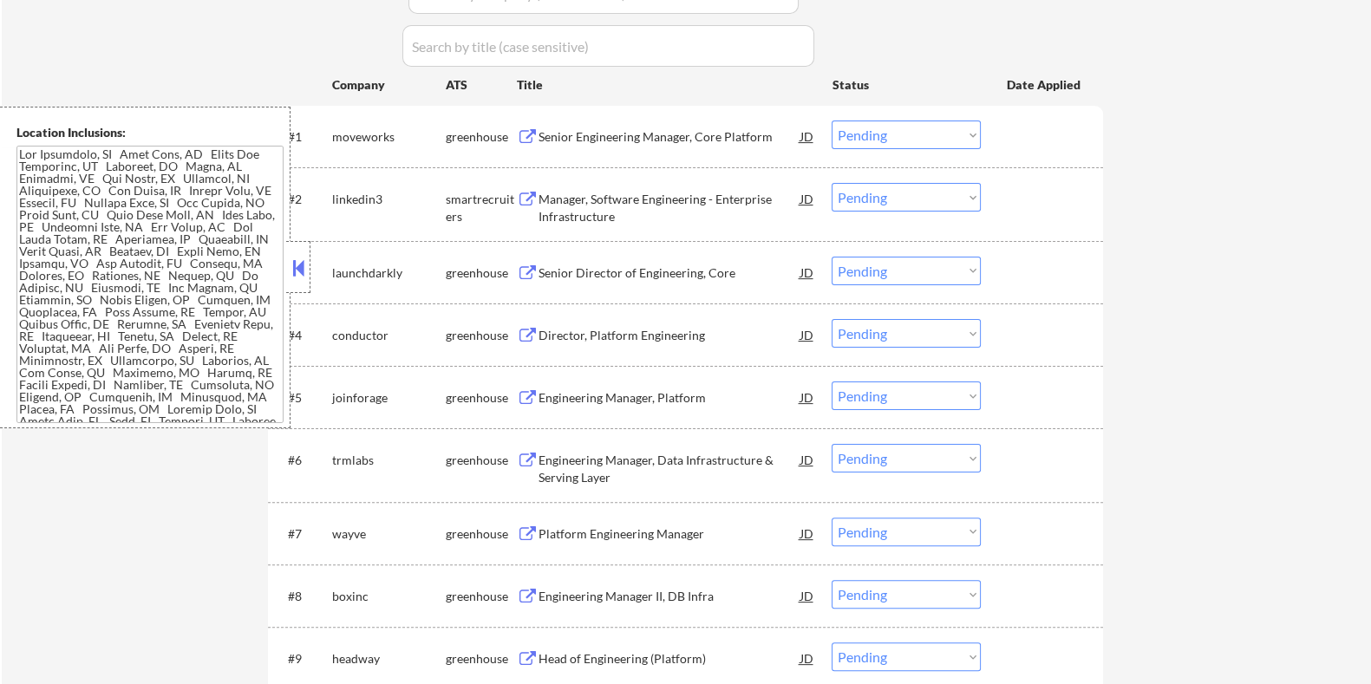
scroll to position [542, 0]
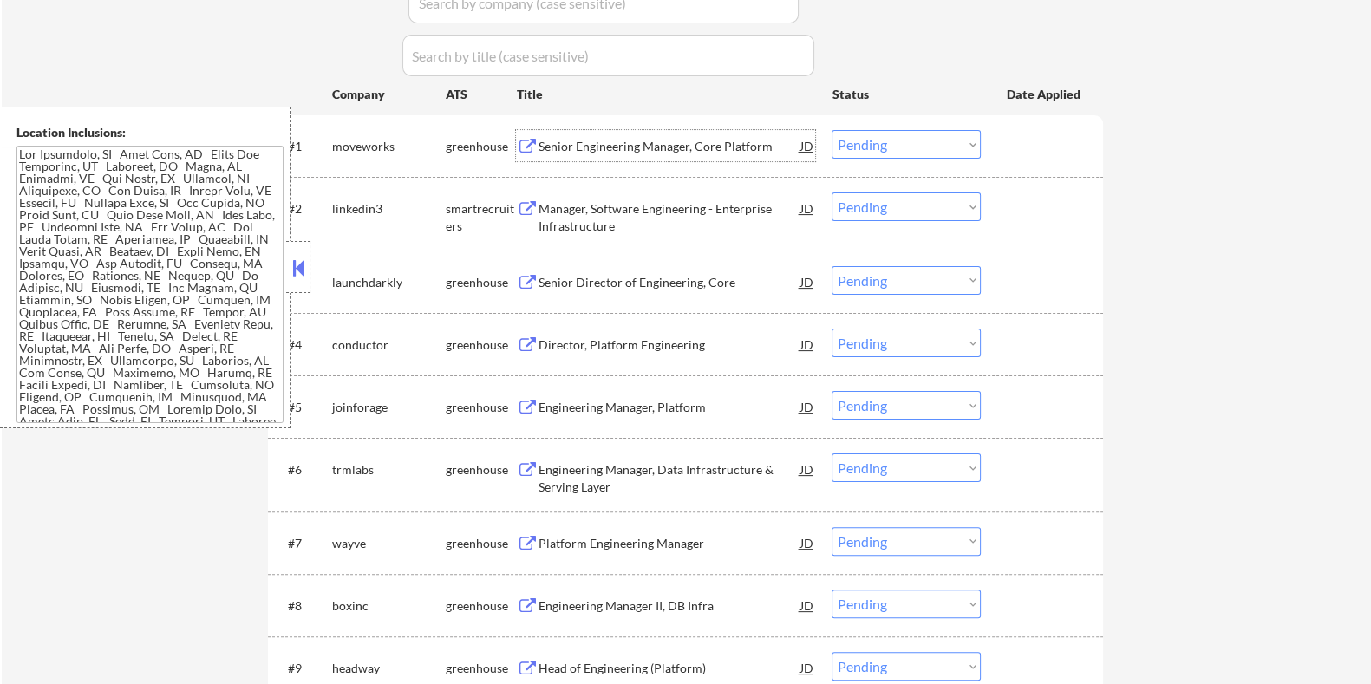
click at [635, 140] on div "Senior Engineering Manager, Core Platform" at bounding box center [669, 146] width 262 height 17
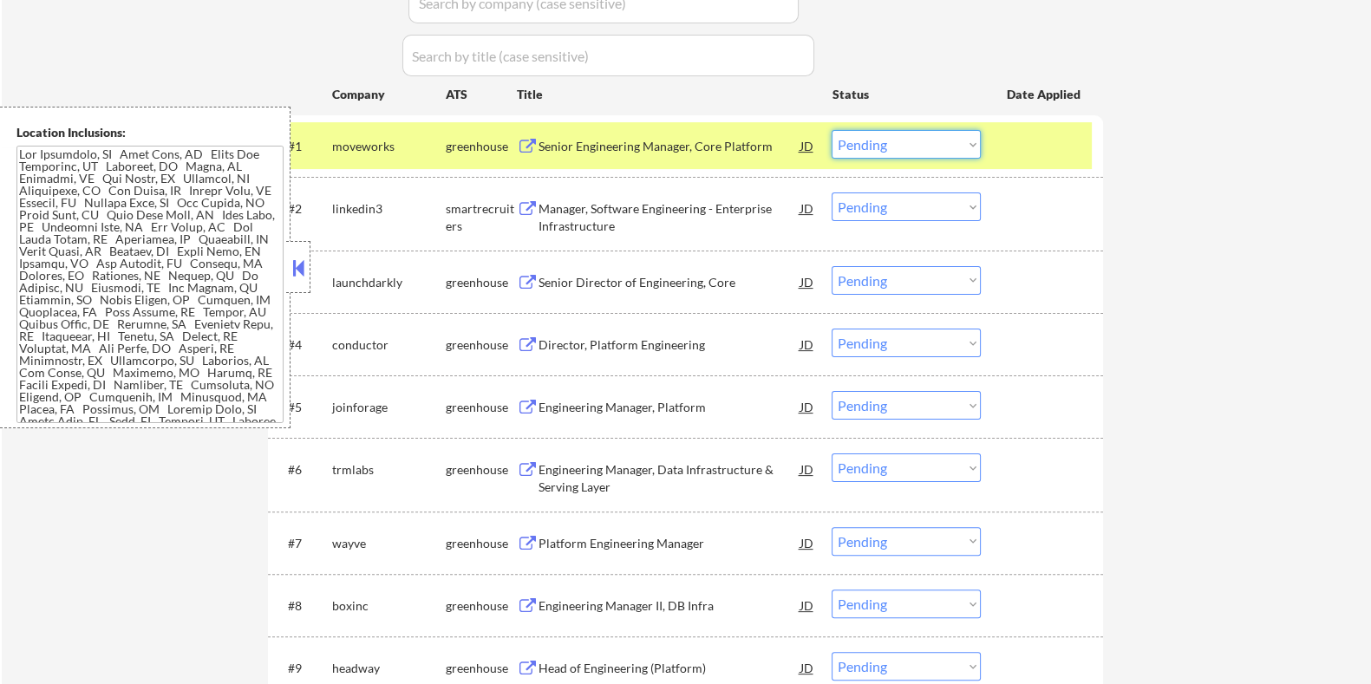
click at [872, 149] on select "Choose an option... Pending Applied Excluded (Questions) Excluded (Expired) Exc…" at bounding box center [905, 144] width 149 height 29
click at [831, 130] on select "Choose an option... Pending Applied Excluded (Questions) Excluded (Expired) Exc…" at bounding box center [905, 144] width 149 height 29
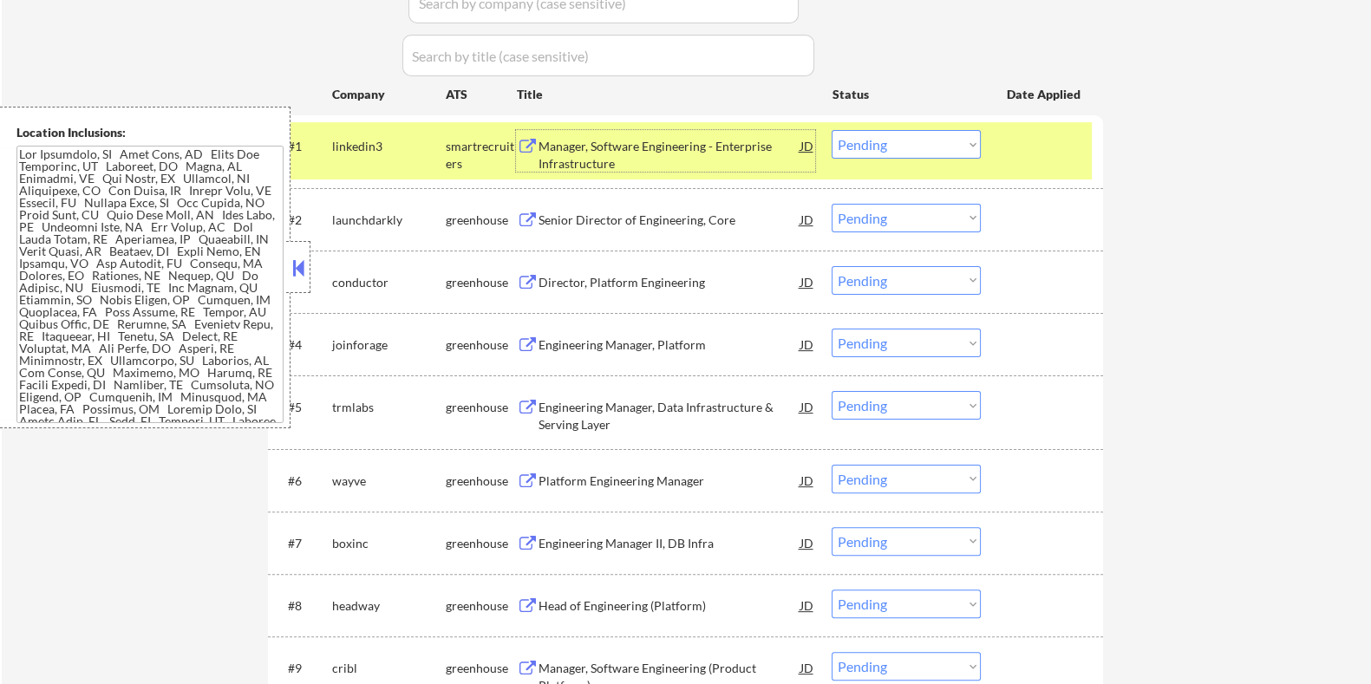
click at [583, 152] on div "Manager, Software Engineering - Enterprise Infrastructure" at bounding box center [669, 155] width 262 height 34
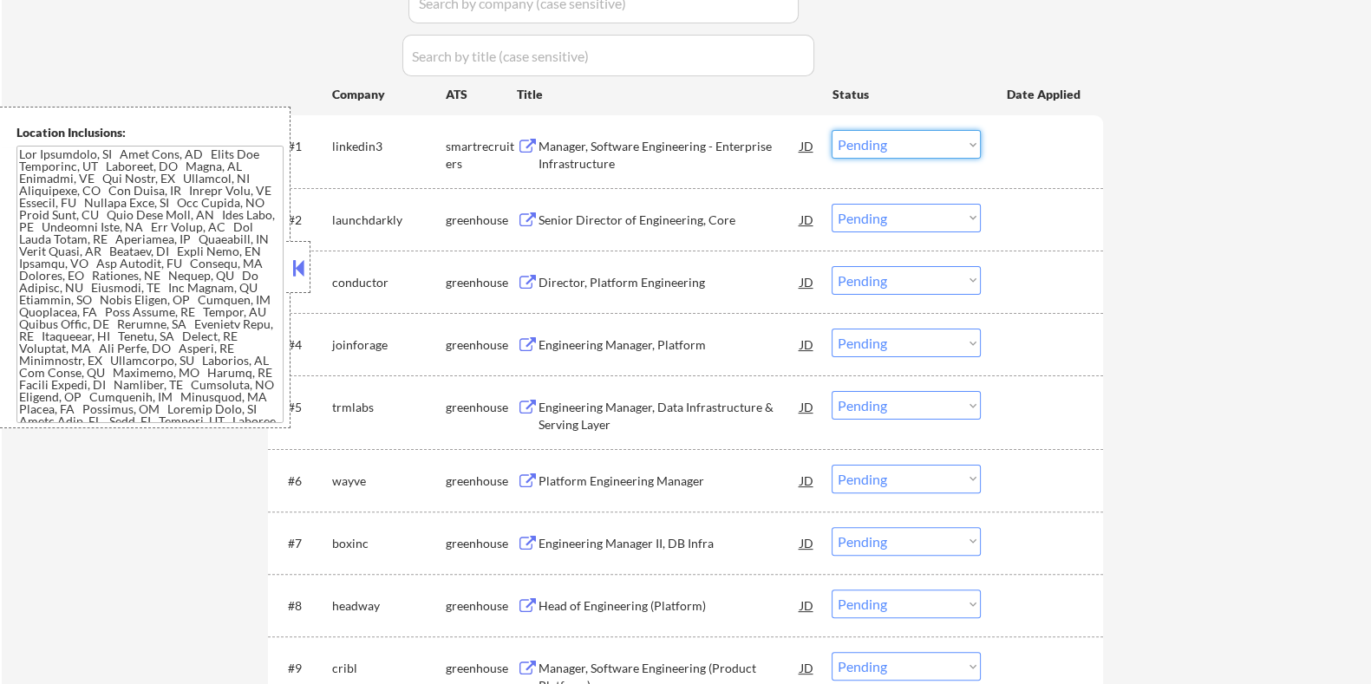
click at [911, 143] on select "Choose an option... Pending Applied Excluded (Questions) Excluded (Expired) Exc…" at bounding box center [905, 144] width 149 height 29
click at [831, 130] on select "Choose an option... Pending Applied Excluded (Questions) Excluded (Expired) Exc…" at bounding box center [905, 144] width 149 height 29
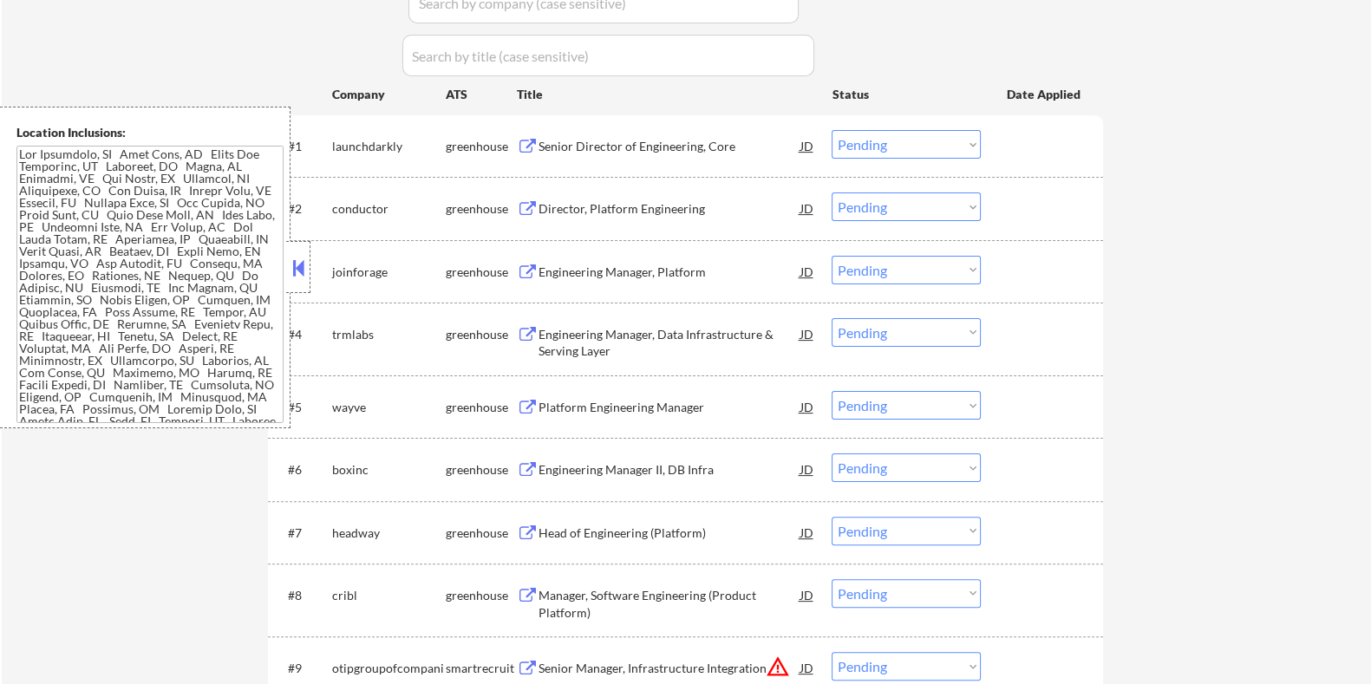
click at [639, 145] on div "Senior Director of Engineering, Core" at bounding box center [669, 146] width 262 height 17
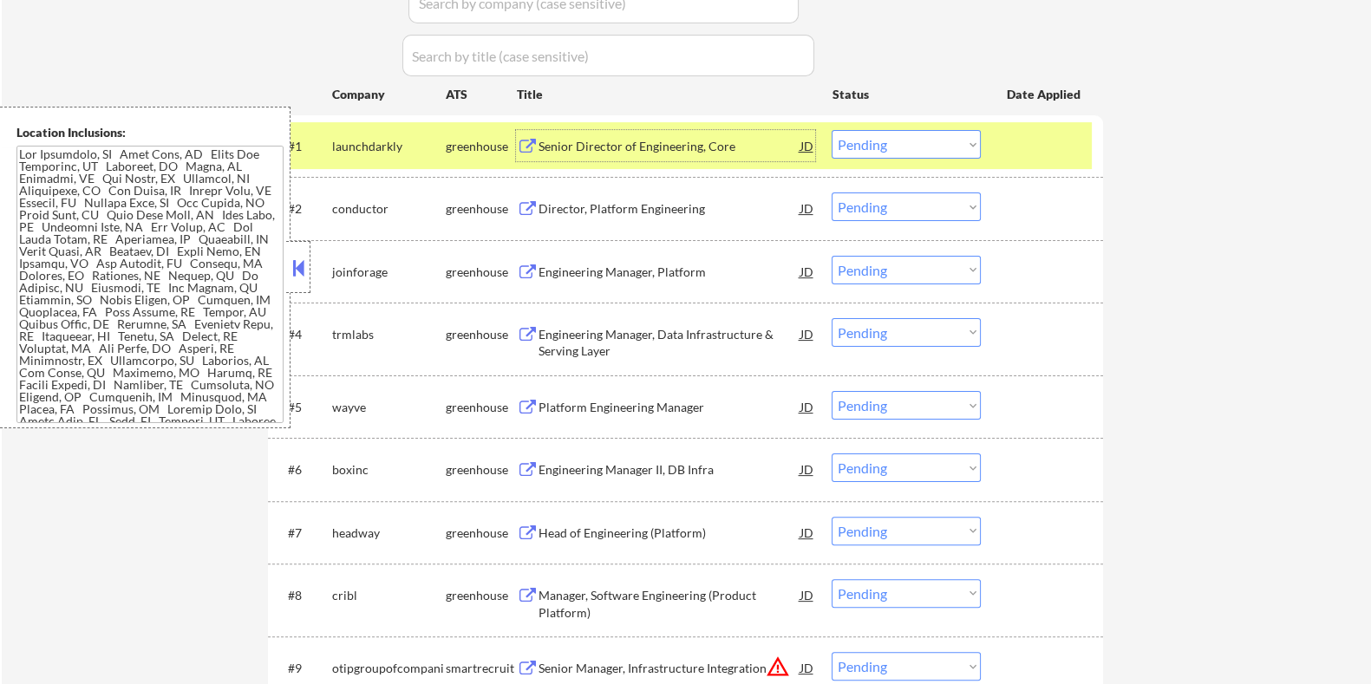
click at [933, 146] on select "Choose an option... Pending Applied Excluded (Questions) Excluded (Expired) Exc…" at bounding box center [905, 144] width 149 height 29
click at [831, 130] on select "Choose an option... Pending Applied Excluded (Questions) Excluded (Expired) Exc…" at bounding box center [905, 144] width 149 height 29
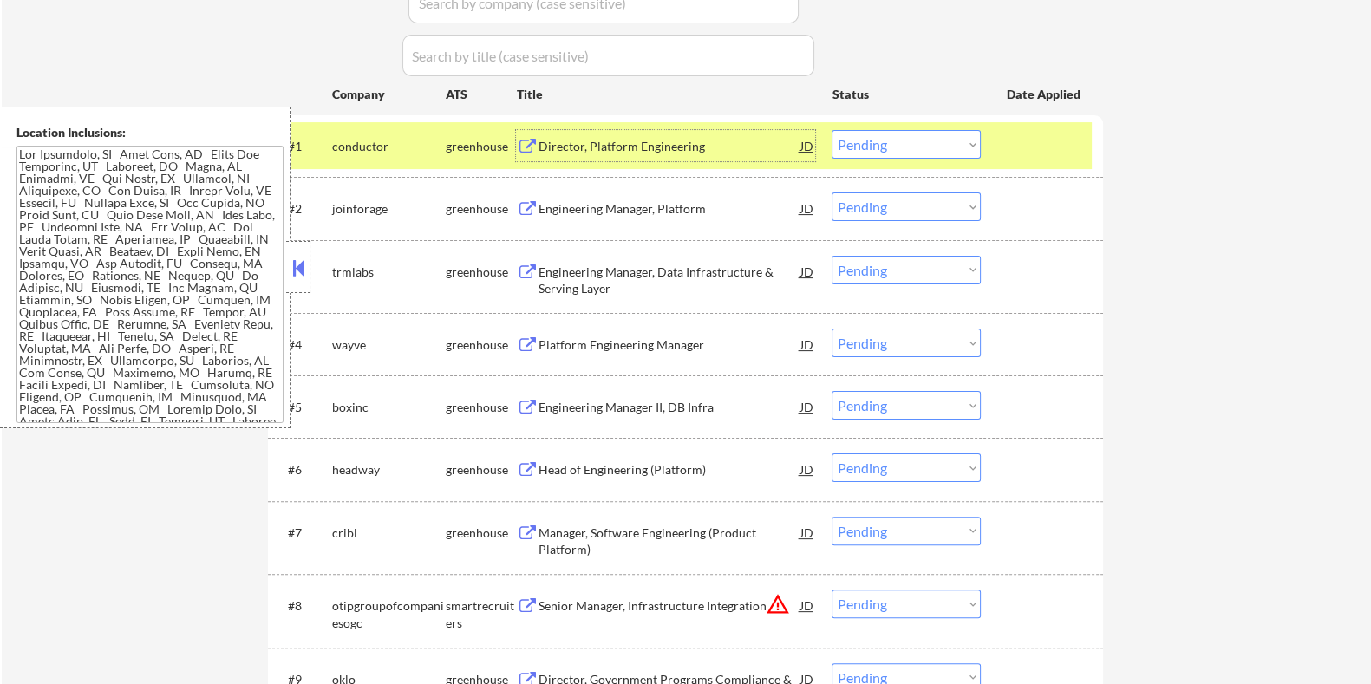
click at [675, 146] on div "Director, Platform Engineering" at bounding box center [669, 146] width 262 height 17
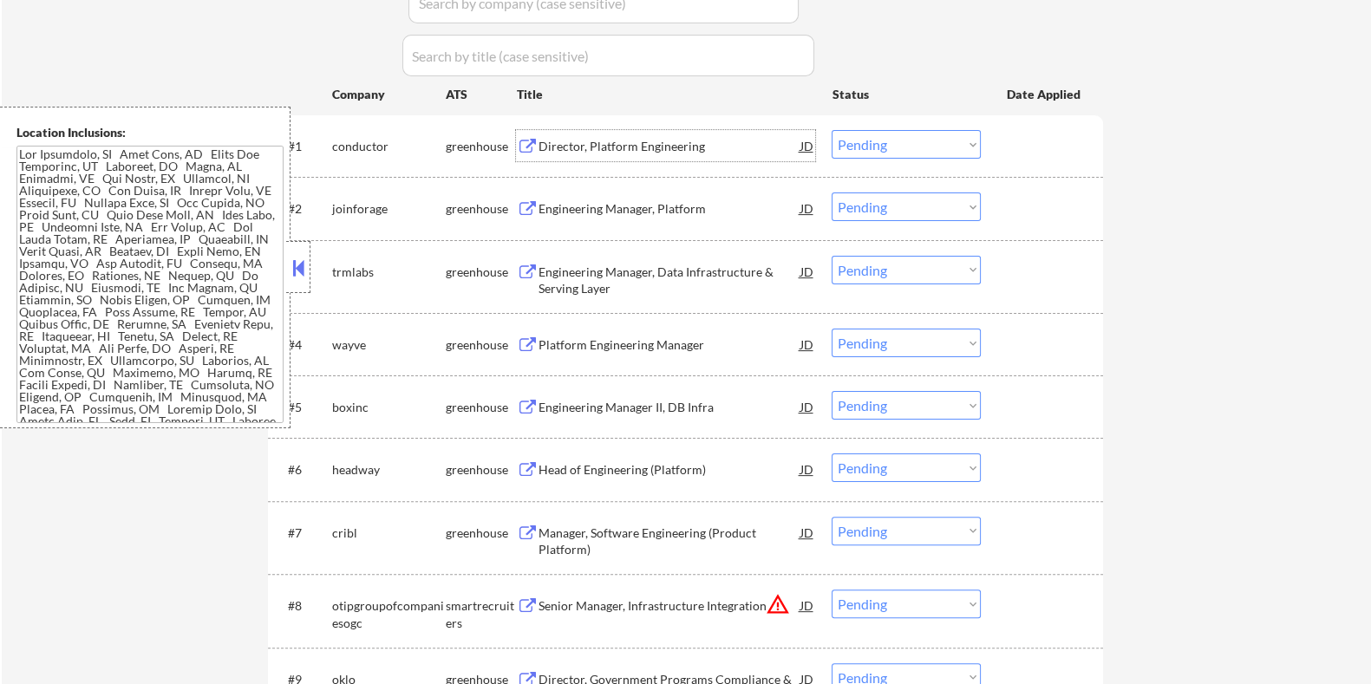
click at [915, 139] on select "Choose an option... Pending Applied Excluded (Questions) Excluded (Expired) Exc…" at bounding box center [905, 144] width 149 height 29
click at [831, 130] on select "Choose an option... Pending Applied Excluded (Questions) Excluded (Expired) Exc…" at bounding box center [905, 144] width 149 height 29
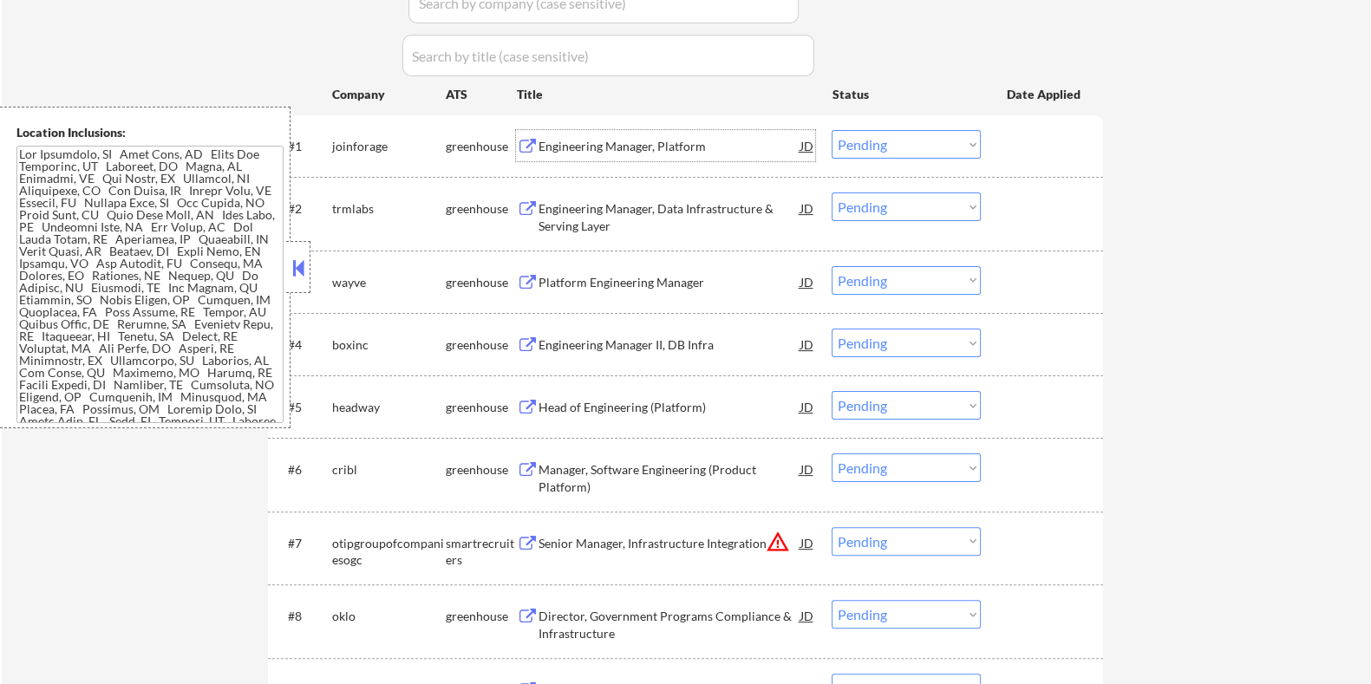
click at [601, 142] on div "Engineering Manager, Platform" at bounding box center [669, 146] width 262 height 17
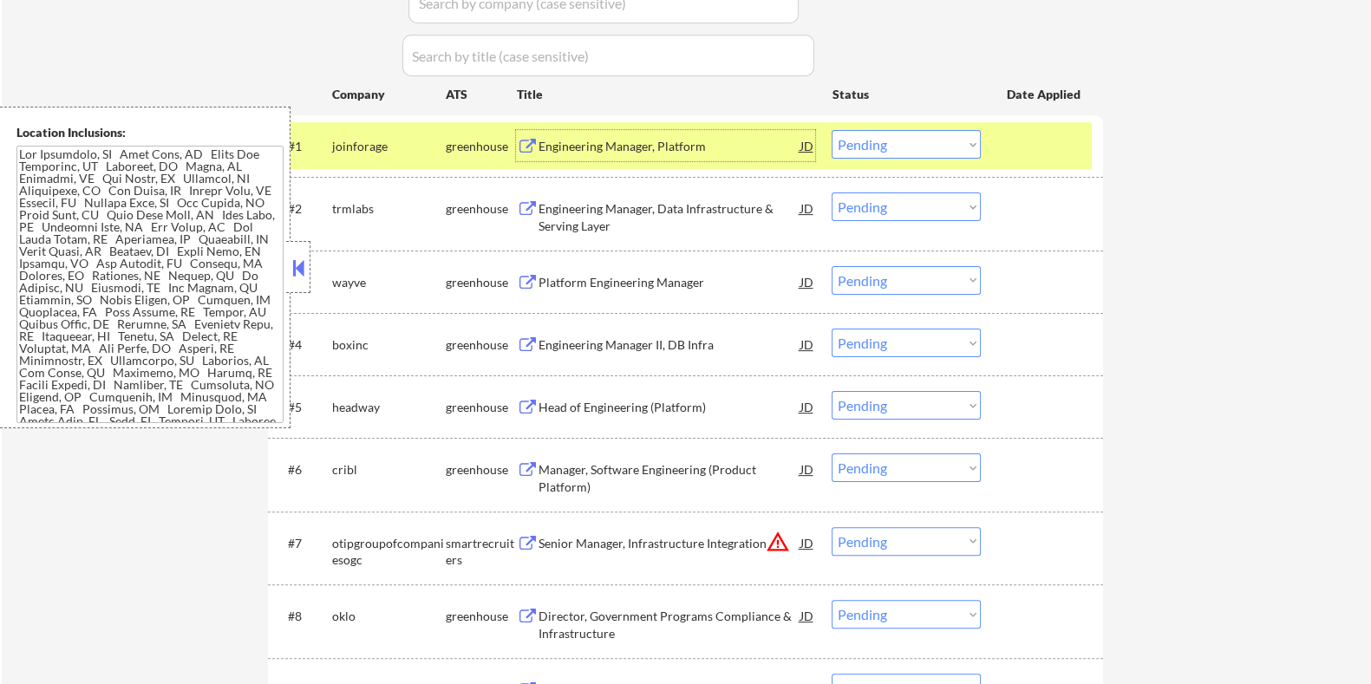
click at [917, 147] on select "Choose an option... Pending Applied Excluded (Questions) Excluded (Expired) Exc…" at bounding box center [905, 144] width 149 height 29
click at [831, 130] on select "Choose an option... Pending Applied Excluded (Questions) Excluded (Expired) Exc…" at bounding box center [905, 144] width 149 height 29
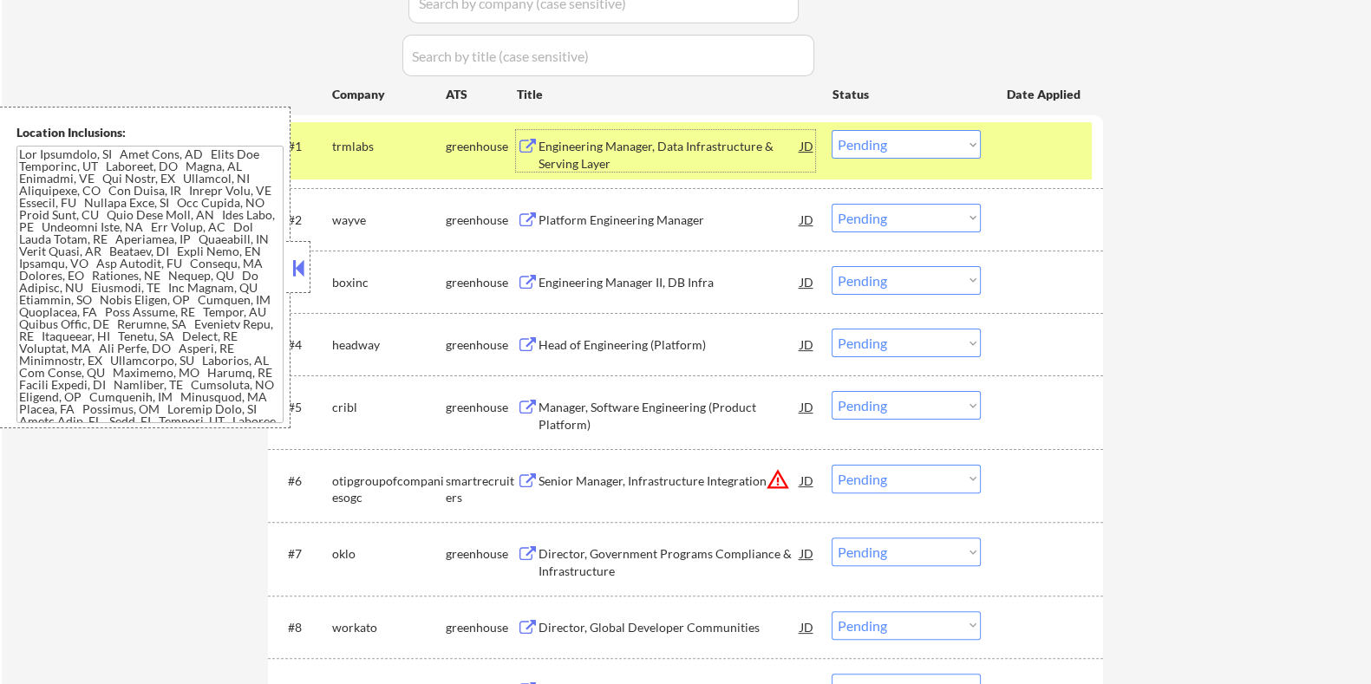
click at [585, 145] on div "Engineering Manager, Data Infrastructure & Serving Layer" at bounding box center [669, 155] width 262 height 34
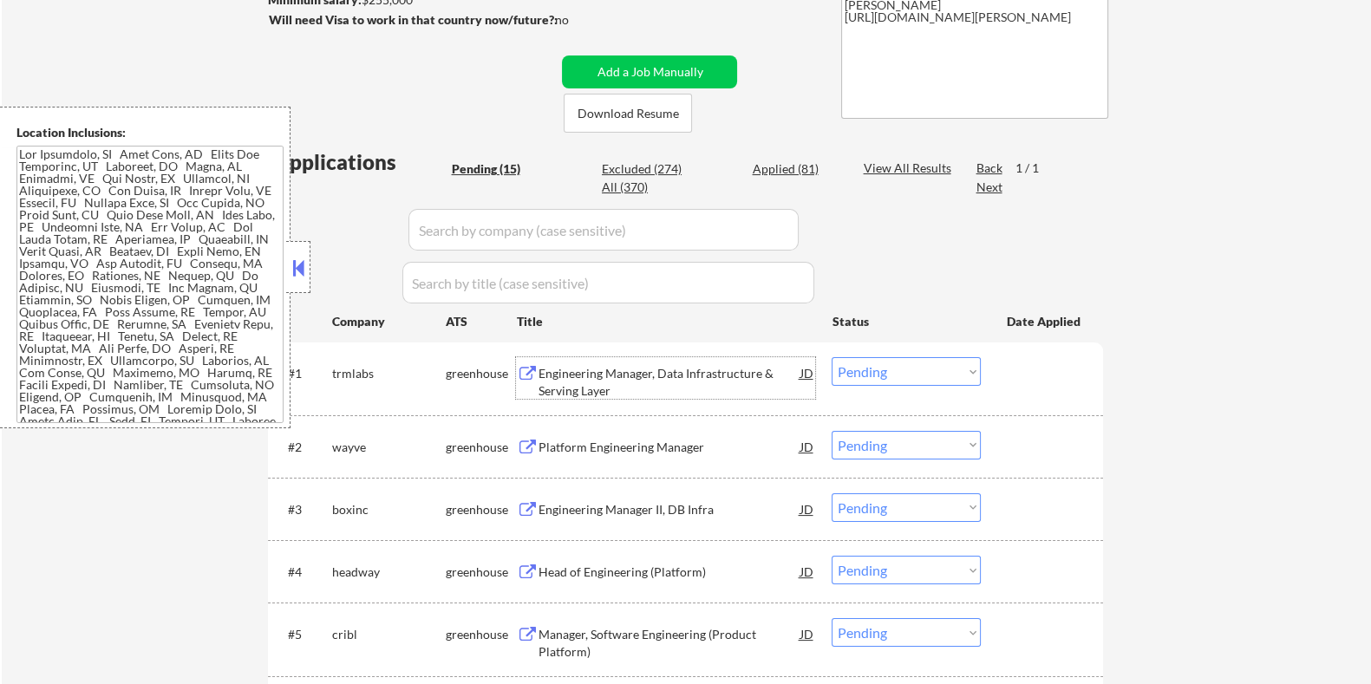
scroll to position [325, 0]
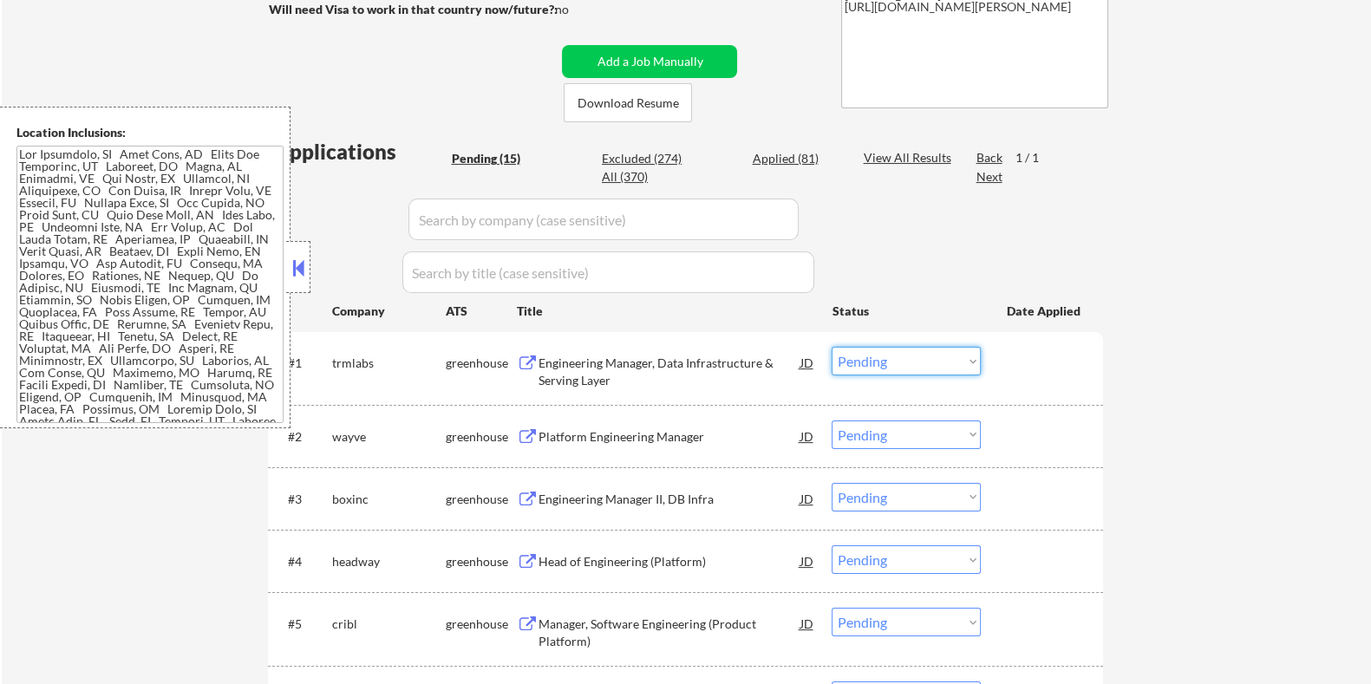
click at [928, 363] on select "Choose an option... Pending Applied Excluded (Questions) Excluded (Expired) Exc…" at bounding box center [905, 361] width 149 height 29
click at [831, 347] on select "Choose an option... Pending Applied Excluded (Questions) Excluded (Expired) Exc…" at bounding box center [905, 361] width 149 height 29
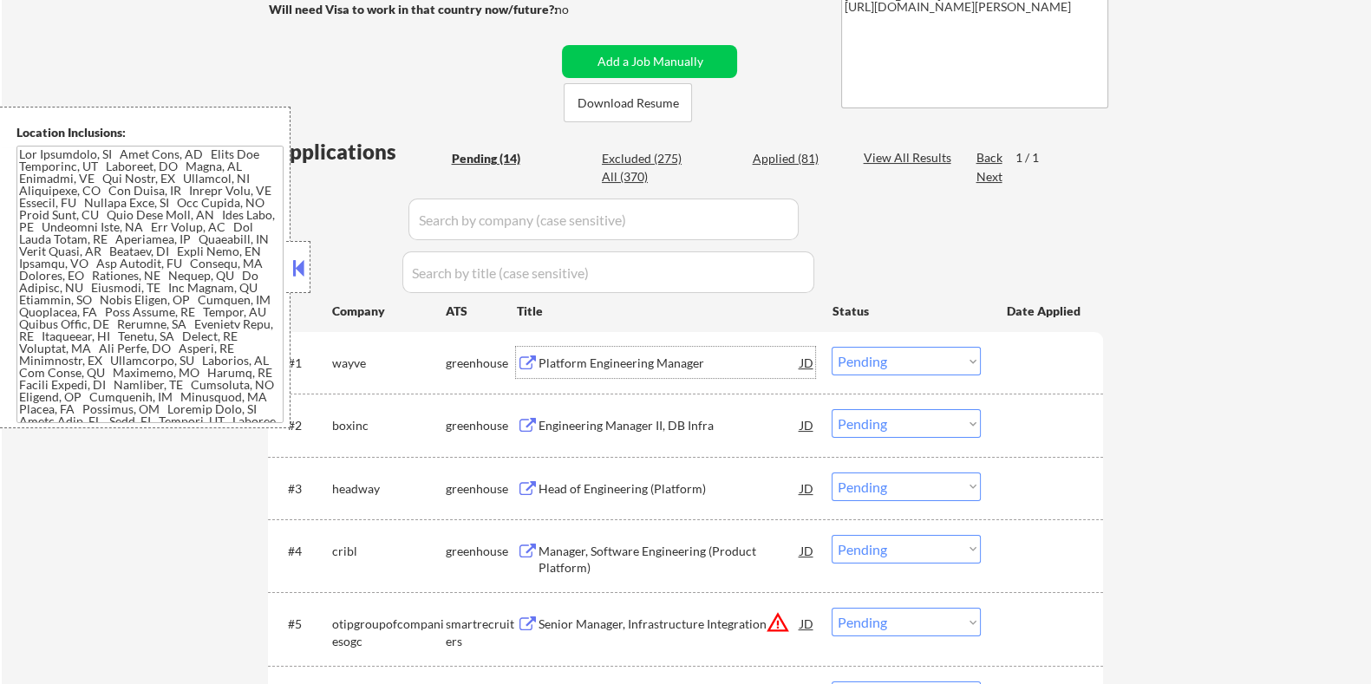
click at [674, 362] on div "Platform Engineering Manager" at bounding box center [669, 363] width 262 height 17
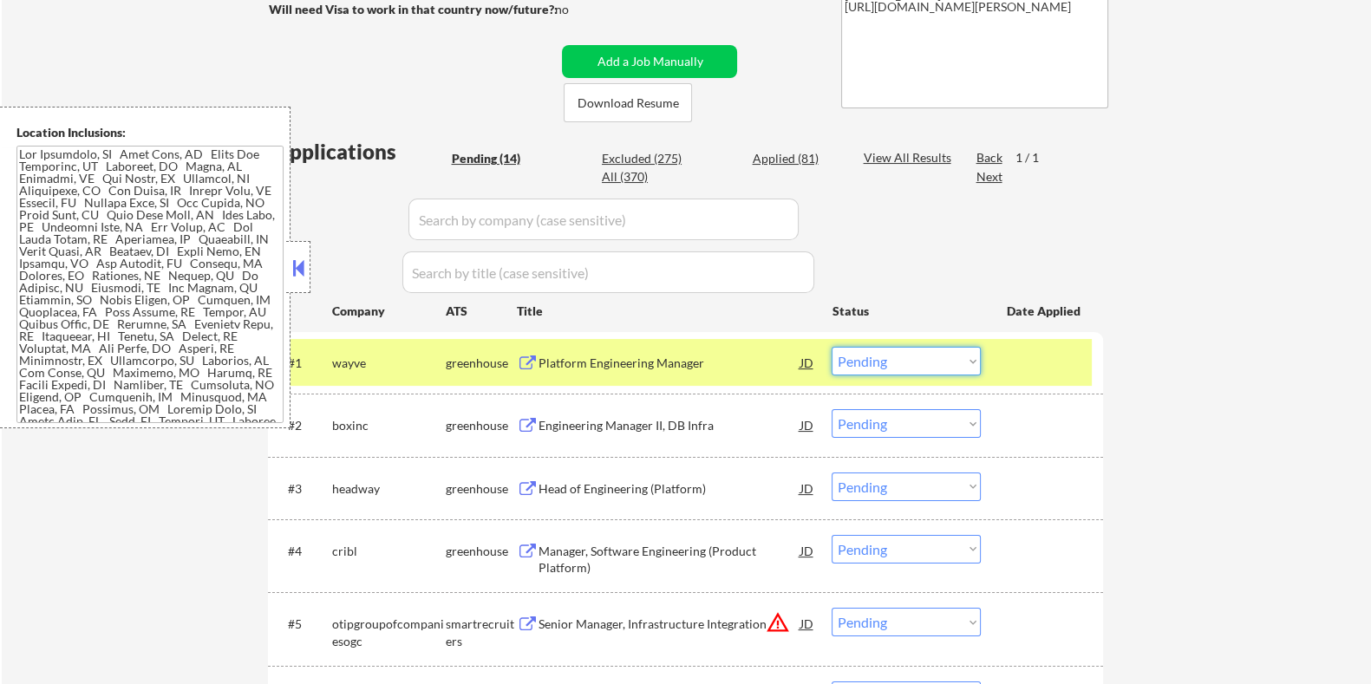
click at [948, 367] on select "Choose an option... Pending Applied Excluded (Questions) Excluded (Expired) Exc…" at bounding box center [905, 361] width 149 height 29
click at [831, 347] on select "Choose an option... Pending Applied Excluded (Questions) Excluded (Expired) Exc…" at bounding box center [905, 361] width 149 height 29
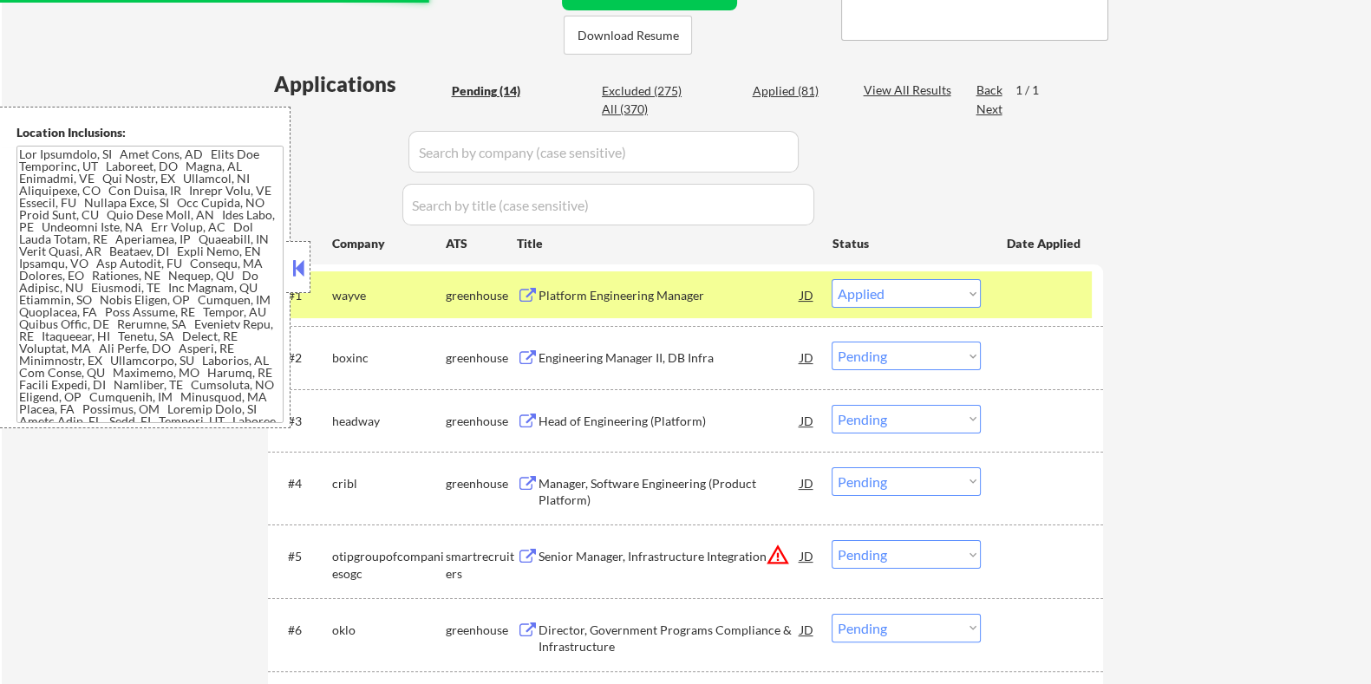
scroll to position [433, 0]
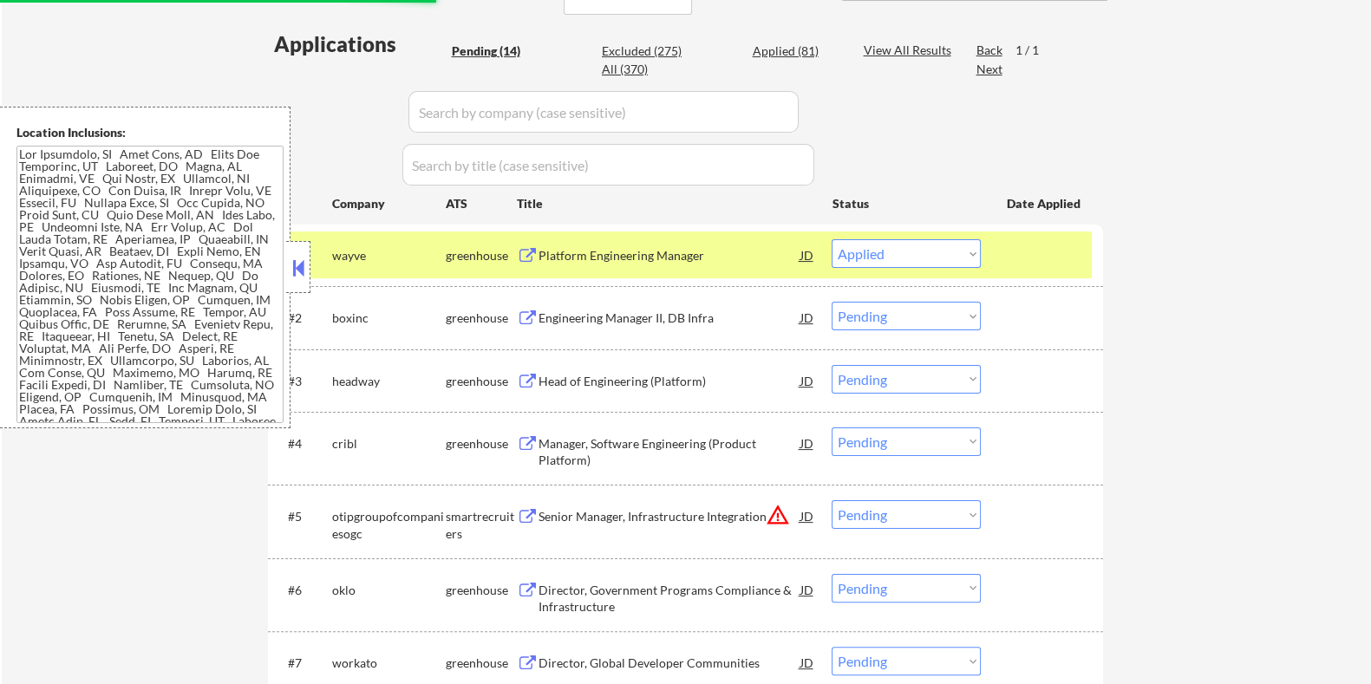
click at [607, 247] on div "Platform Engineering Manager" at bounding box center [669, 255] width 262 height 17
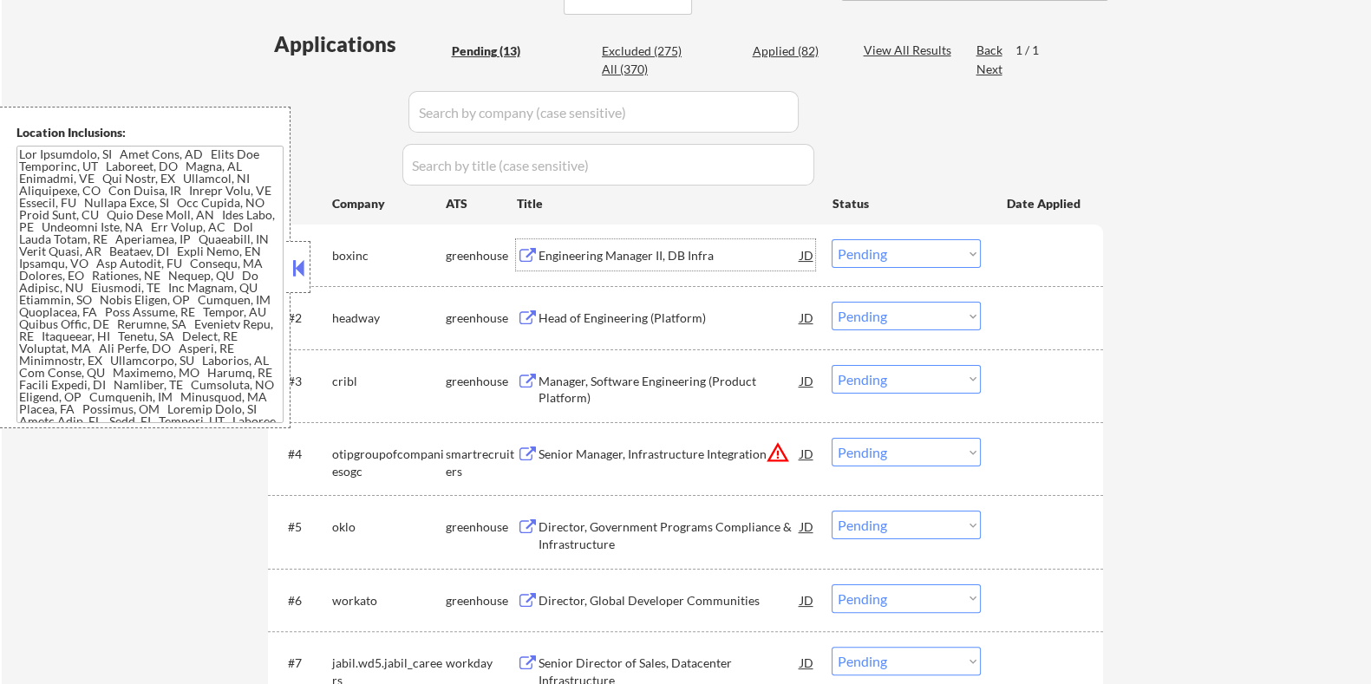
click at [901, 255] on select "Choose an option... Pending Applied Excluded (Questions) Excluded (Expired) Exc…" at bounding box center [905, 253] width 149 height 29
click at [831, 239] on select "Choose an option... Pending Applied Excluded (Questions) Excluded (Expired) Exc…" at bounding box center [905, 253] width 149 height 29
click at [717, 252] on div "Engineering Manager II, DB Infra" at bounding box center [669, 255] width 262 height 17
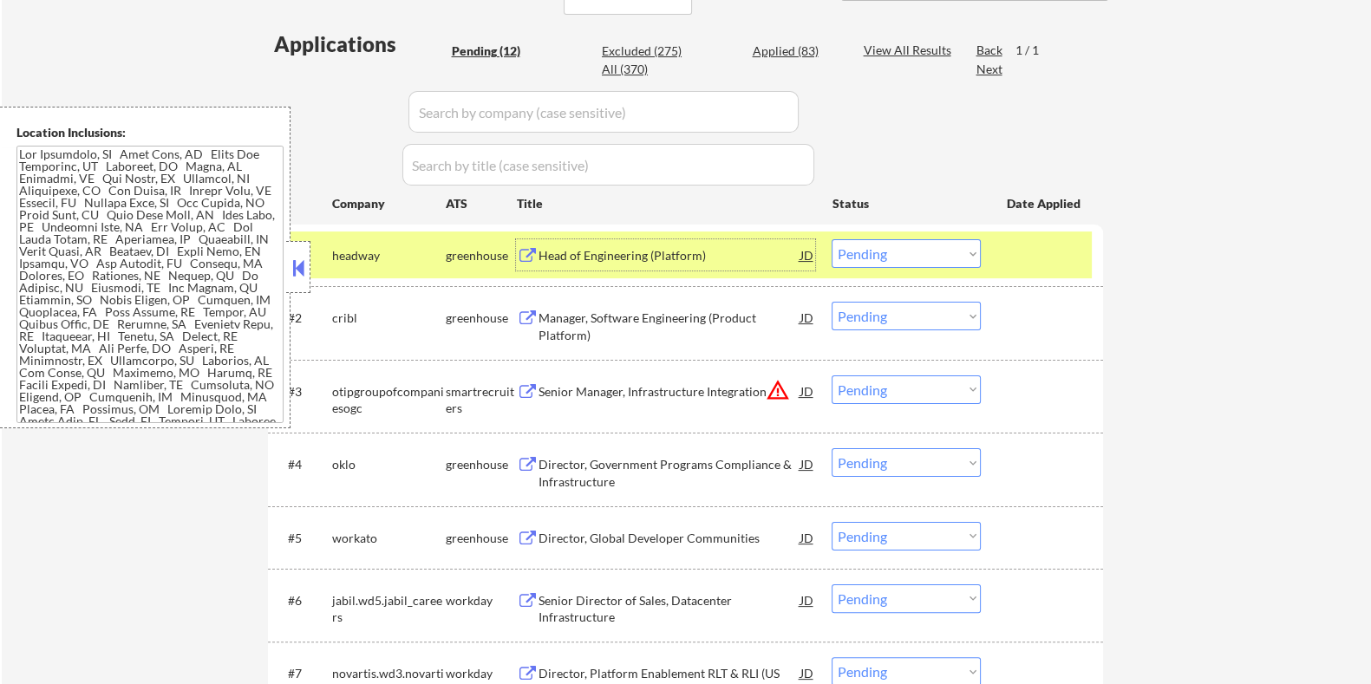
click at [620, 249] on div "Head of Engineering (Platform)" at bounding box center [669, 255] width 262 height 17
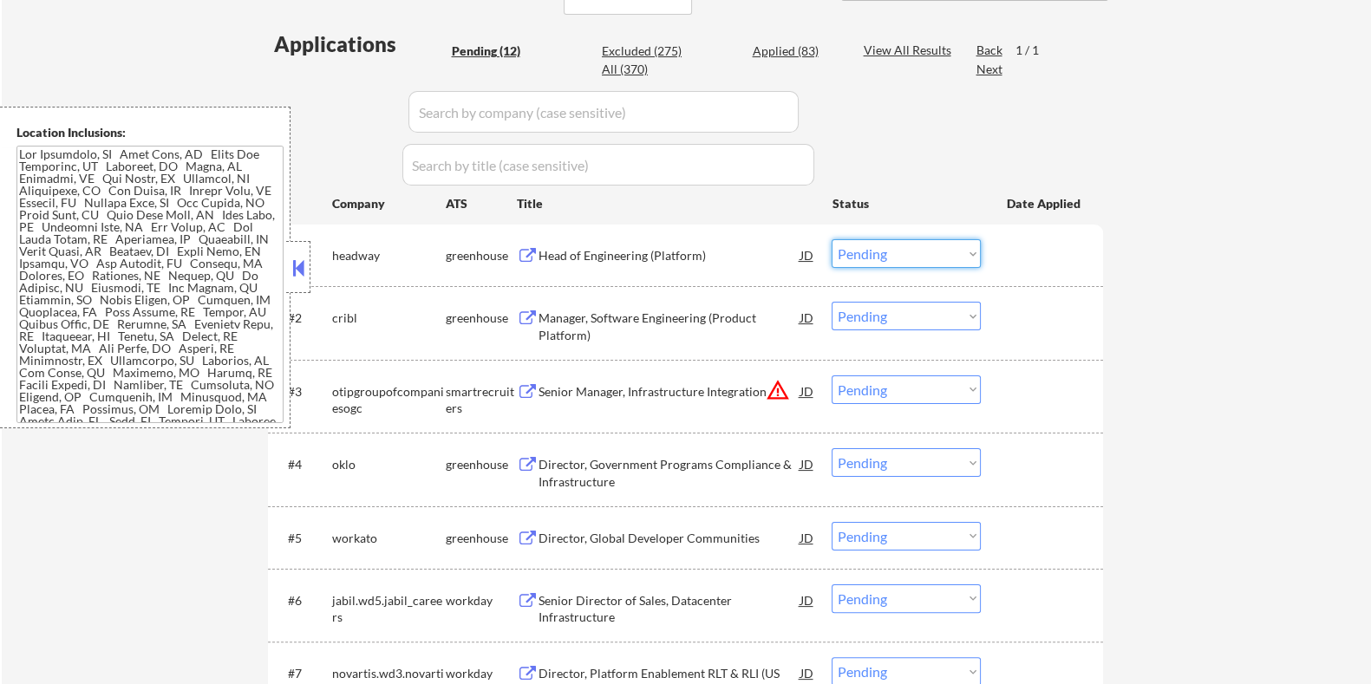
drag, startPoint x: 917, startPoint y: 249, endPoint x: 908, endPoint y: 265, distance: 19.0
click at [917, 249] on select "Choose an option... Pending Applied Excluded (Questions) Excluded (Expired) Exc…" at bounding box center [905, 253] width 149 height 29
click at [831, 239] on select "Choose an option... Pending Applied Excluded (Questions) Excluded (Expired) Exc…" at bounding box center [905, 253] width 149 height 29
click at [622, 316] on div "Manager, Software Engineering (Product Platform)" at bounding box center [669, 327] width 262 height 34
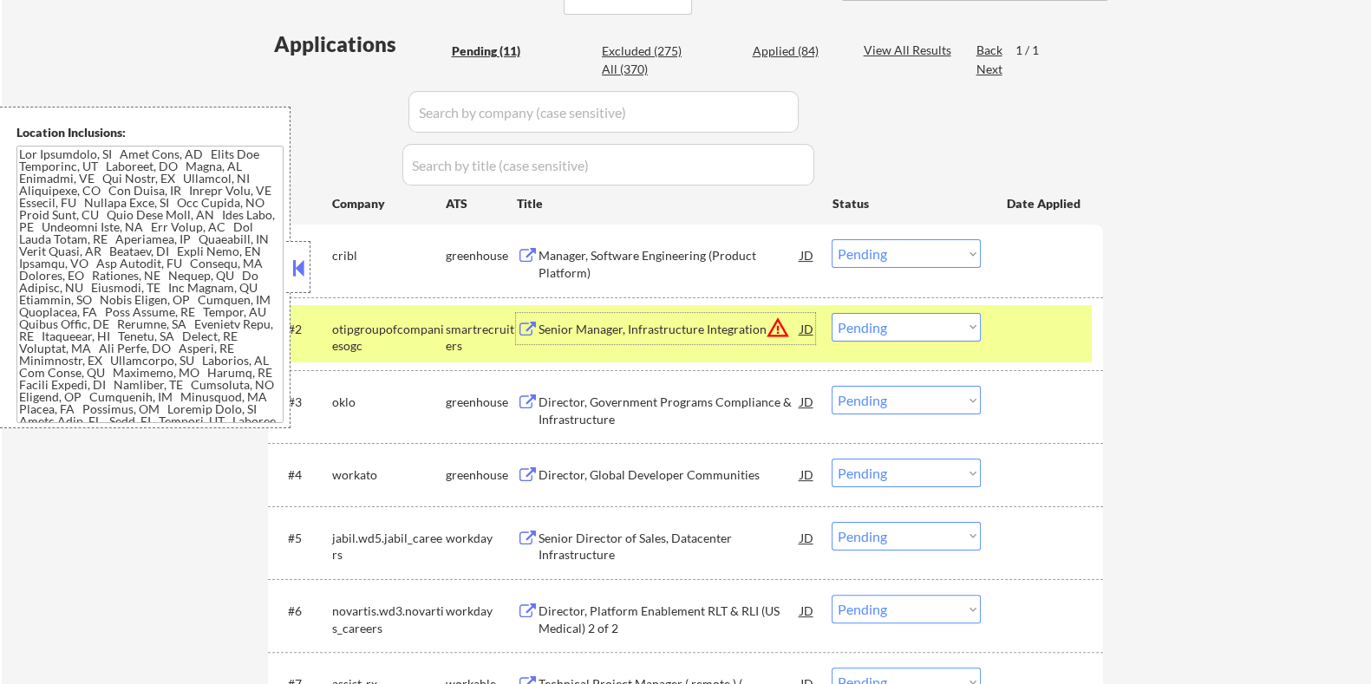
click at [887, 254] on select "Choose an option... Pending Applied Excluded (Questions) Excluded (Expired) Exc…" at bounding box center [905, 253] width 149 height 29
select select ""applied""
click at [831, 239] on select "Choose an option... Pending Applied Excluded (Questions) Excluded (Expired) Exc…" at bounding box center [905, 253] width 149 height 29
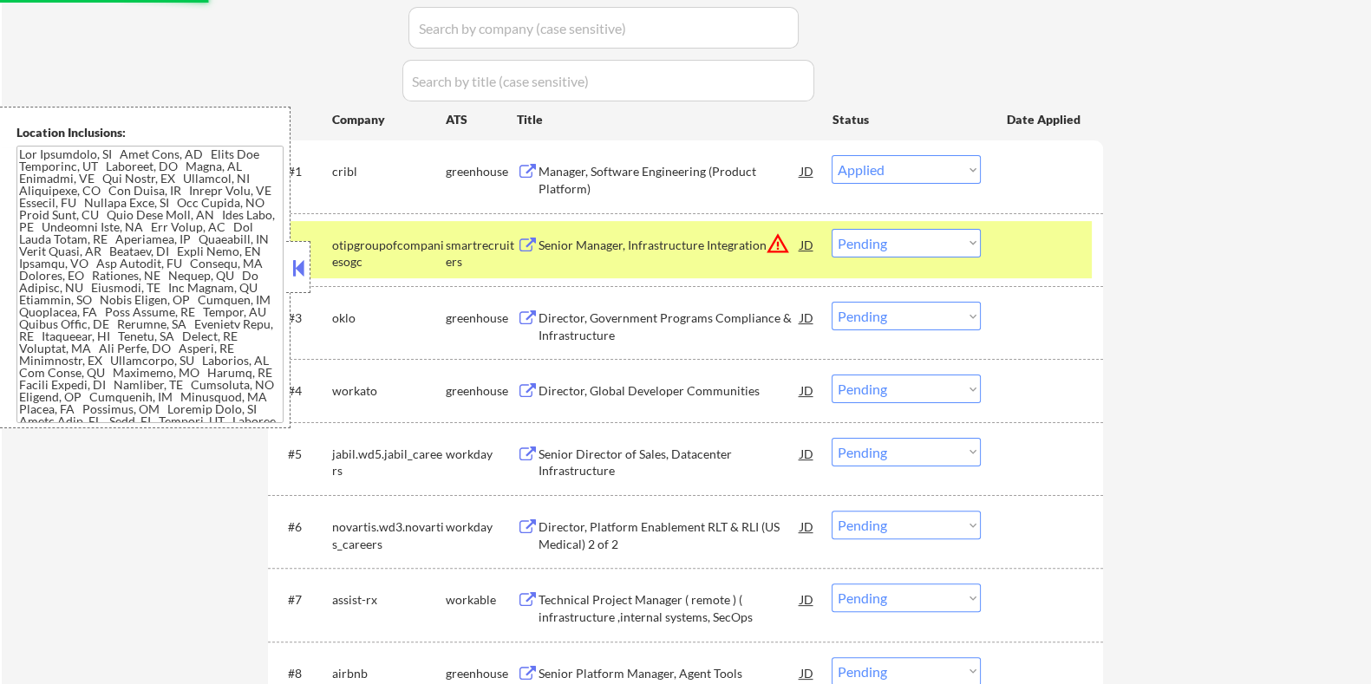
scroll to position [542, 0]
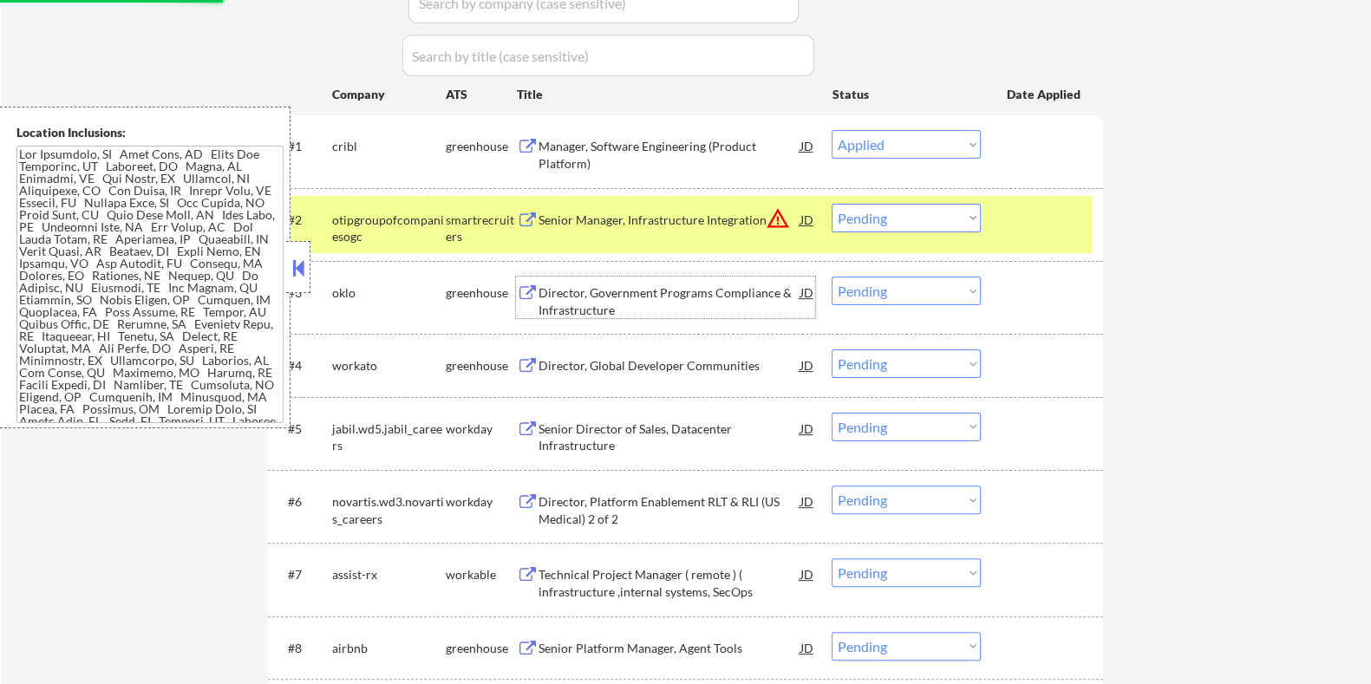
click at [624, 296] on div "Director, Government Programs Compliance & Infrastructure" at bounding box center [669, 301] width 262 height 34
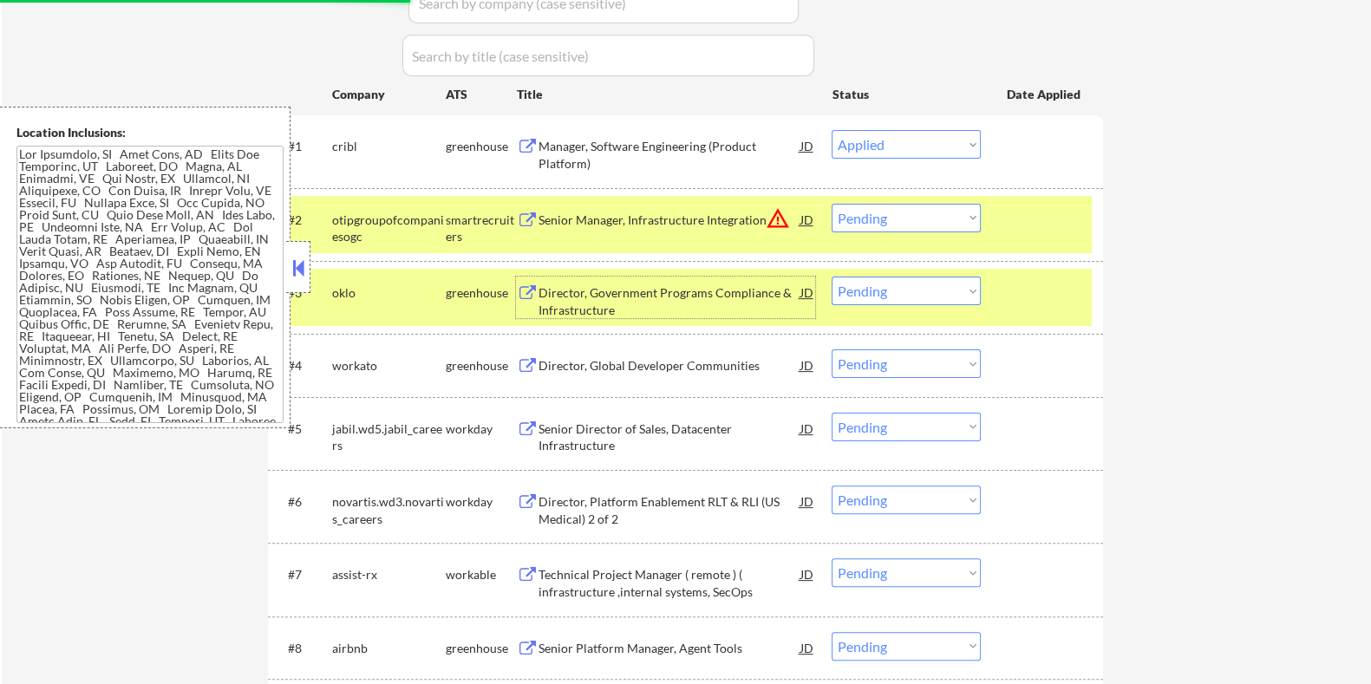
click at [881, 290] on select "Choose an option... Pending Applied Excluded (Questions) Excluded (Expired) Exc…" at bounding box center [905, 291] width 149 height 29
click at [831, 277] on select "Choose an option... Pending Applied Excluded (Questions) Excluded (Expired) Exc…" at bounding box center [905, 291] width 149 height 29
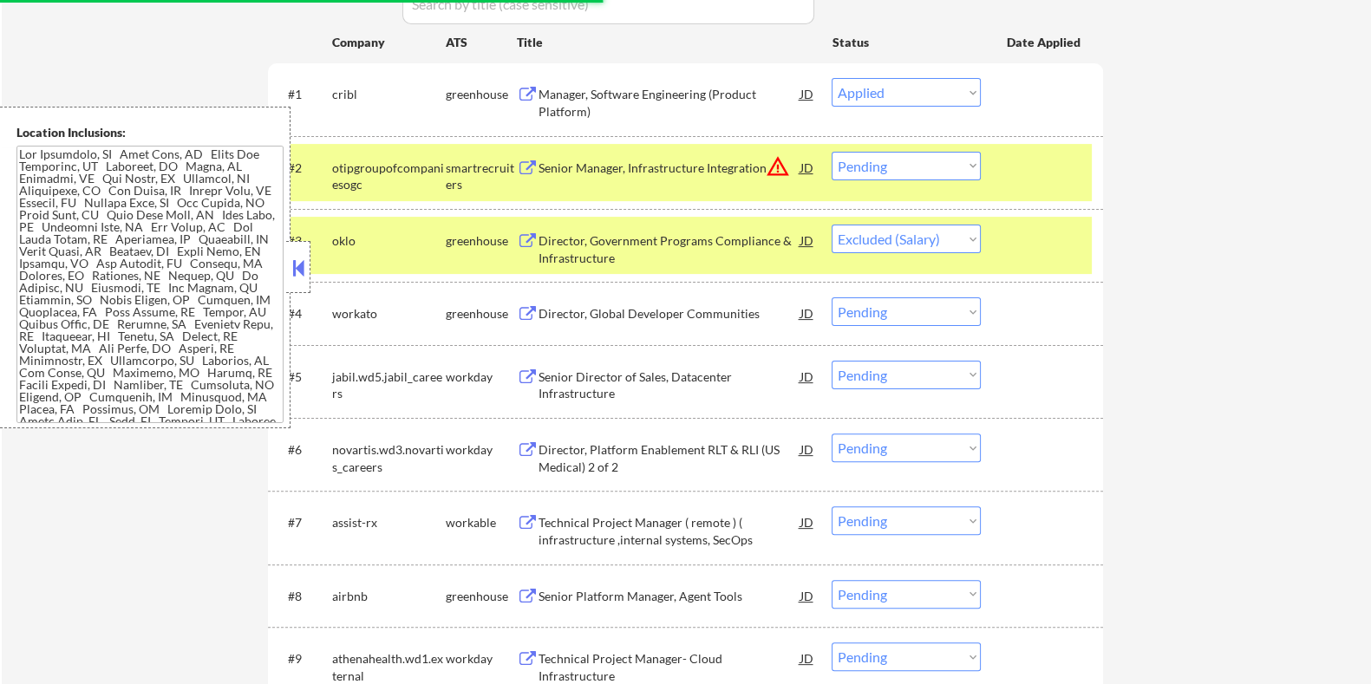
scroll to position [650, 0]
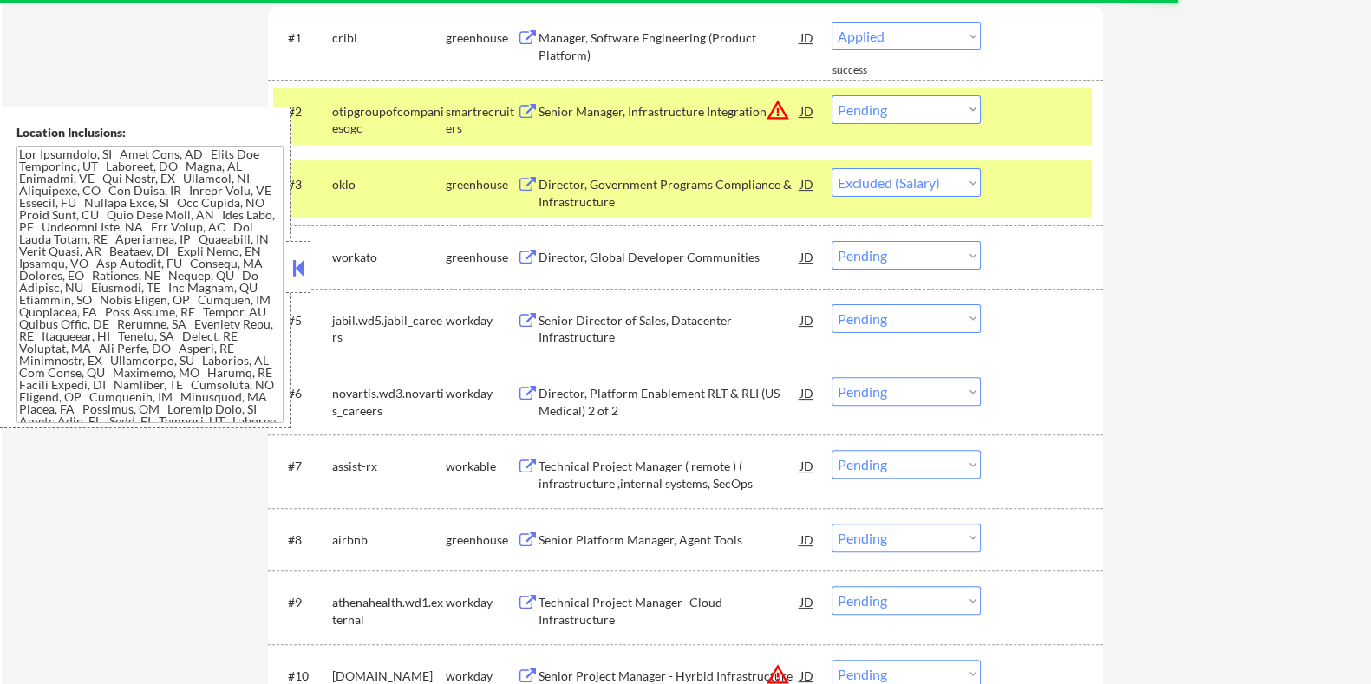
select select ""pending""
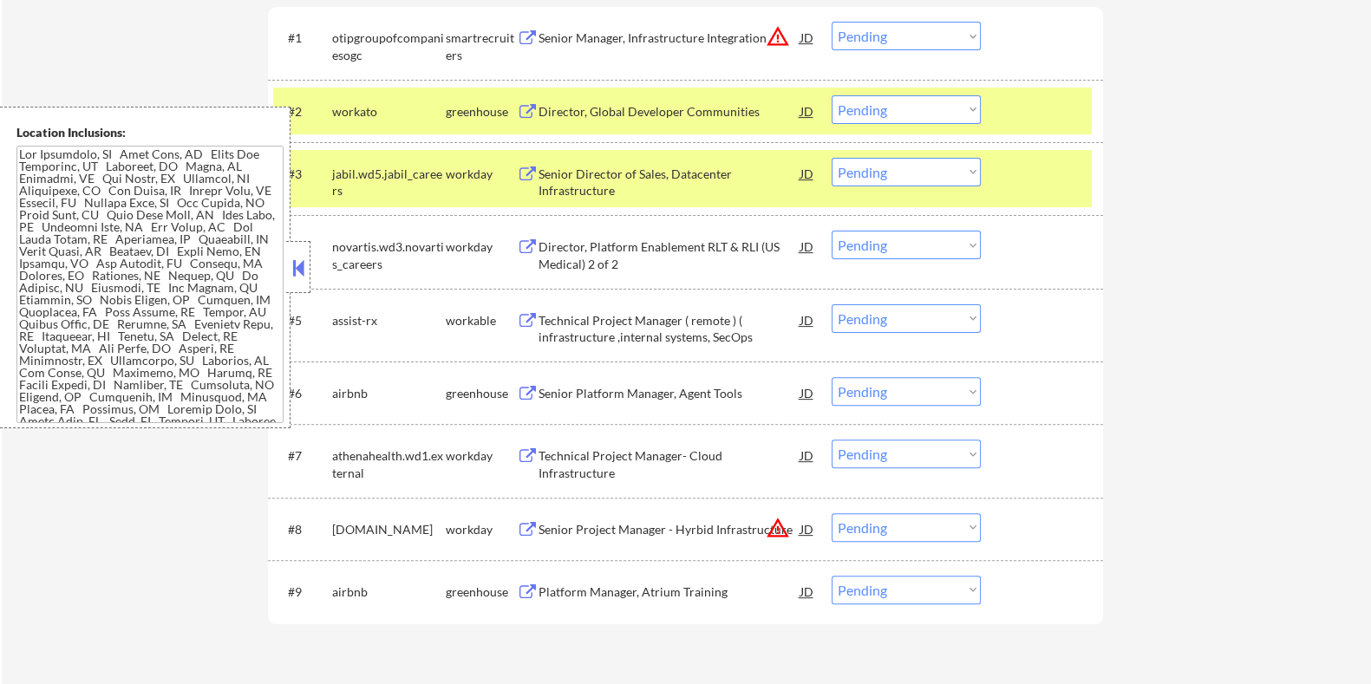
click at [676, 104] on div "Director, Global Developer Communities" at bounding box center [669, 111] width 262 height 17
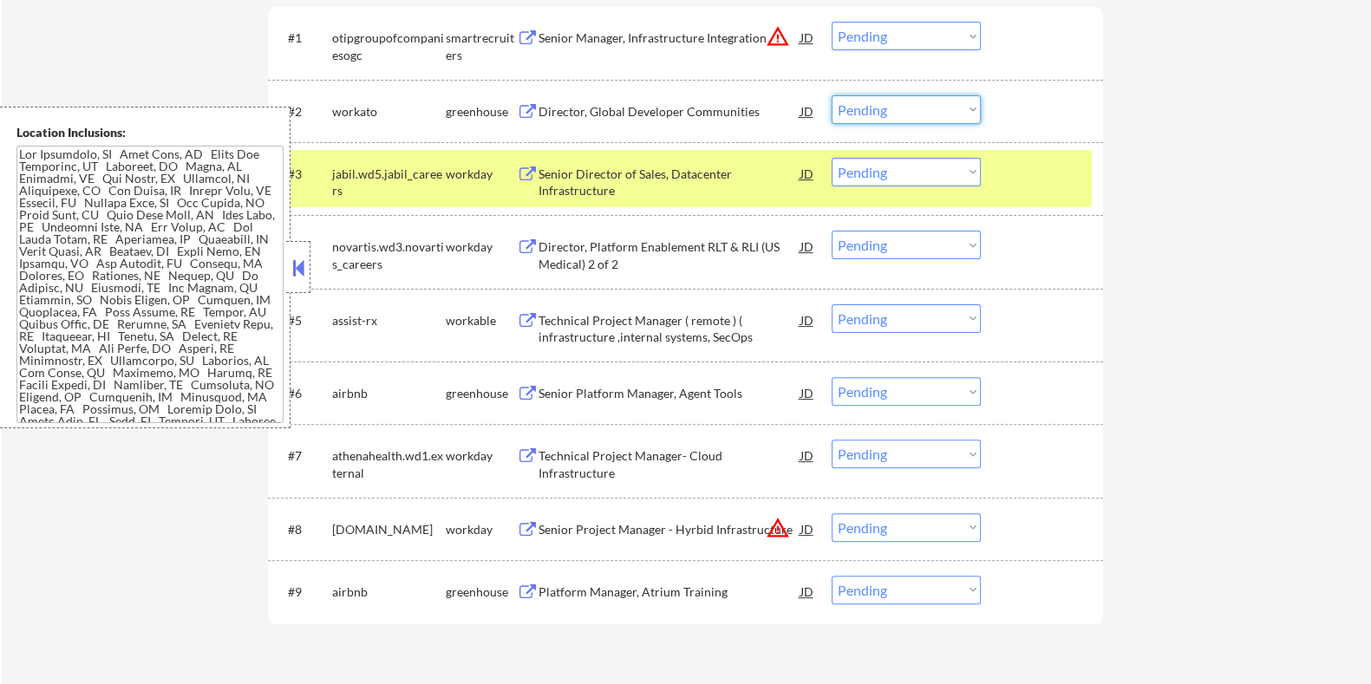
click at [882, 108] on select "Choose an option... Pending Applied Excluded (Questions) Excluded (Expired) Exc…" at bounding box center [905, 109] width 149 height 29
click at [831, 95] on select "Choose an option... Pending Applied Excluded (Questions) Excluded (Expired) Exc…" at bounding box center [905, 109] width 149 height 29
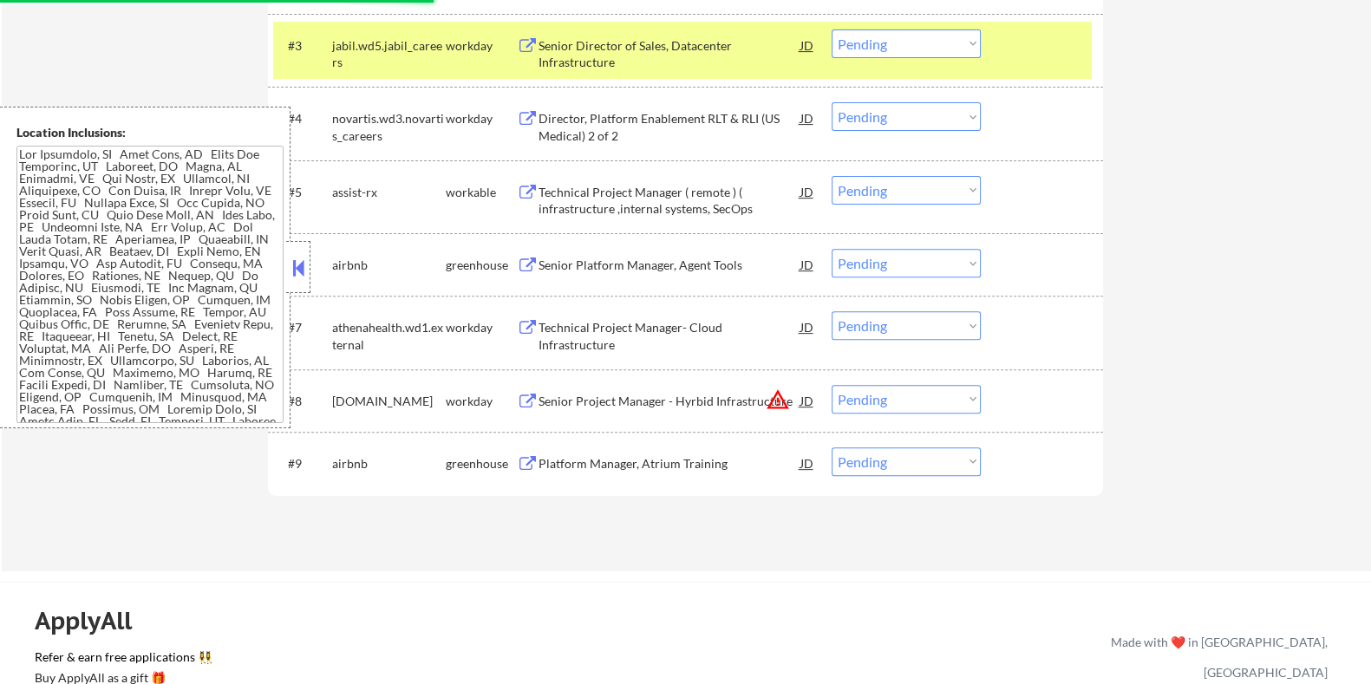
scroll to position [866, 0]
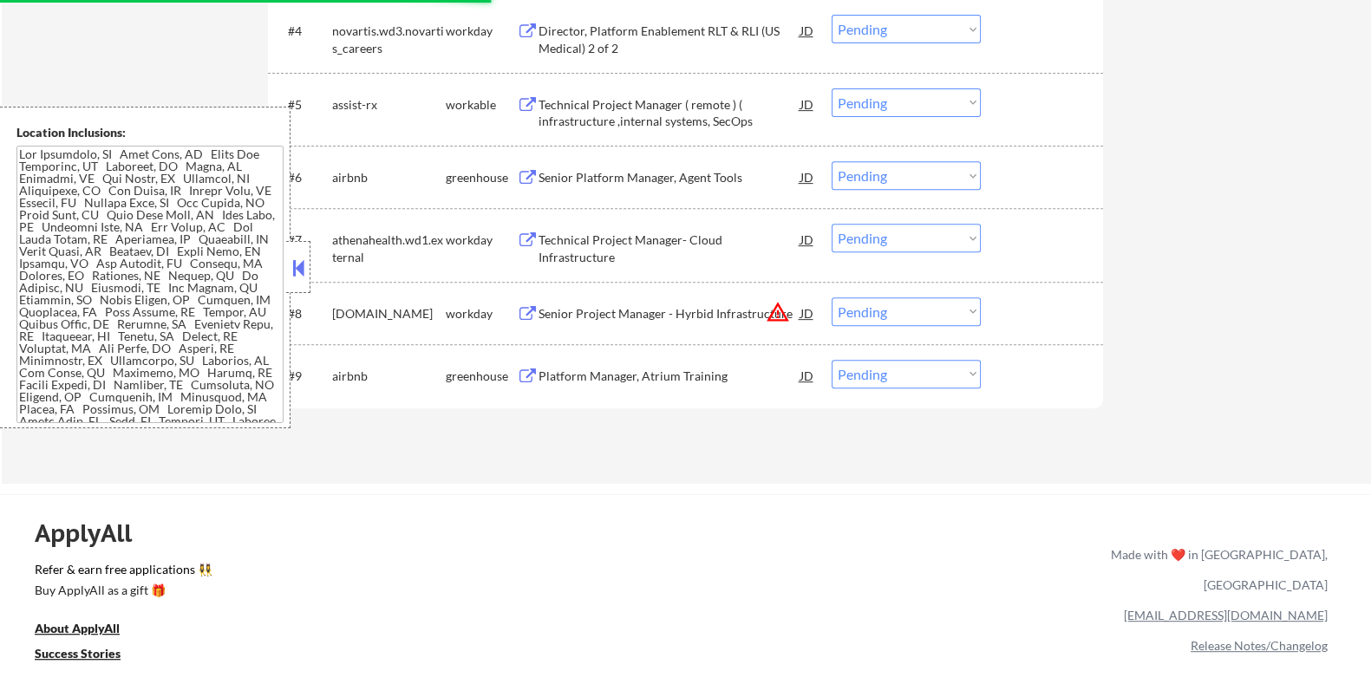
click at [621, 370] on div "Platform Manager, Atrium Training" at bounding box center [669, 376] width 262 height 17
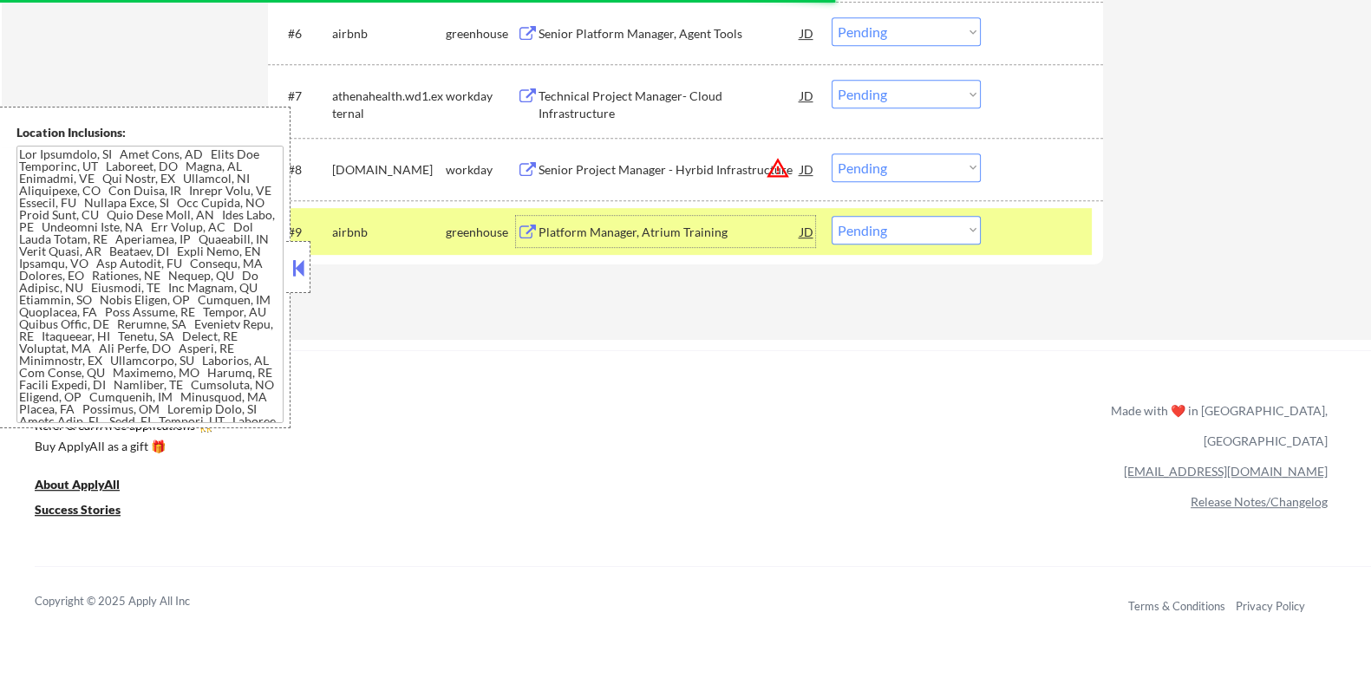
scroll to position [975, 0]
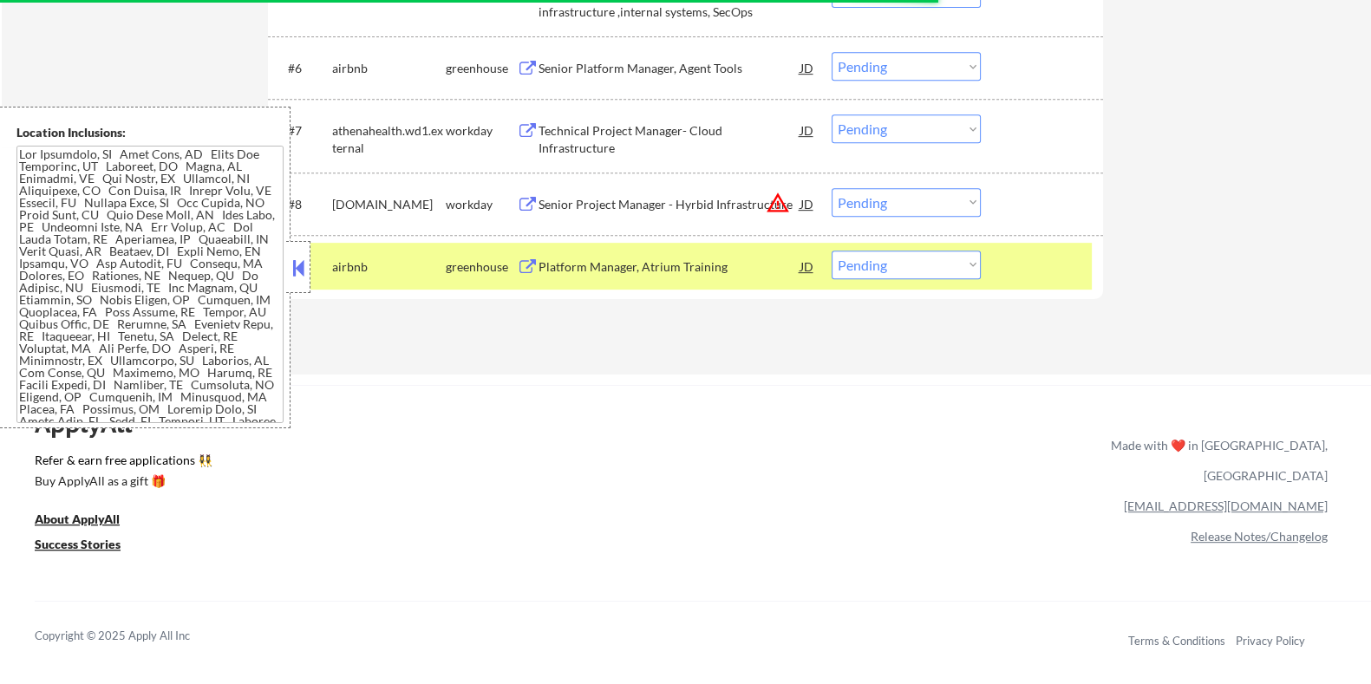
select select ""pending""
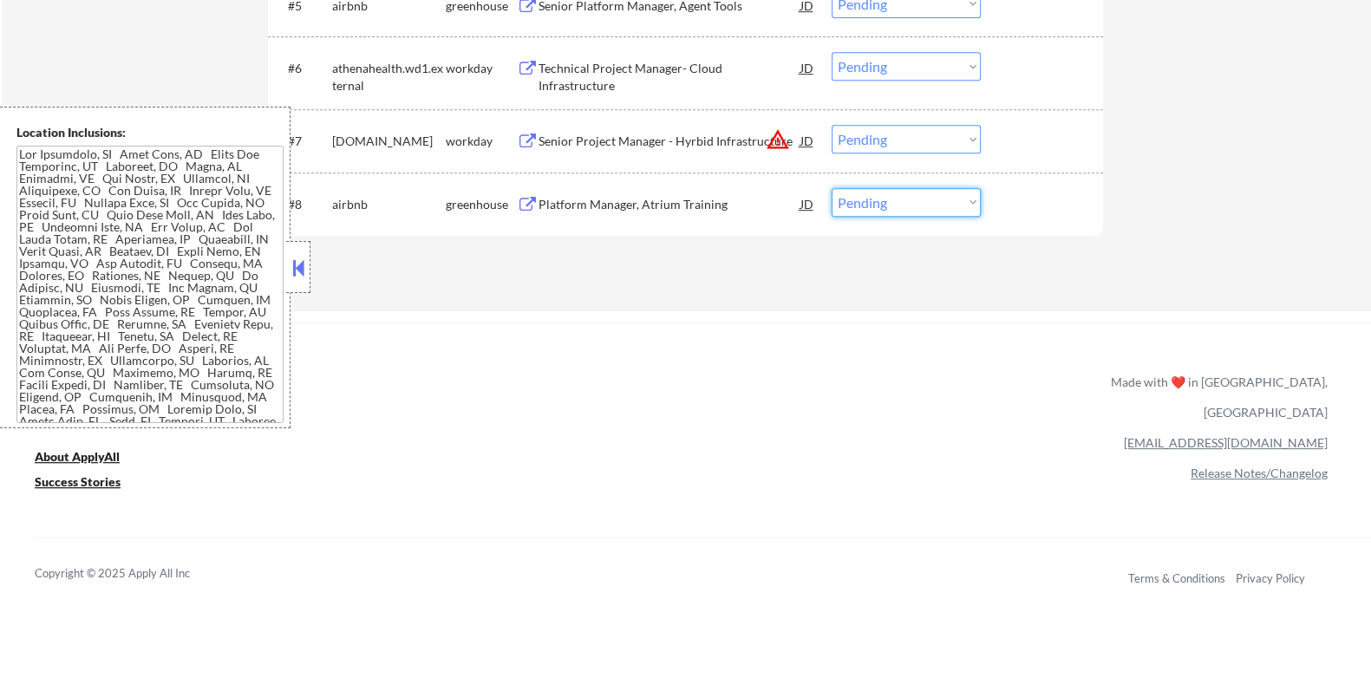
click at [906, 201] on select "Choose an option... Pending Applied Excluded (Questions) Excluded (Expired) Exc…" at bounding box center [905, 202] width 149 height 29
select select ""excluded__salary_""
click at [831, 188] on select "Choose an option... Pending Applied Excluded (Questions) Excluded (Expired) Exc…" at bounding box center [905, 202] width 149 height 29
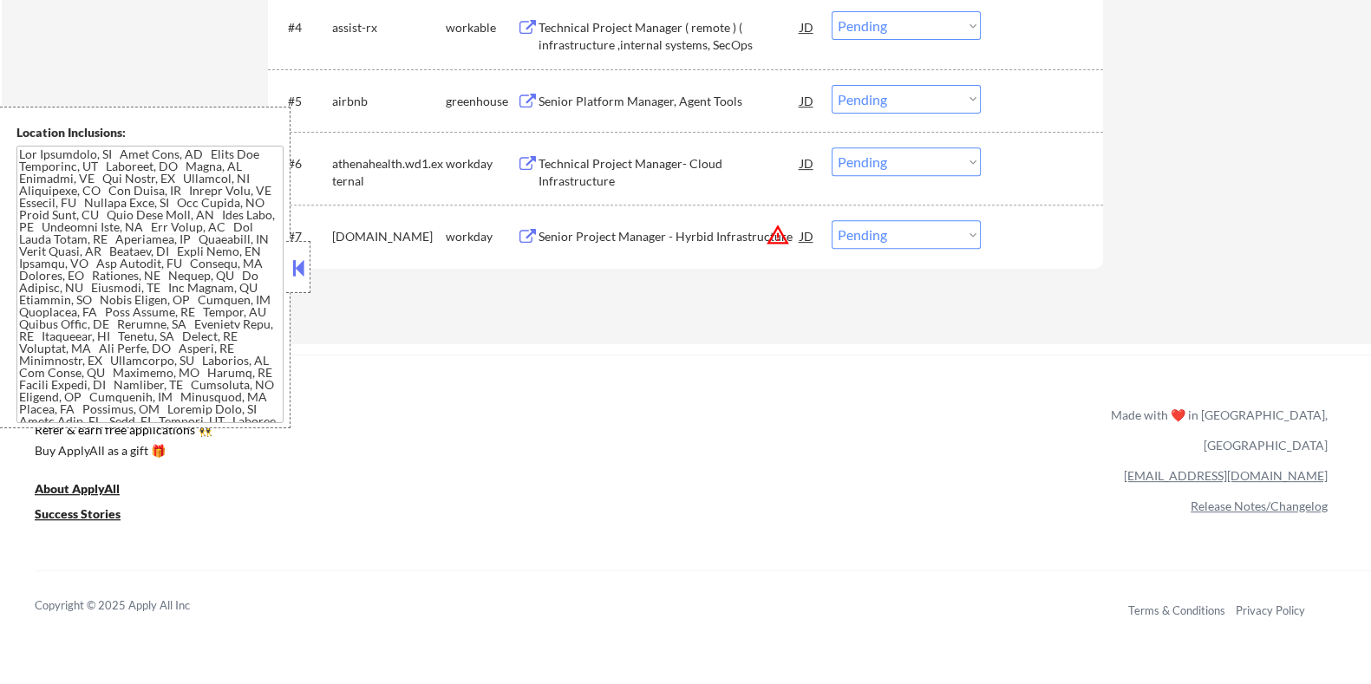
scroll to position [866, 0]
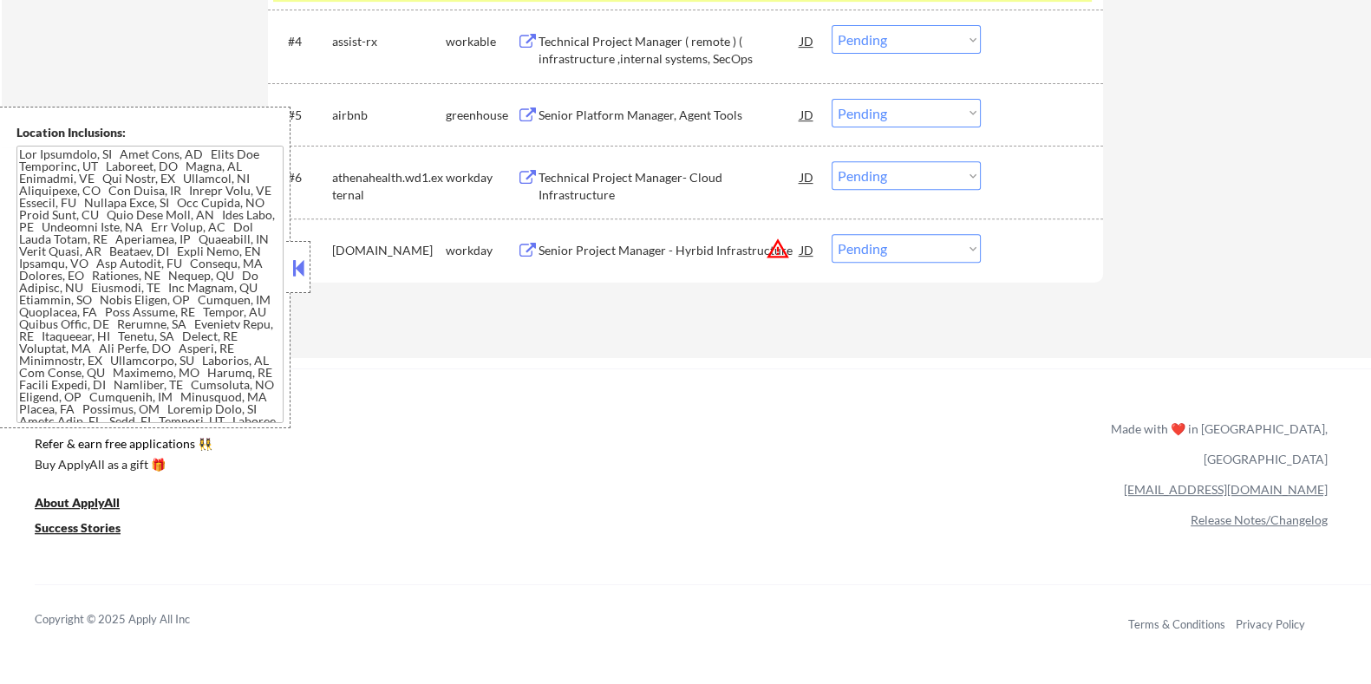
click at [650, 119] on div "Senior Platform Manager, Agent Tools" at bounding box center [669, 115] width 262 height 17
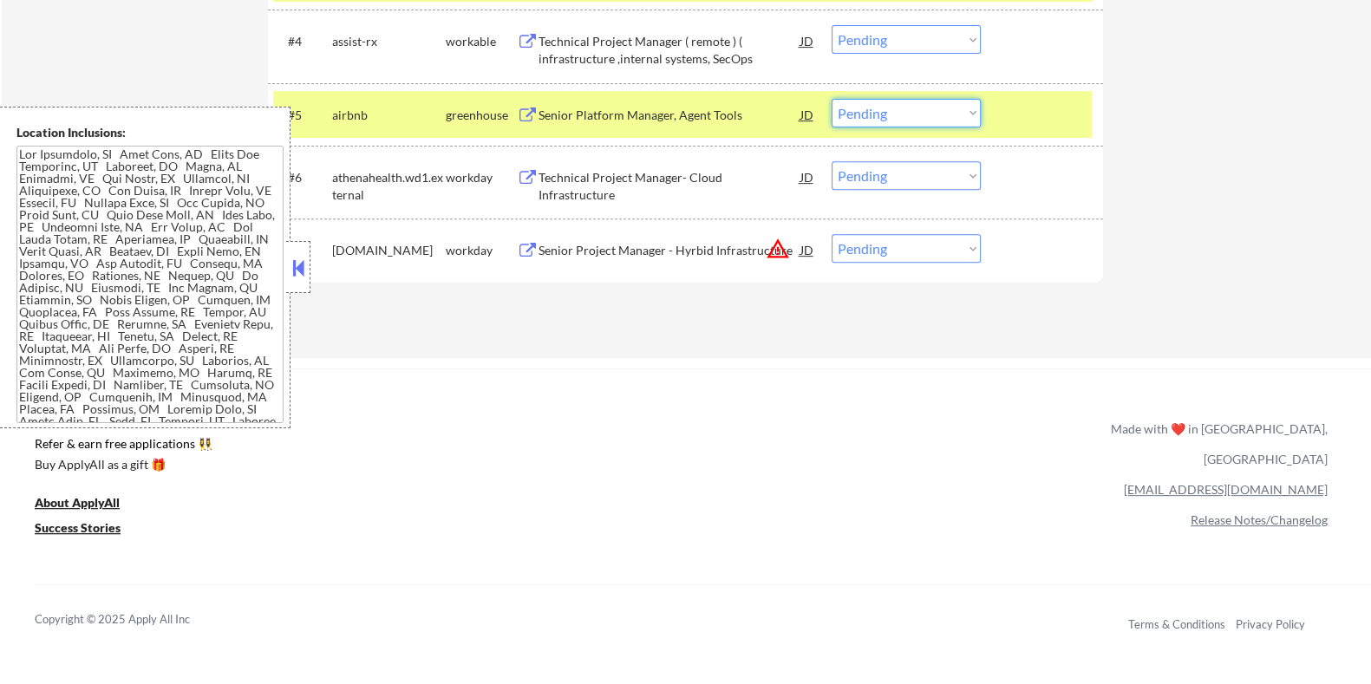
click at [926, 108] on select "Choose an option... Pending Applied Excluded (Questions) Excluded (Expired) Exc…" at bounding box center [905, 113] width 149 height 29
select select ""excluded__salary_""
click at [831, 99] on select "Choose an option... Pending Applied Excluded (Questions) Excluded (Expired) Exc…" at bounding box center [905, 113] width 149 height 29
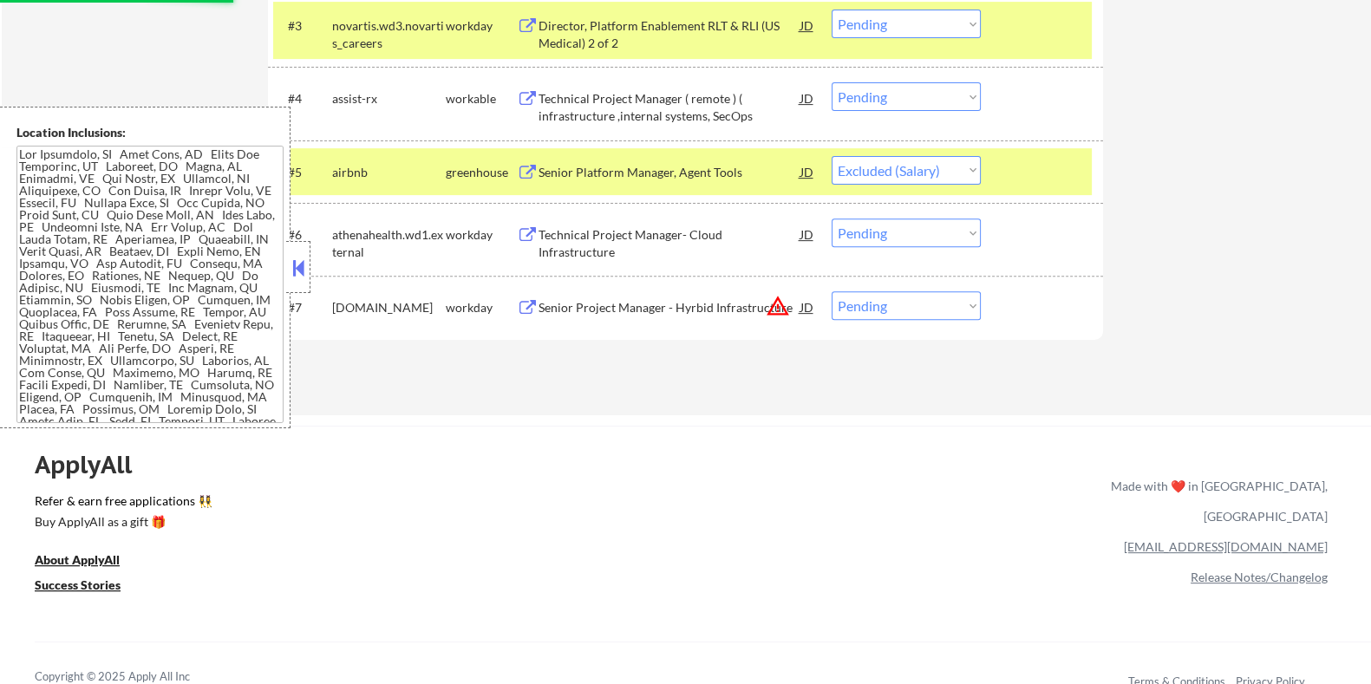
scroll to position [758, 0]
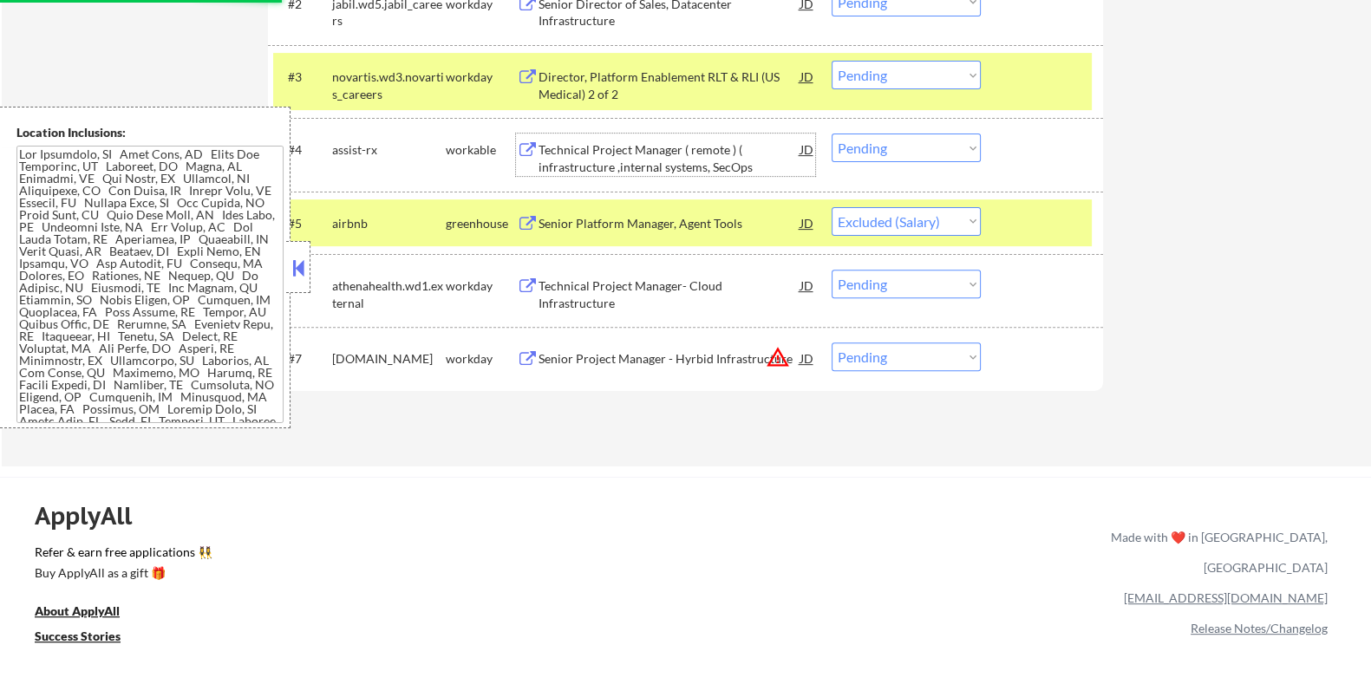
click at [623, 157] on div "Technical Project Manager ( remote ) ( infrastructure ,internal systems, SecOps" at bounding box center [669, 158] width 262 height 34
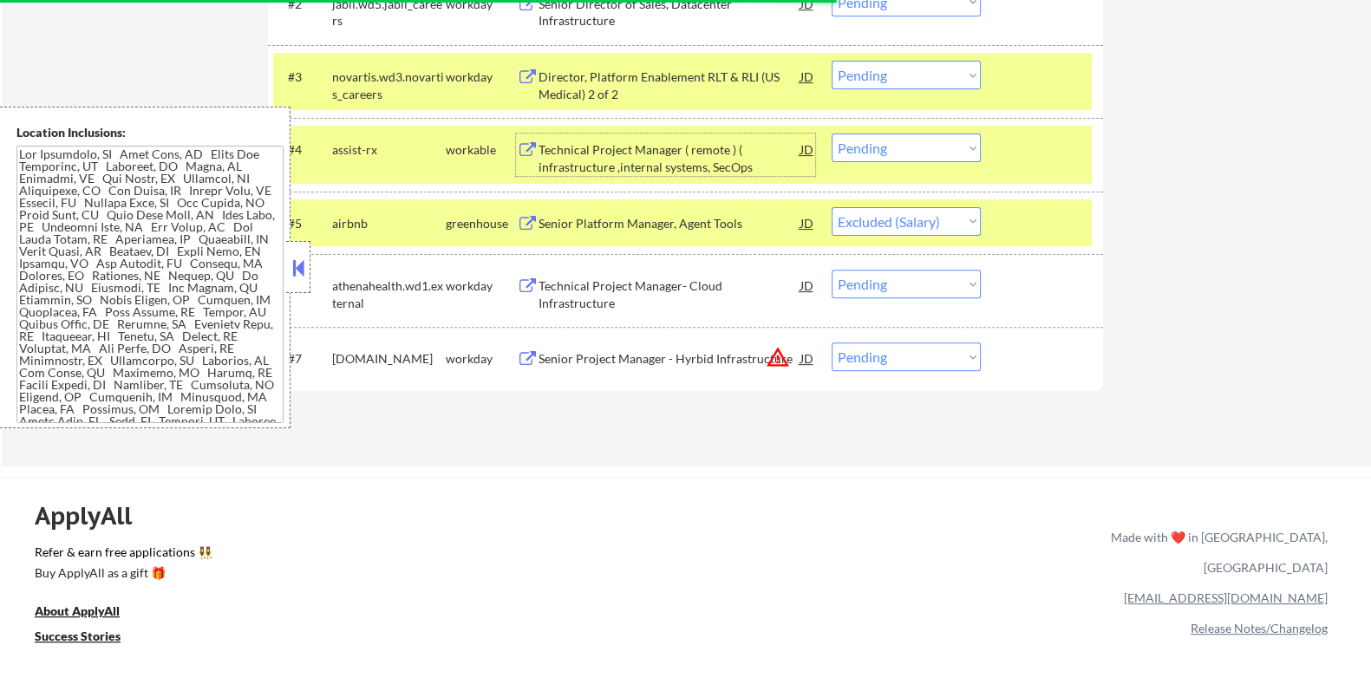
click at [946, 140] on select "Choose an option... Pending Applied Excluded (Questions) Excluded (Expired) Exc…" at bounding box center [905, 148] width 149 height 29
click at [831, 134] on select "Choose an option... Pending Applied Excluded (Questions) Excluded (Expired) Exc…" at bounding box center [905, 148] width 149 height 29
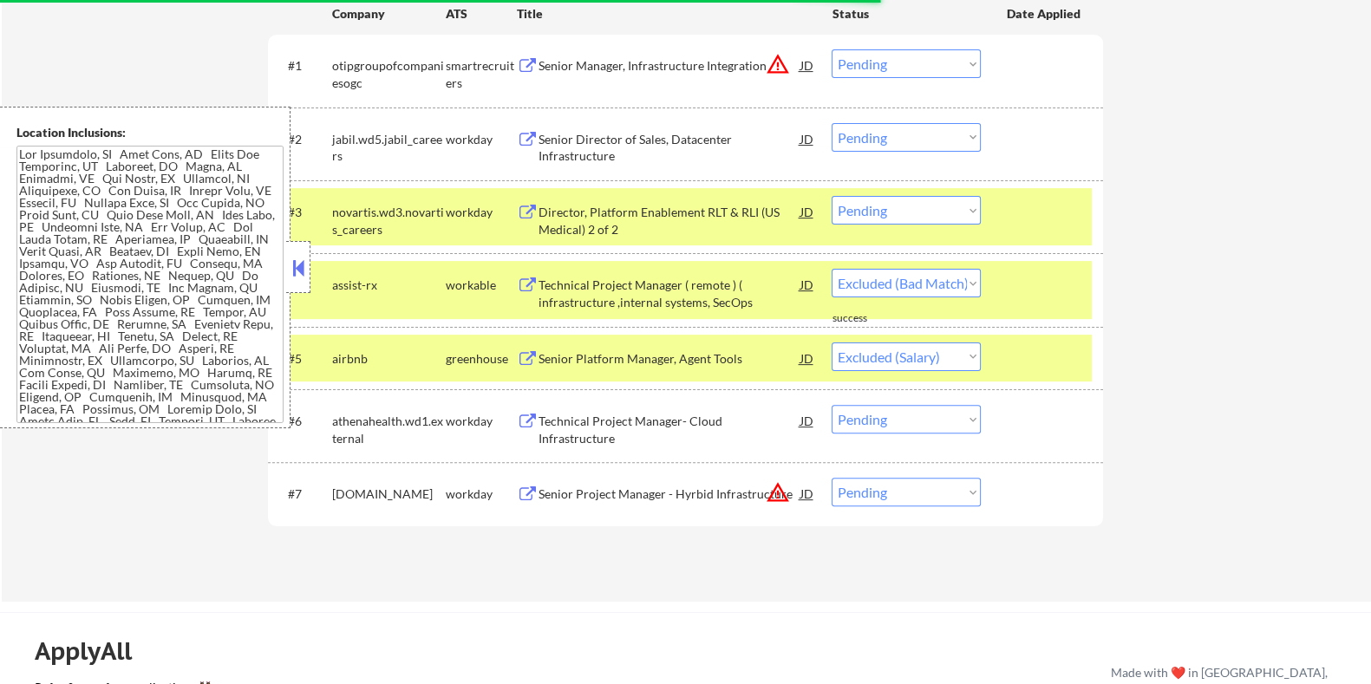
scroll to position [542, 0]
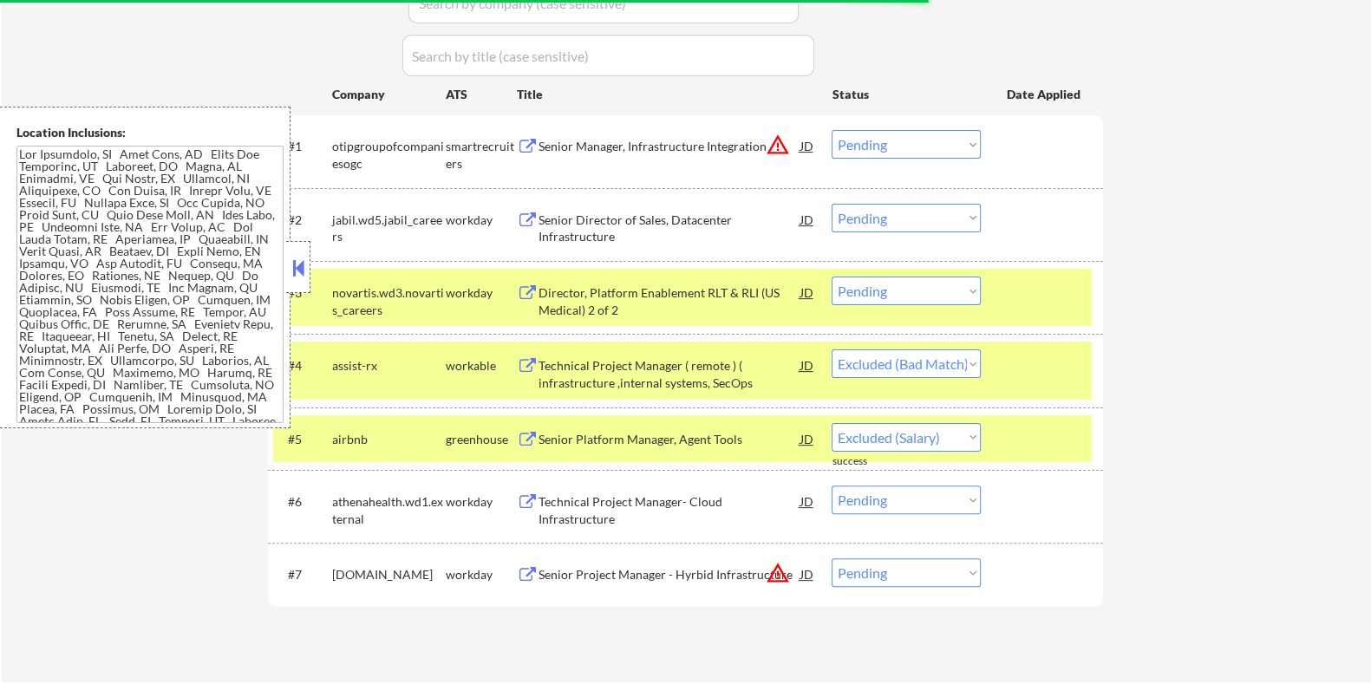
select select ""pending""
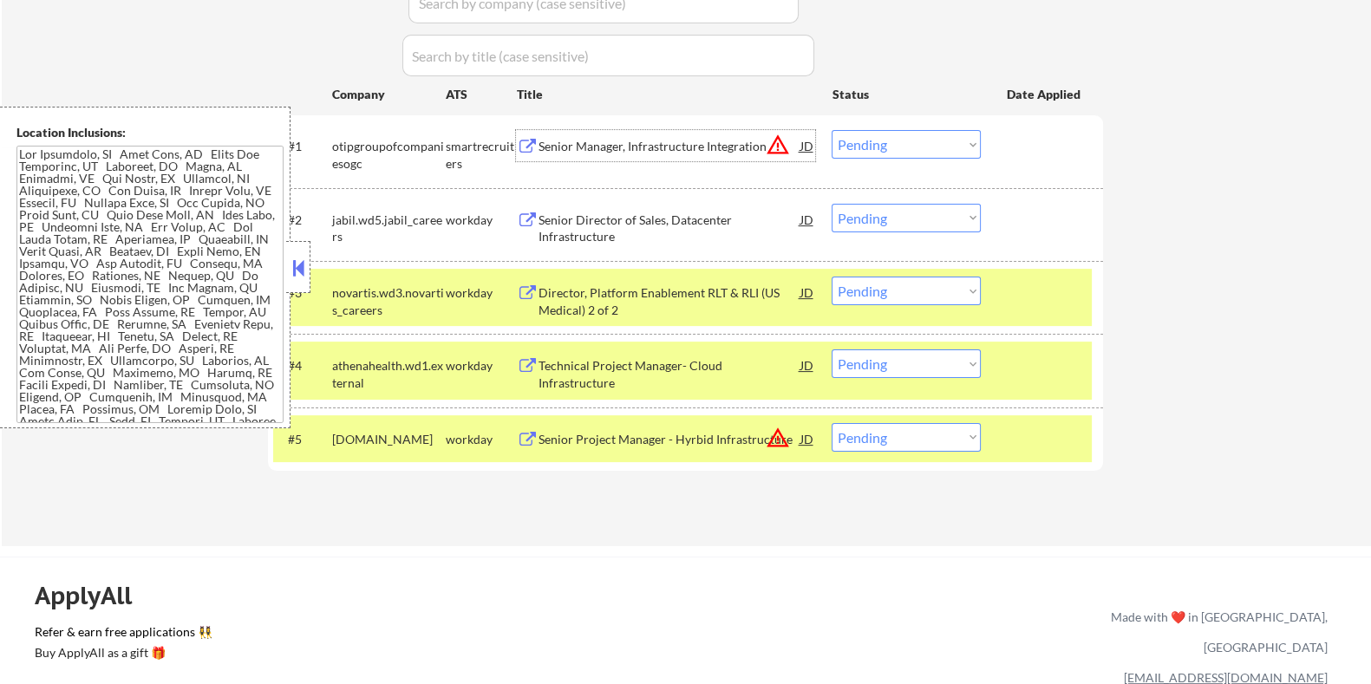
click at [642, 149] on div "Senior Manager, Infrastructure Integration" at bounding box center [669, 146] width 262 height 17
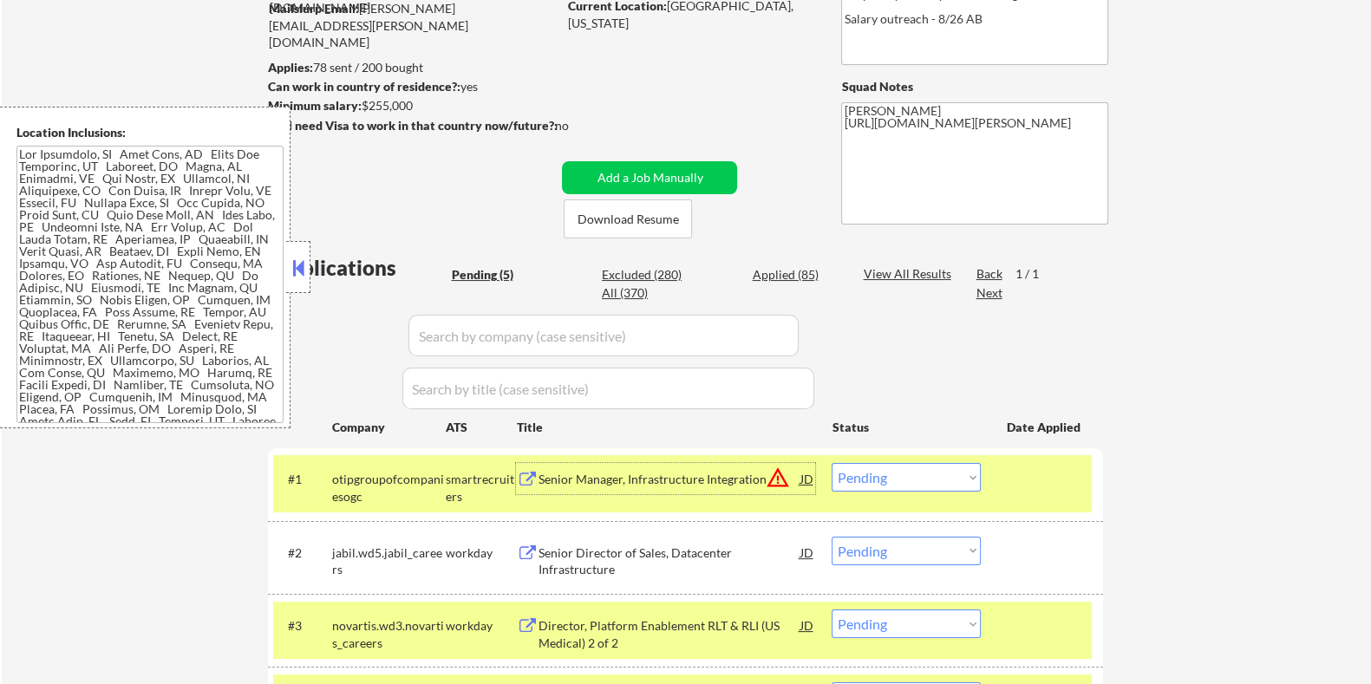
scroll to position [216, 0]
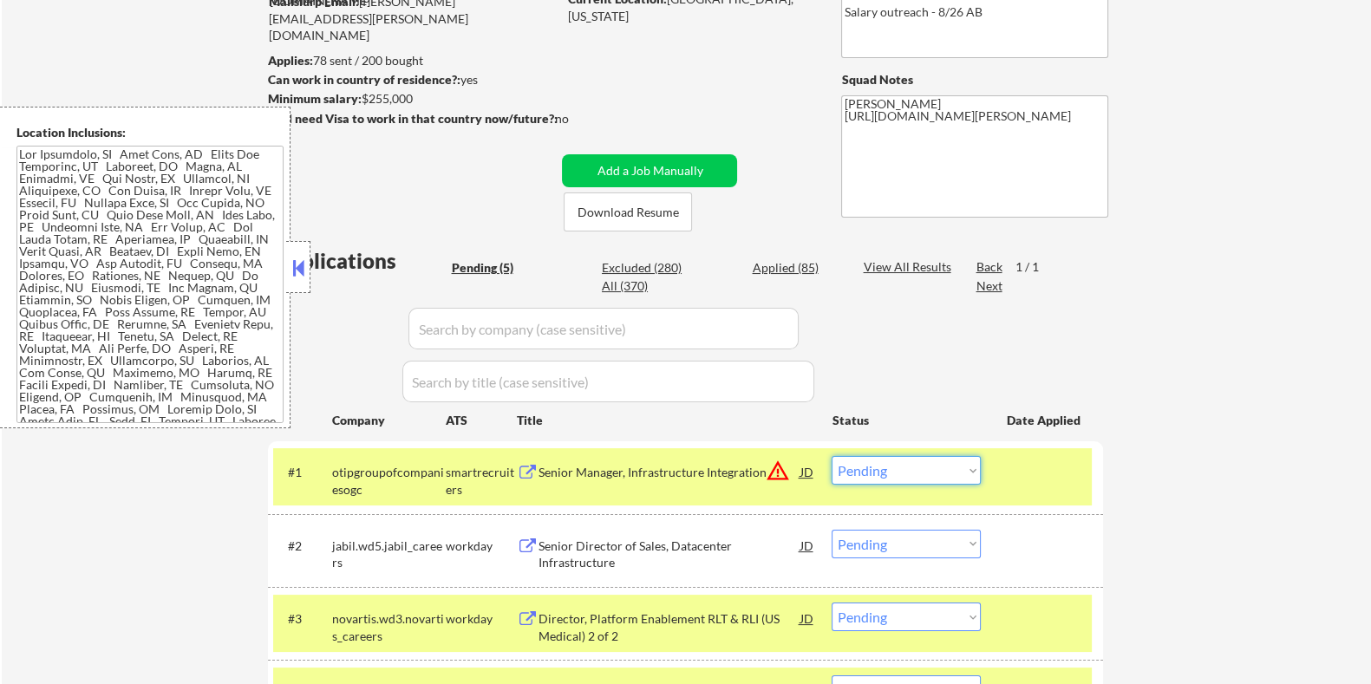
click at [946, 469] on select "Choose an option... Pending Applied Excluded (Questions) Excluded (Expired) Exc…" at bounding box center [905, 470] width 149 height 29
click at [831, 456] on select "Choose an option... Pending Applied Excluded (Questions) Excluded (Expired) Exc…" at bounding box center [905, 470] width 149 height 29
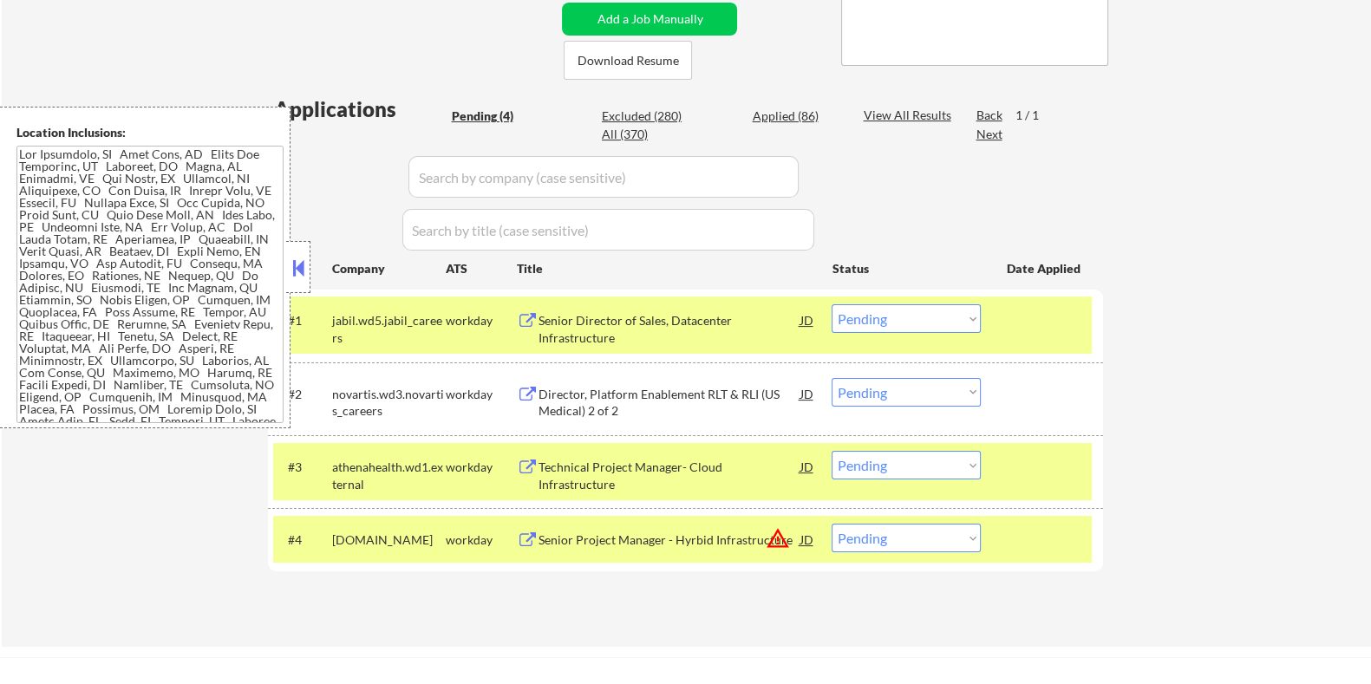
scroll to position [433, 0]
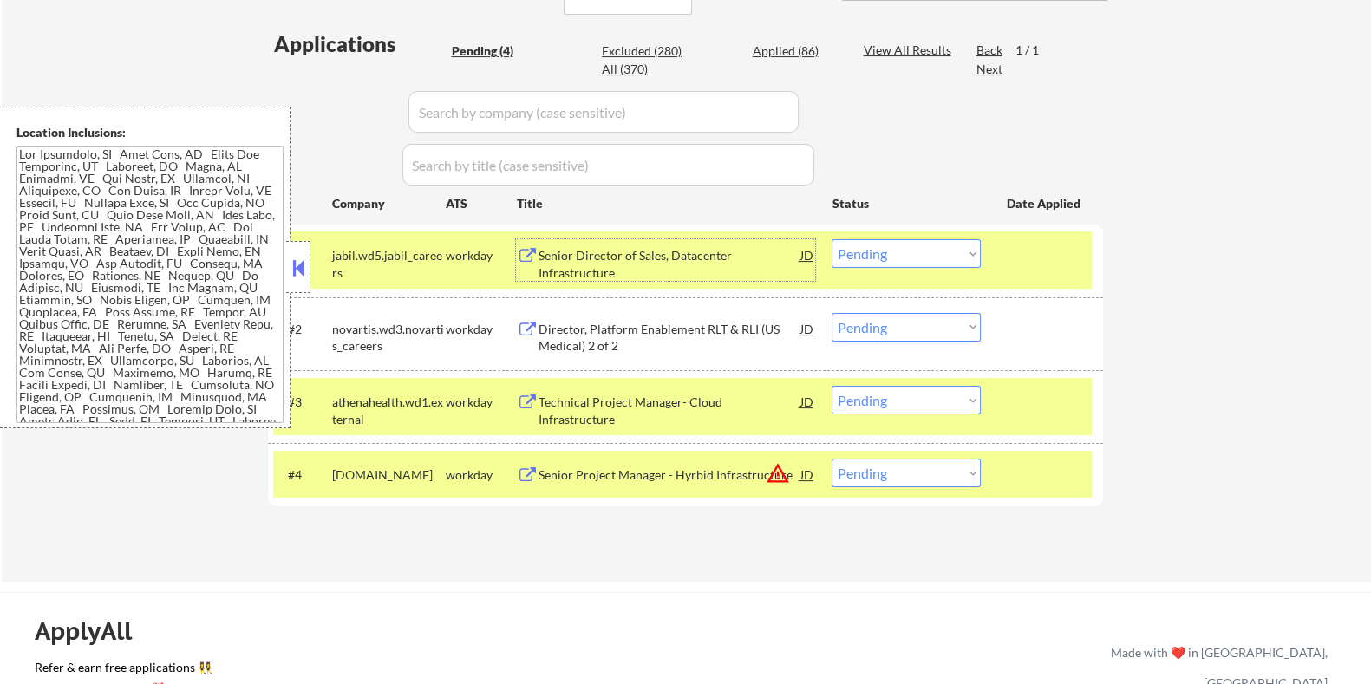
click at [601, 257] on div "Senior Director of Sales, Datacenter Infrastructure" at bounding box center [669, 264] width 262 height 34
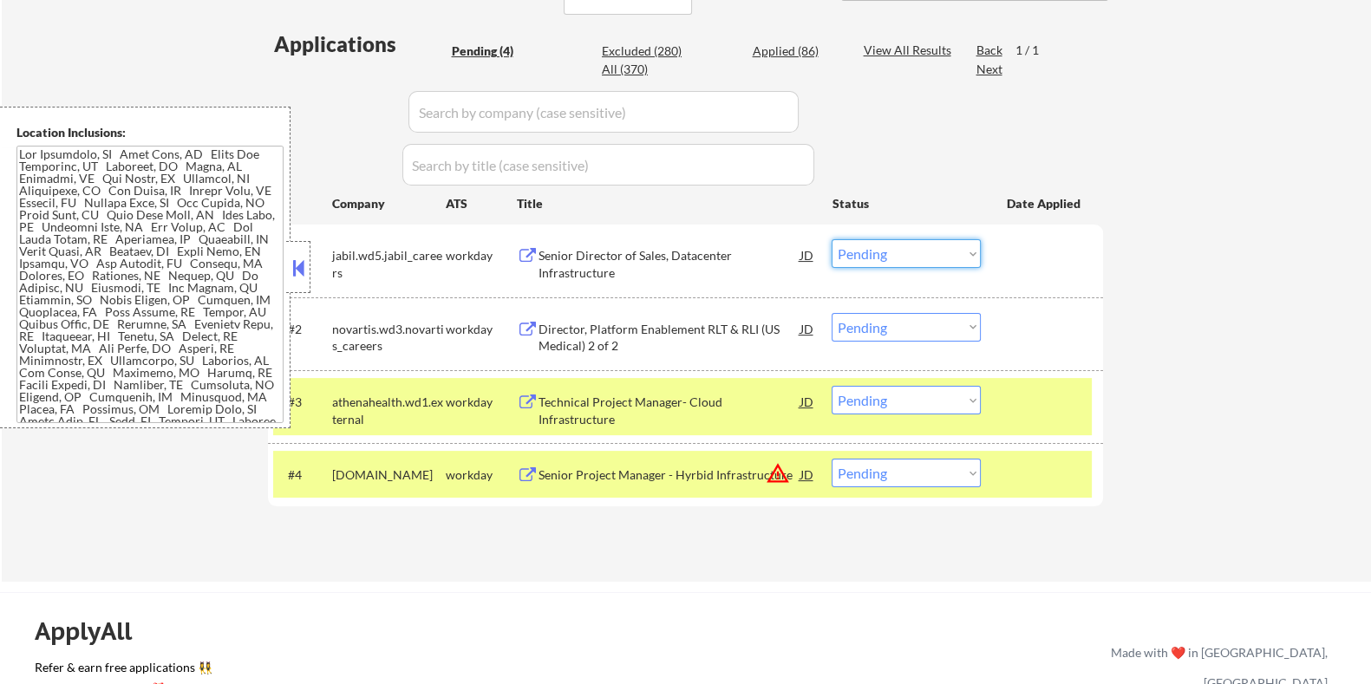
click at [928, 256] on select "Choose an option... Pending Applied Excluded (Questions) Excluded (Expired) Exc…" at bounding box center [905, 253] width 149 height 29
click at [831, 239] on select "Choose an option... Pending Applied Excluded (Questions) Excluded (Expired) Exc…" at bounding box center [905, 253] width 149 height 29
click at [726, 334] on div "Director, Platform Enablement RLT & RLI (US Medical) 2 of 2" at bounding box center [669, 338] width 262 height 34
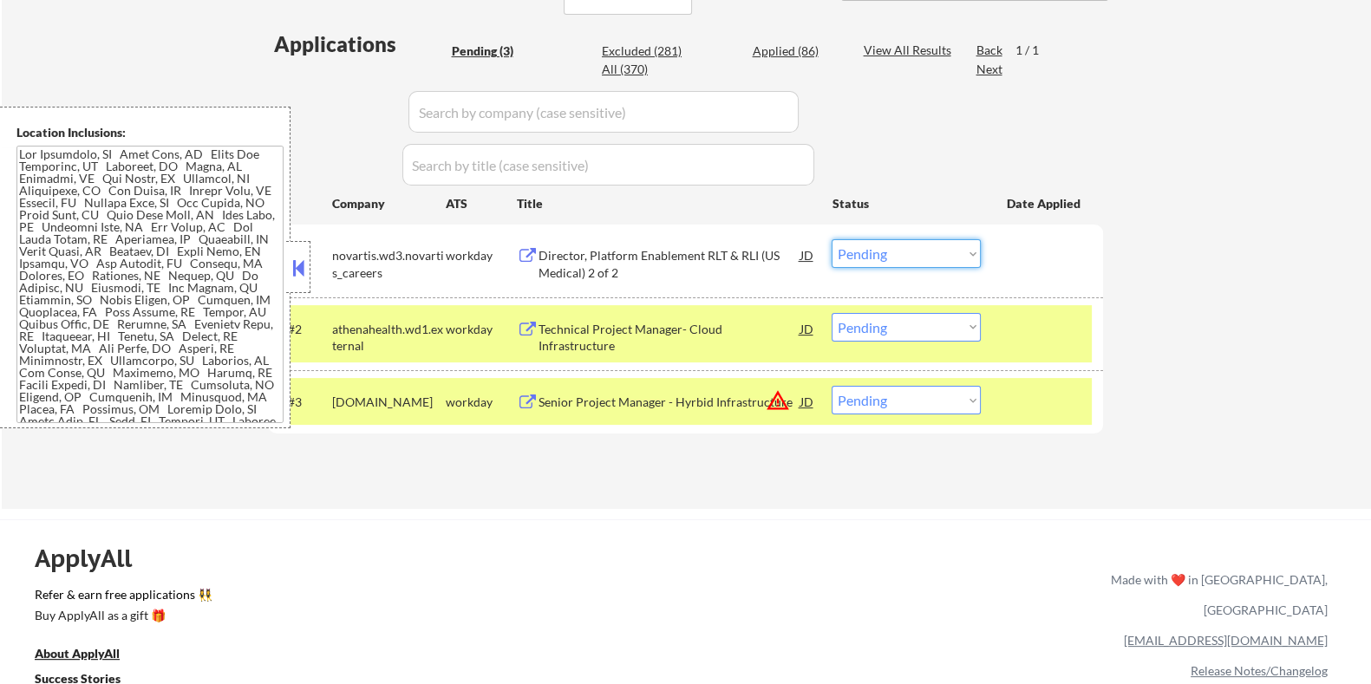
click at [897, 241] on select "Choose an option... Pending Applied Excluded (Questions) Excluded (Expired) Exc…" at bounding box center [905, 253] width 149 height 29
click at [831, 239] on select "Choose an option... Pending Applied Excluded (Questions) Excluded (Expired) Exc…" at bounding box center [905, 253] width 149 height 29
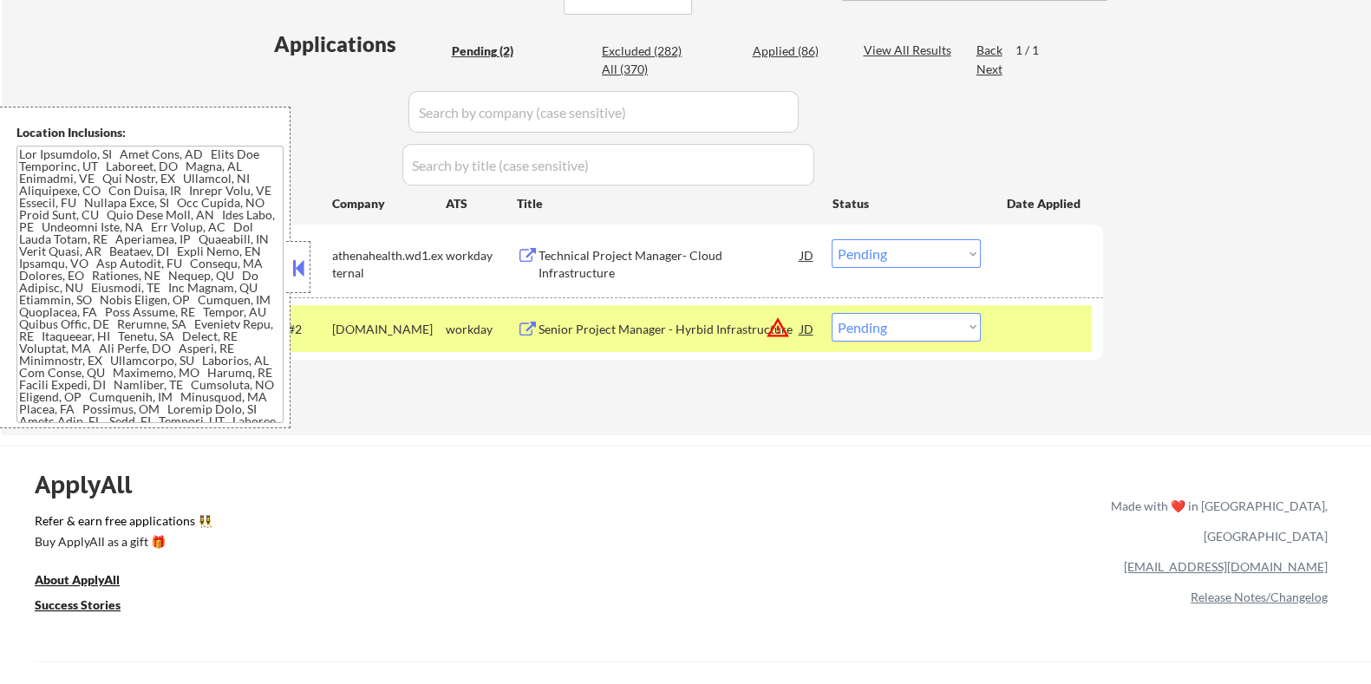
click at [701, 247] on div "Technical Project Manager- Cloud Infrastructure" at bounding box center [669, 264] width 262 height 34
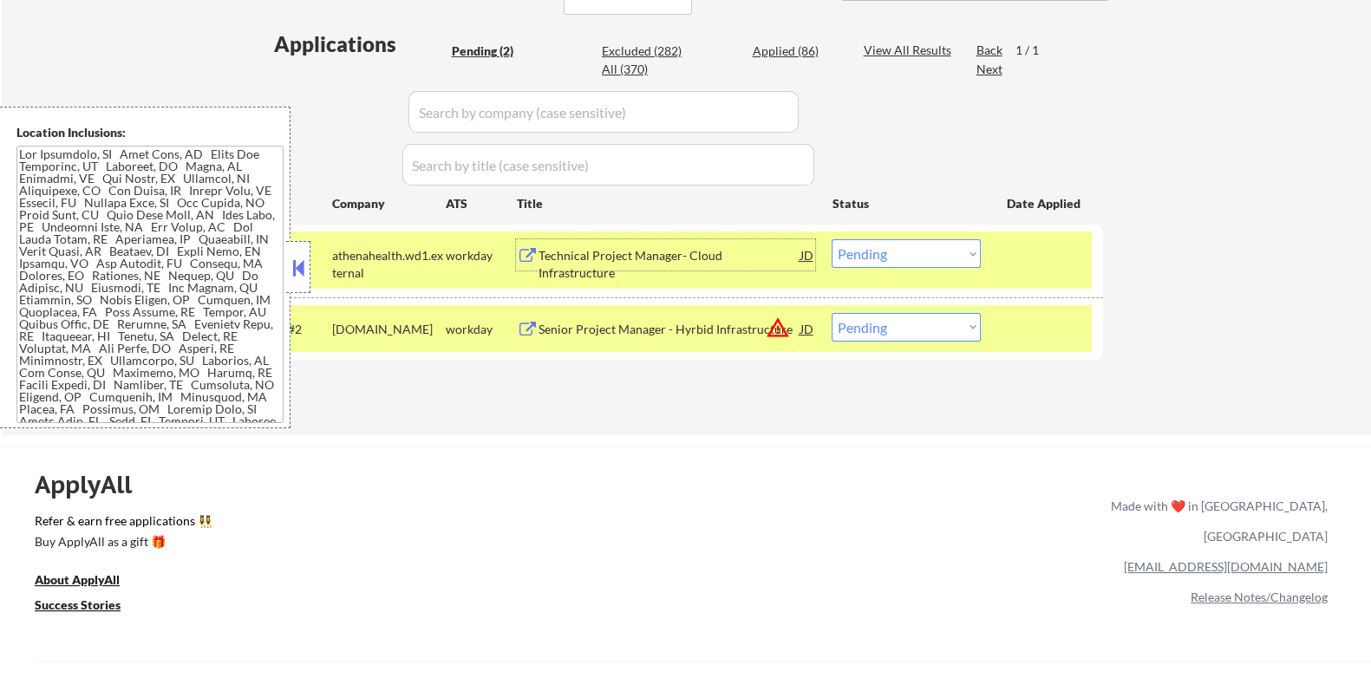
click at [916, 249] on select "Choose an option... Pending Applied Excluded (Questions) Excluded (Expired) Exc…" at bounding box center [905, 253] width 149 height 29
click at [831, 239] on select "Choose an option... Pending Applied Excluded (Questions) Excluded (Expired) Exc…" at bounding box center [905, 253] width 149 height 29
click at [681, 325] on div "Senior Project Manager - Hyrbid Infrastructure" at bounding box center [669, 329] width 262 height 17
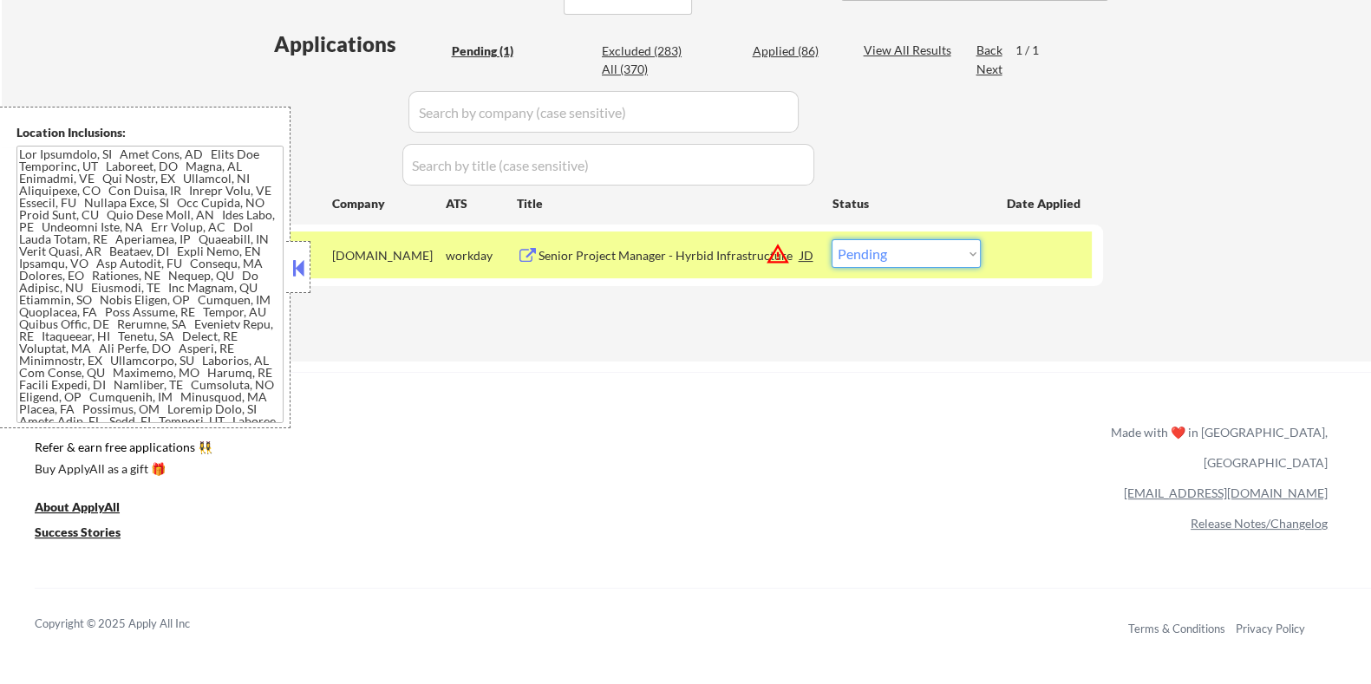
click at [910, 257] on select "Choose an option... Pending Applied Excluded (Questions) Excluded (Expired) Exc…" at bounding box center [905, 253] width 149 height 29
select select ""excluded__bad_match_""
click at [831, 239] on select "Choose an option... Pending Applied Excluded (Questions) Excluded (Expired) Exc…" at bounding box center [905, 253] width 149 height 29
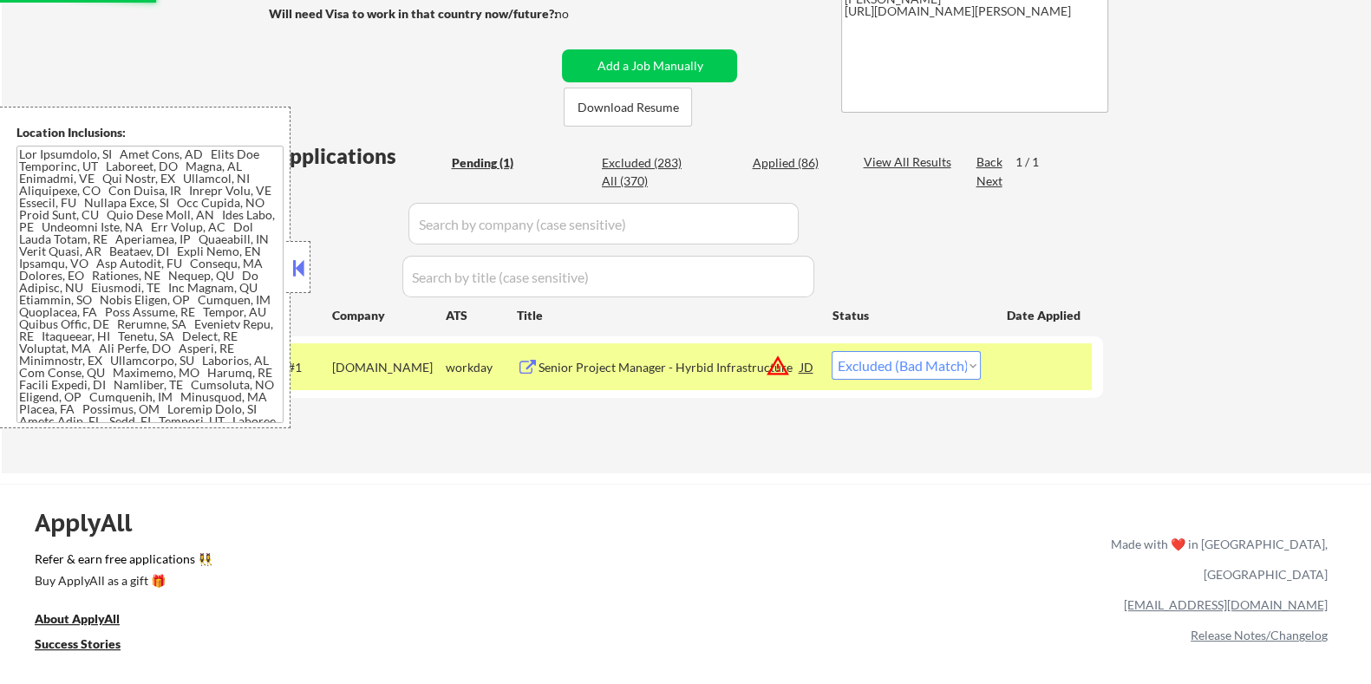
scroll to position [216, 0]
